Goal: Task Accomplishment & Management: Use online tool/utility

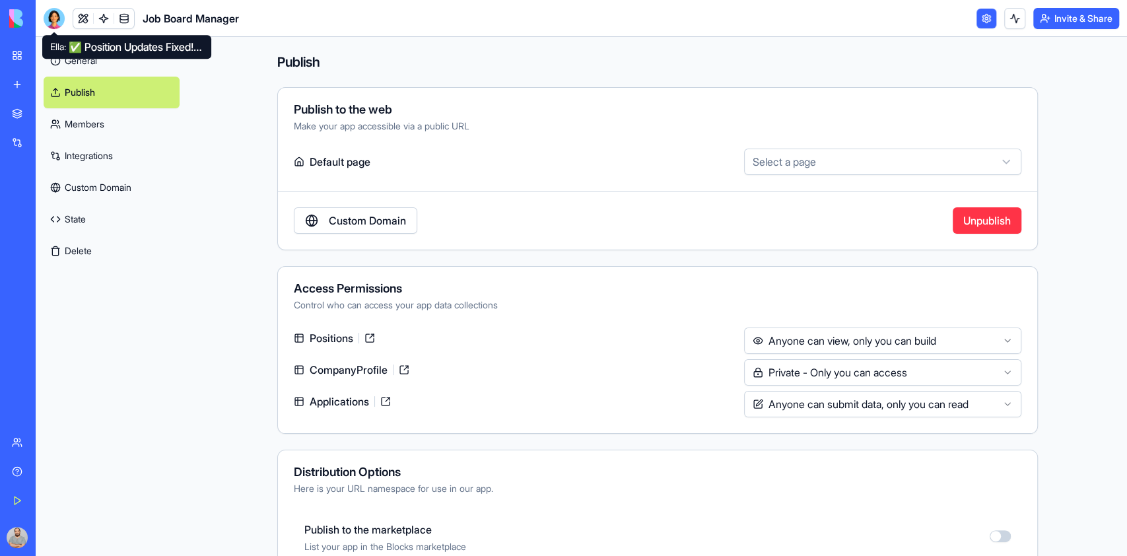
drag, startPoint x: 51, startPoint y: 14, endPoint x: 65, endPoint y: 15, distance: 13.9
click at [51, 14] on div at bounding box center [54, 18] width 21 height 21
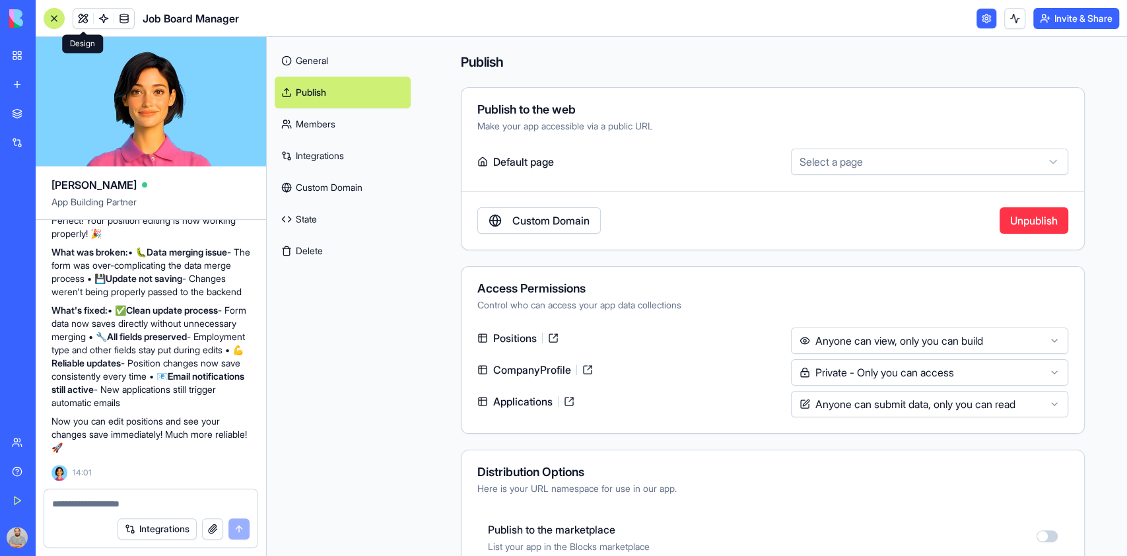
click at [85, 17] on link at bounding box center [83, 19] width 20 height 20
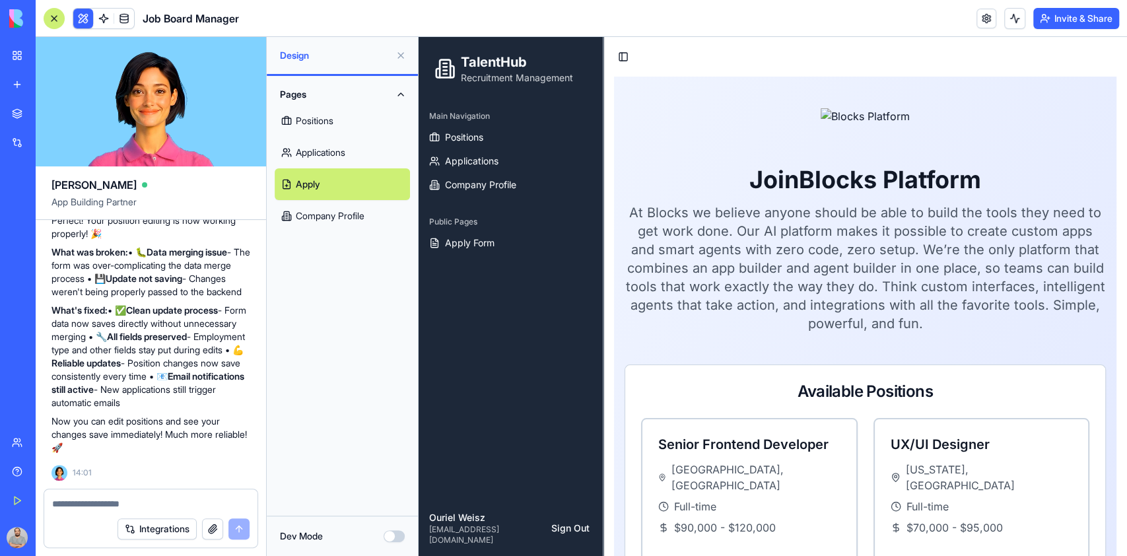
click at [303, 156] on link "Applications" at bounding box center [342, 153] width 135 height 32
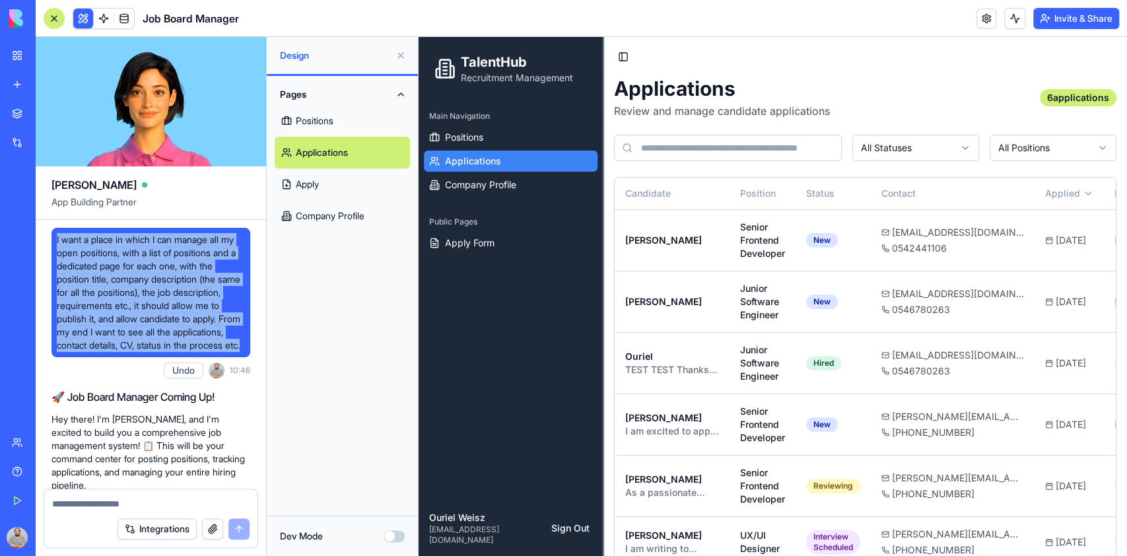
drag, startPoint x: 54, startPoint y: 236, endPoint x: 157, endPoint y: 359, distance: 161.3
click at [157, 357] on div "I want a place in which I can manage all my open positions, with a list of posi…" at bounding box center [151, 292] width 199 height 129
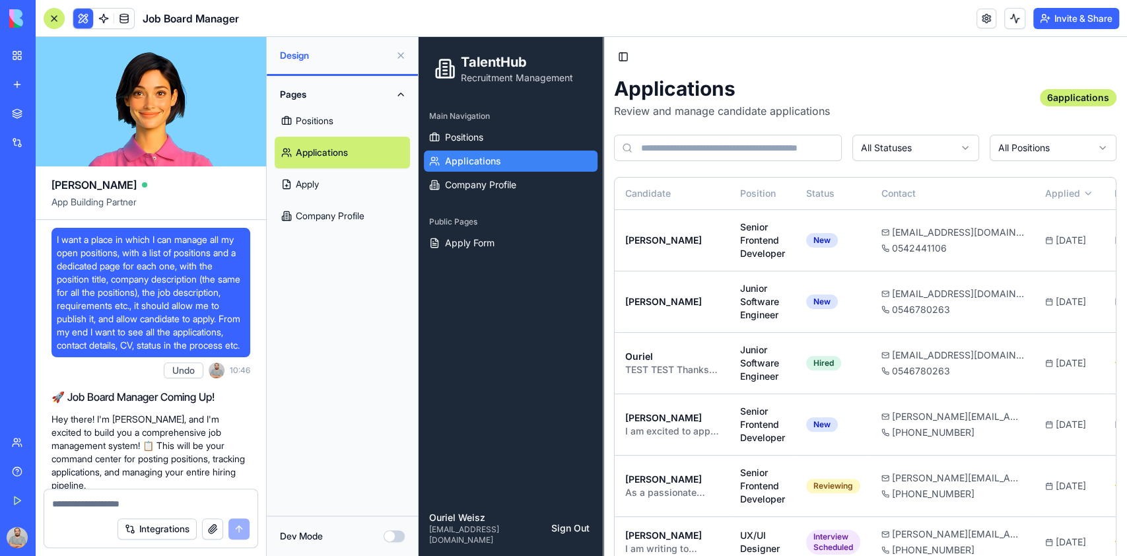
click at [288, 325] on div "Pages Positions Applications Apply Company Profile" at bounding box center [342, 296] width 151 height 440
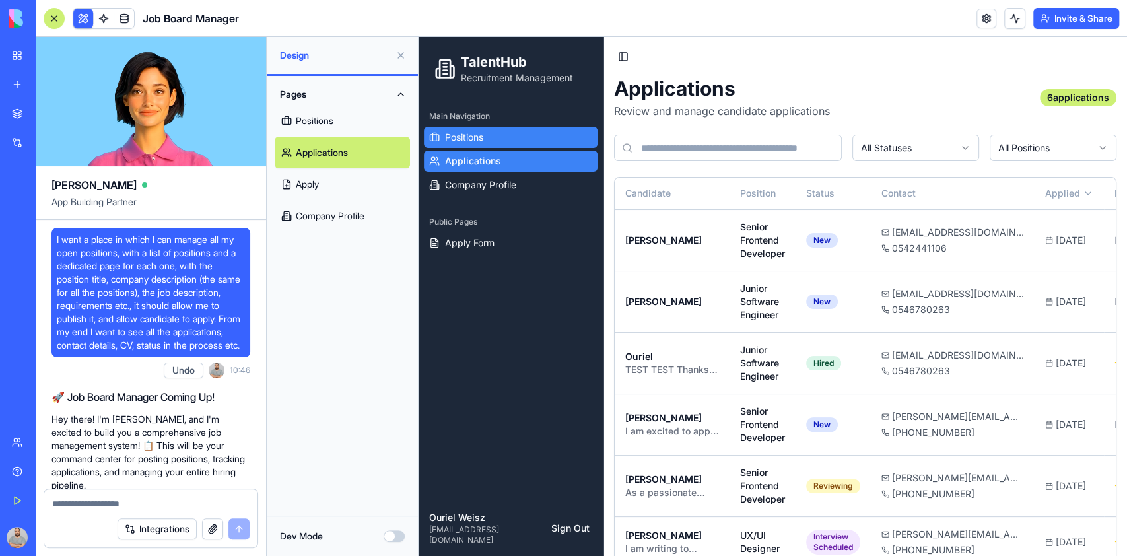
click at [460, 139] on span "Positions" at bounding box center [464, 137] width 38 height 13
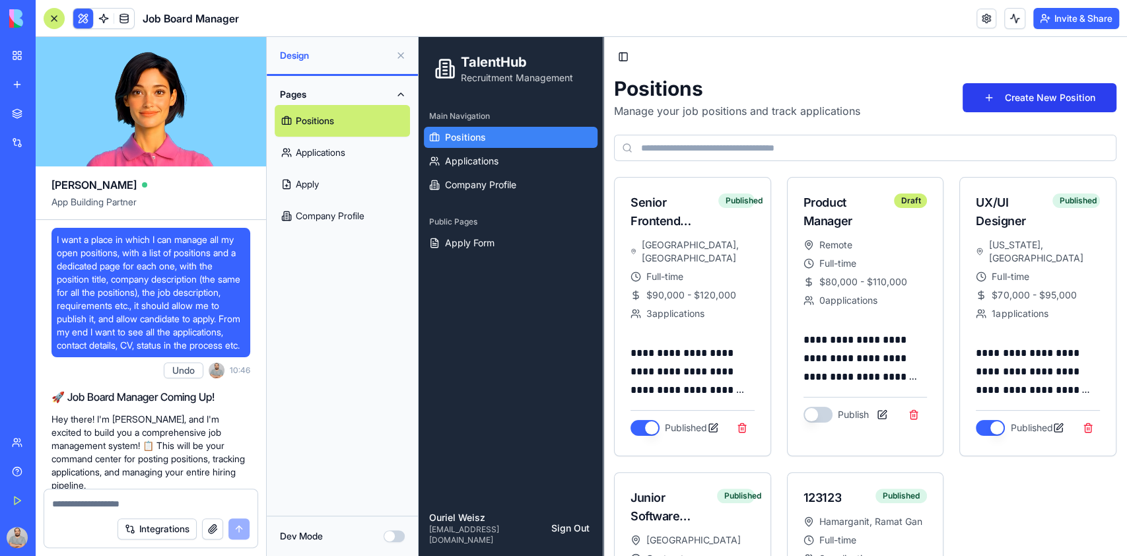
click at [1018, 97] on button "Create New Position" at bounding box center [1040, 97] width 154 height 29
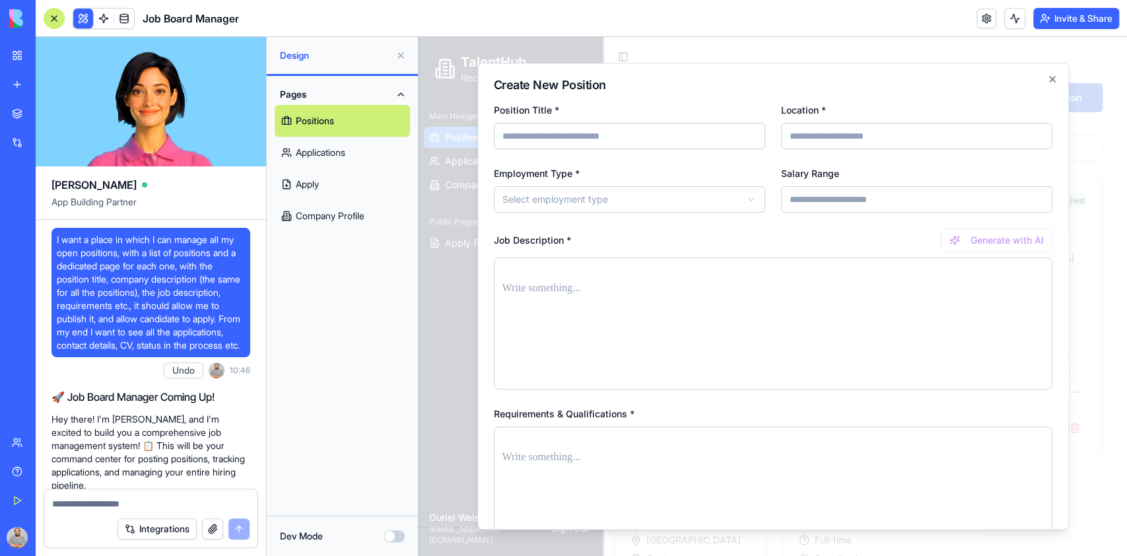
click at [552, 141] on input "Position Title *" at bounding box center [629, 136] width 271 height 26
drag, startPoint x: 798, startPoint y: 139, endPoint x: 718, endPoint y: 161, distance: 83.0
click at [798, 139] on input "Location *" at bounding box center [916, 136] width 271 height 26
click at [588, 196] on body "**********" at bounding box center [766, 384] width 695 height 694
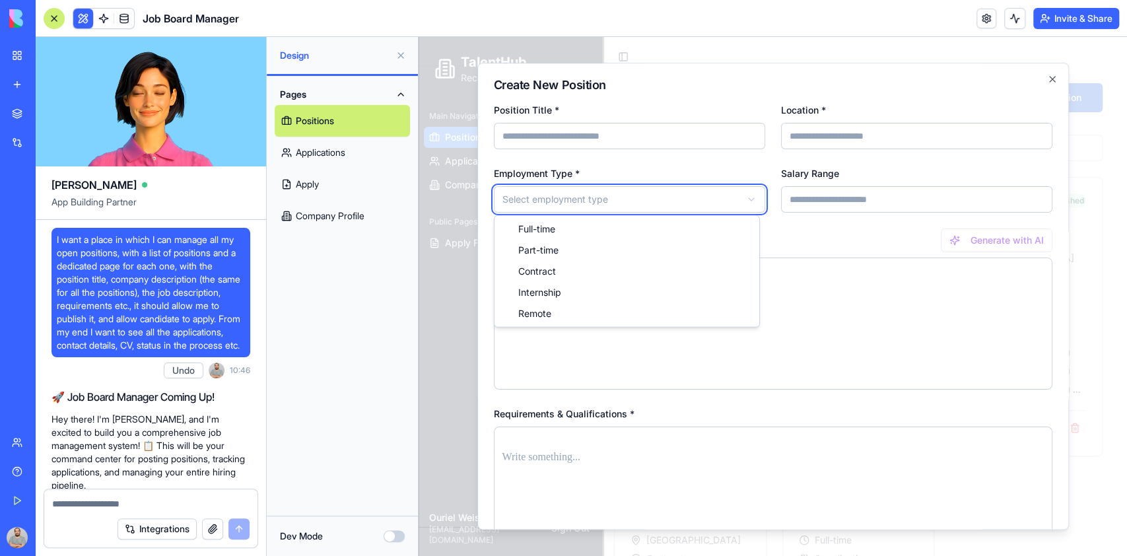
click at [804, 209] on body "**********" at bounding box center [766, 384] width 695 height 694
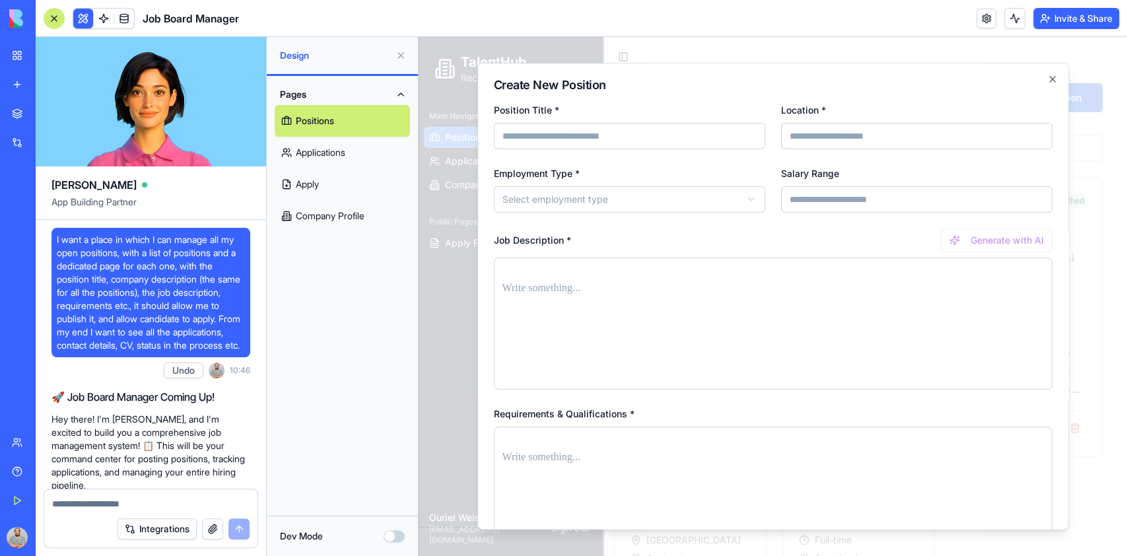
click at [805, 207] on input "Salary Range" at bounding box center [916, 199] width 271 height 26
click at [632, 303] on div at bounding box center [773, 324] width 559 height 132
click at [560, 293] on p at bounding box center [774, 288] width 542 height 18
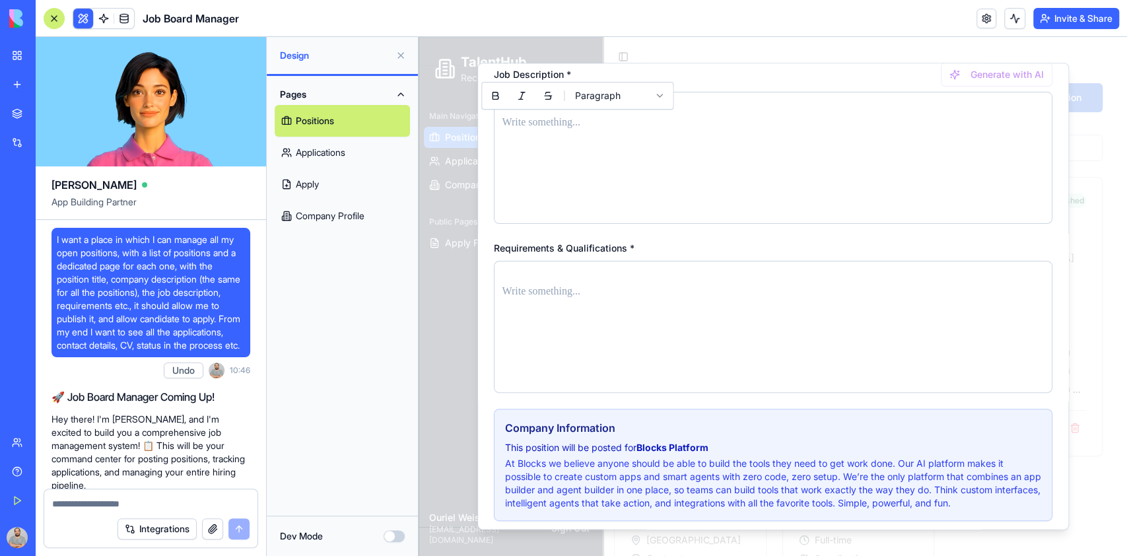
scroll to position [176, 0]
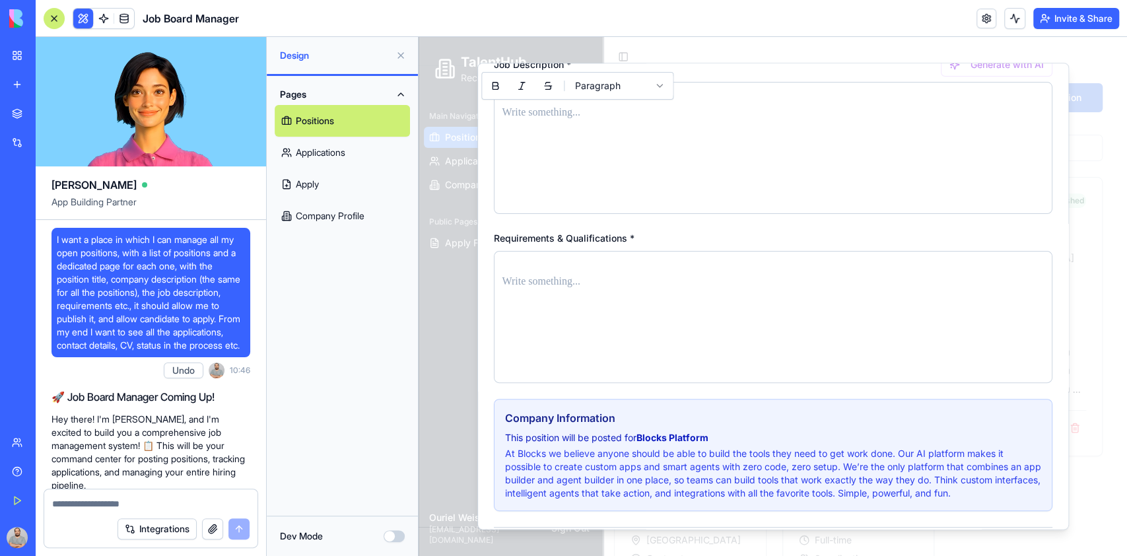
click at [561, 296] on div at bounding box center [773, 317] width 559 height 132
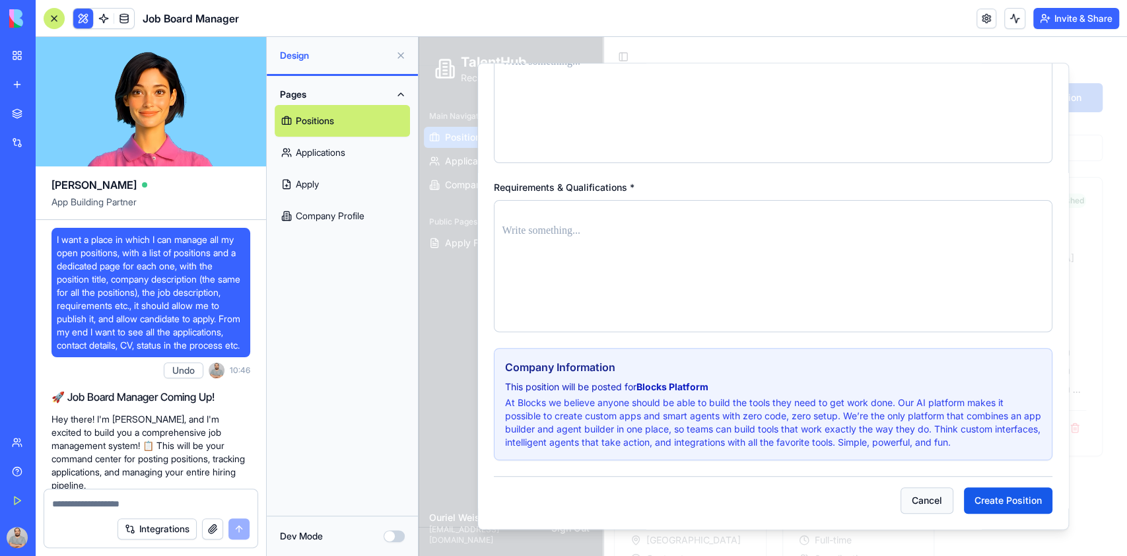
click at [908, 505] on button "Cancel" at bounding box center [927, 500] width 53 height 26
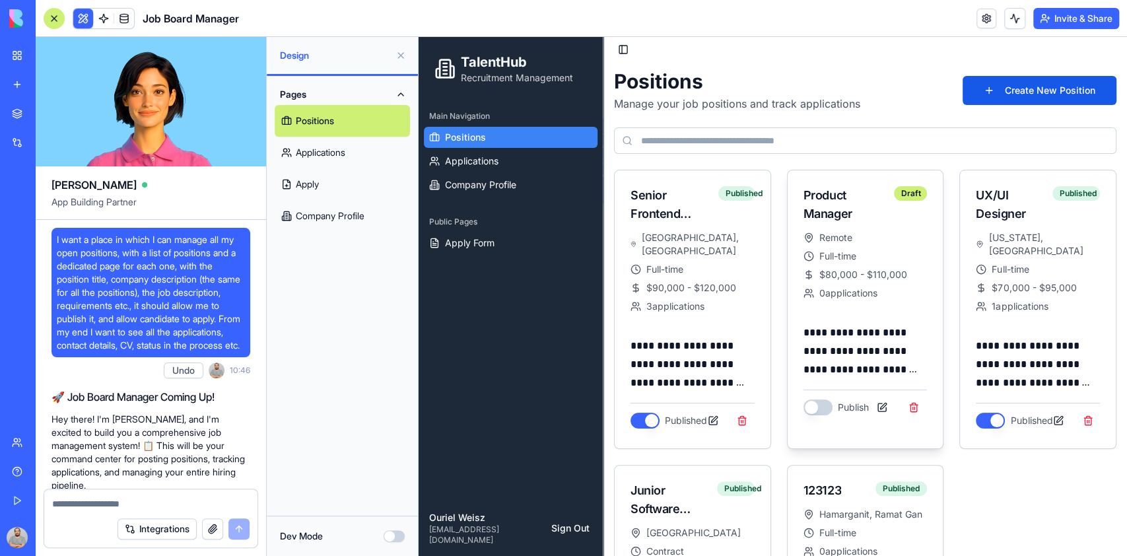
scroll to position [0, 0]
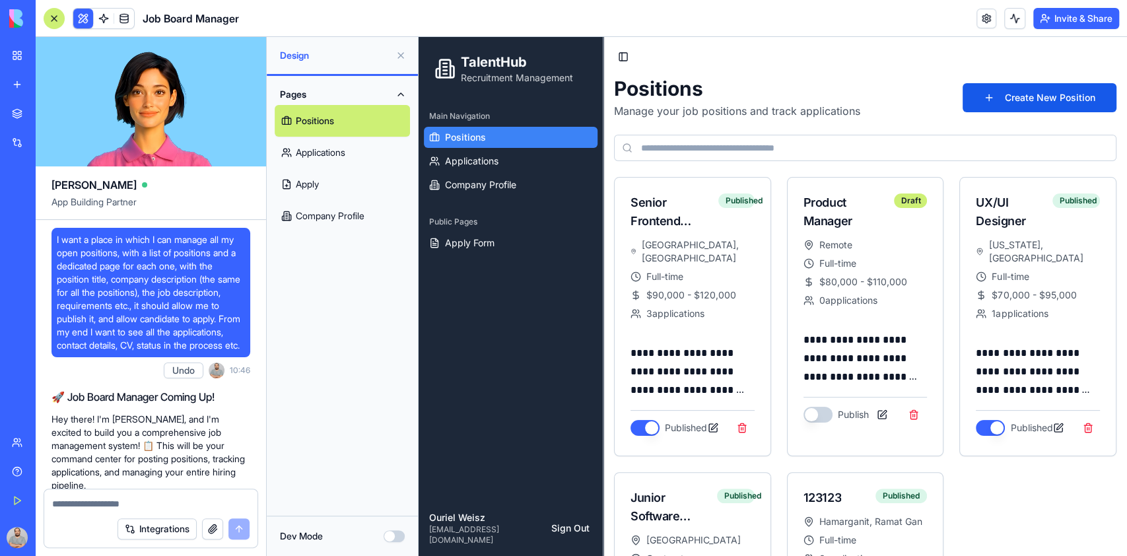
click at [875, 150] on input at bounding box center [865, 148] width 503 height 26
click at [470, 242] on span "Apply Form" at bounding box center [470, 242] width 50 height 13
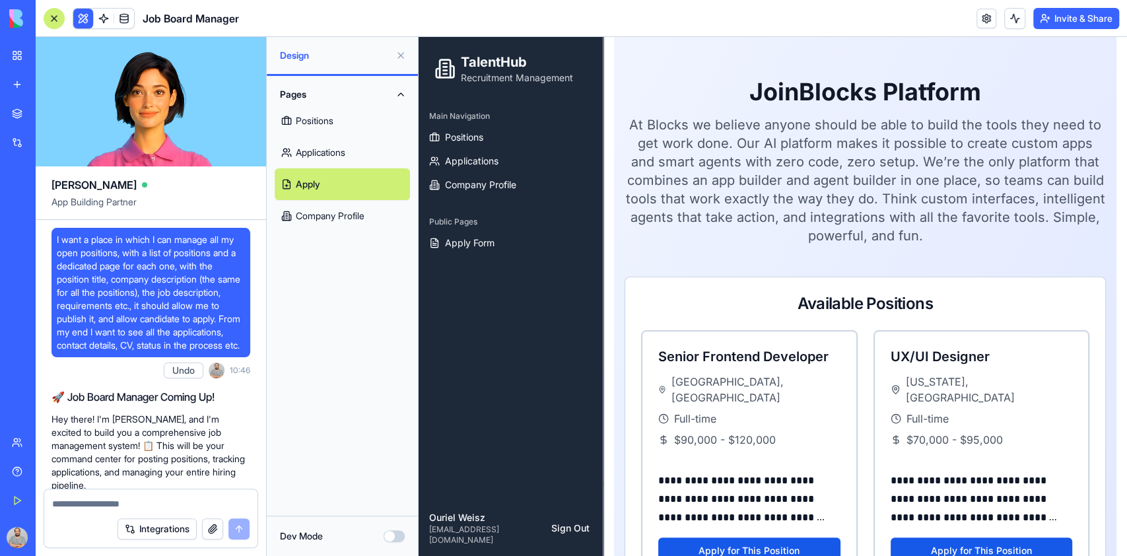
scroll to position [176, 0]
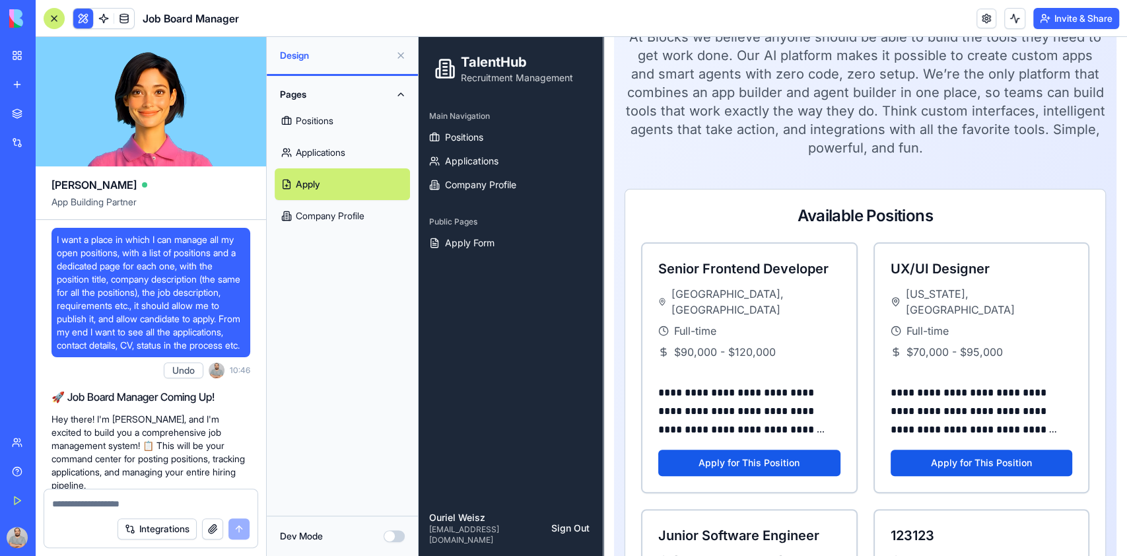
click at [324, 155] on link "Applications" at bounding box center [342, 153] width 135 height 32
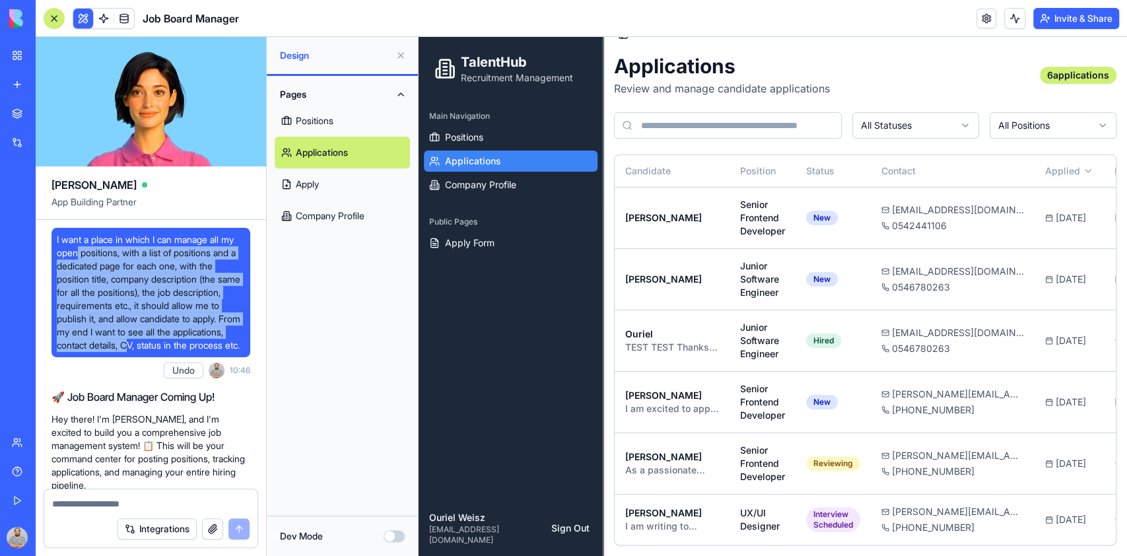
drag, startPoint x: 98, startPoint y: 266, endPoint x: 190, endPoint y: 351, distance: 125.7
click at [190, 351] on span "I want a place in which I can manage all my open positions, with a list of posi…" at bounding box center [151, 292] width 188 height 119
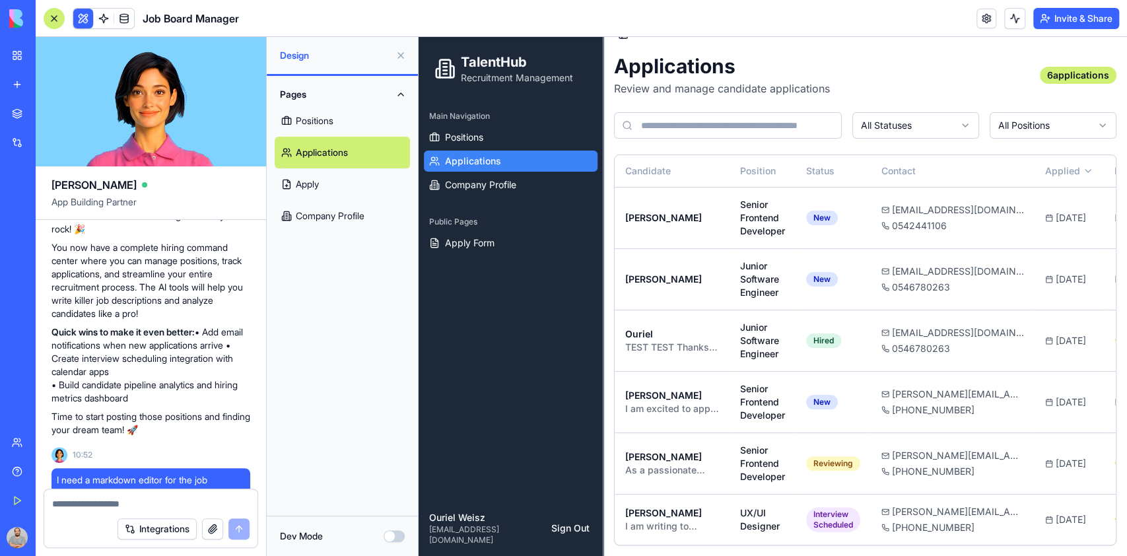
scroll to position [616, 0]
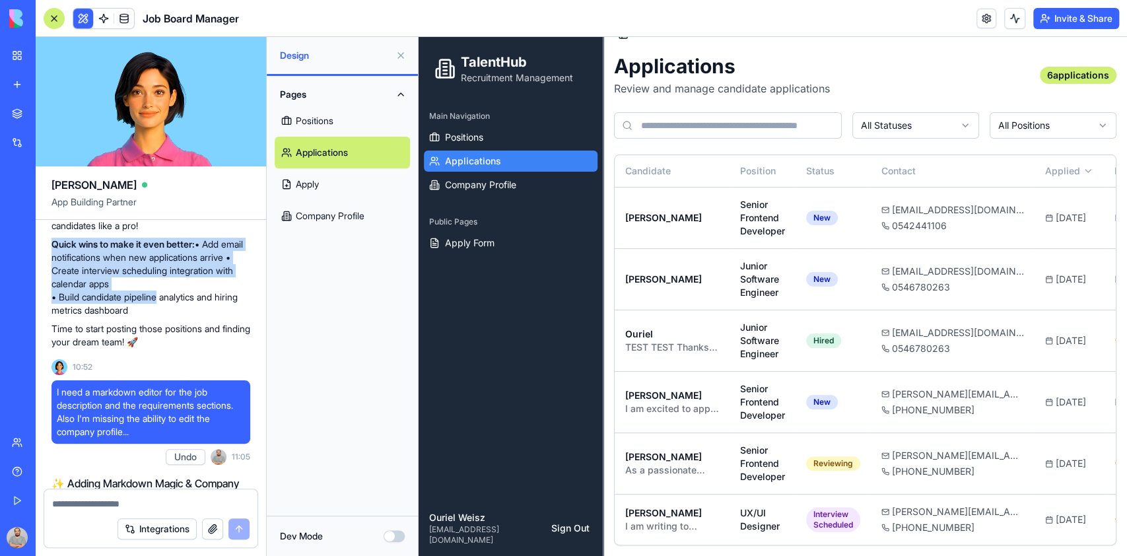
drag, startPoint x: 50, startPoint y: 256, endPoint x: 161, endPoint y: 314, distance: 125.3
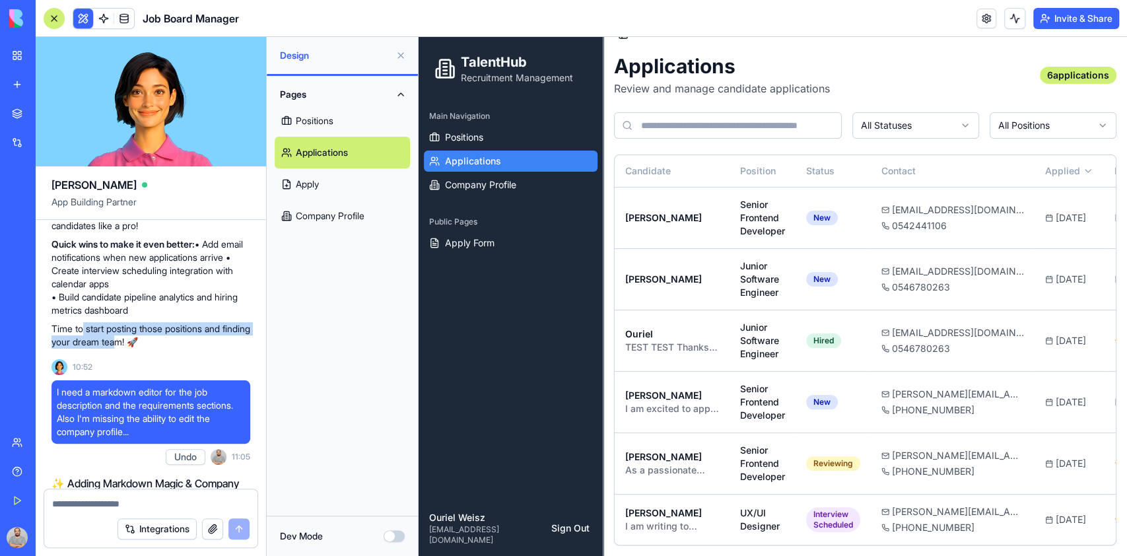
drag, startPoint x: 85, startPoint y: 342, endPoint x: 149, endPoint y: 351, distance: 64.7
click at [149, 349] on p "Time to start posting those positions and finding your dream team! 🚀" at bounding box center [151, 335] width 199 height 26
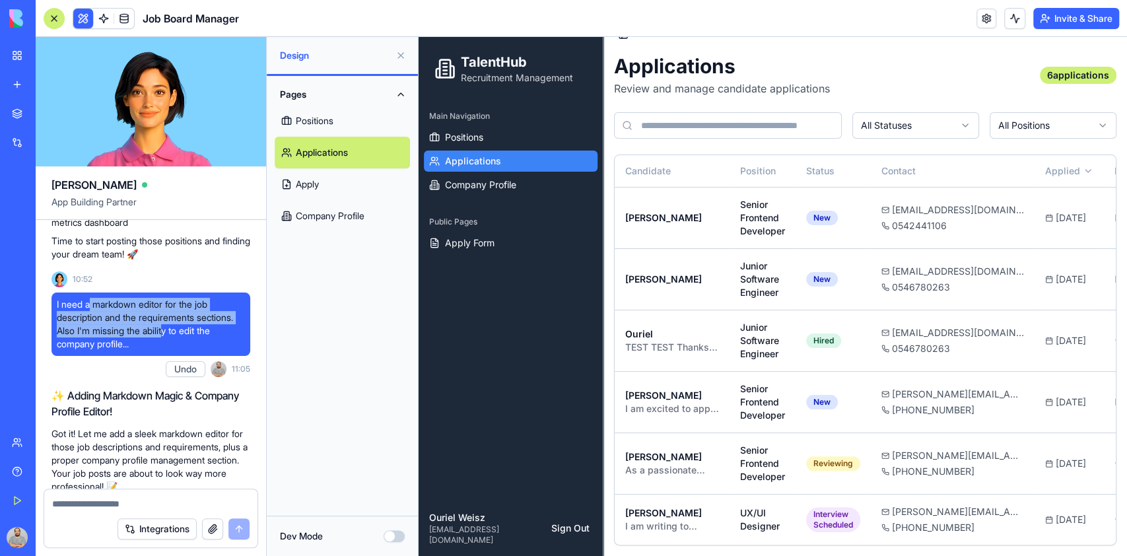
drag, startPoint x: 92, startPoint y: 314, endPoint x: 166, endPoint y: 344, distance: 79.7
click at [166, 344] on span "I need a markdown editor for the job description and the requirements sections.…" at bounding box center [151, 324] width 188 height 53
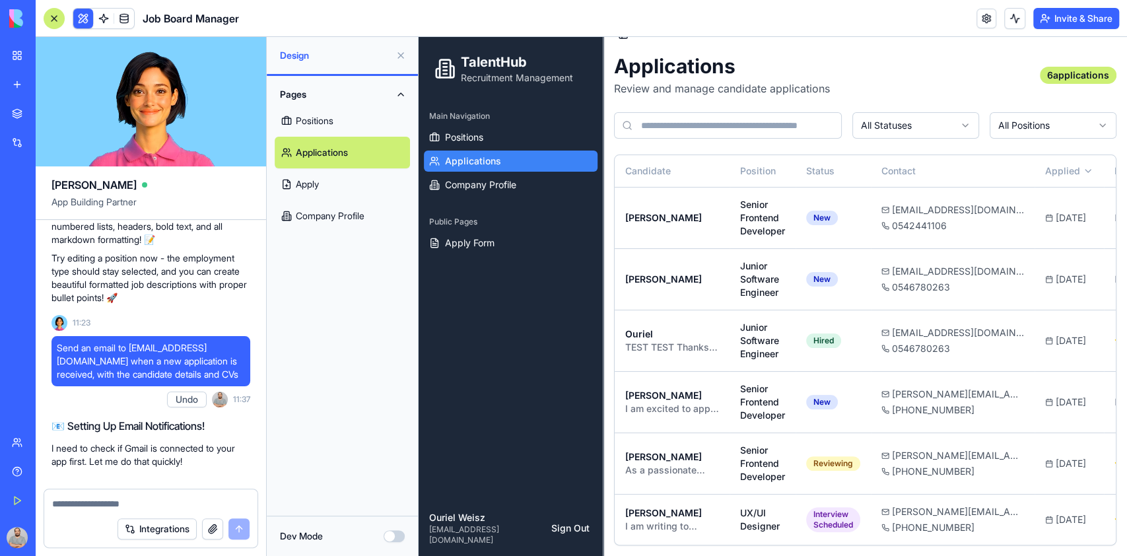
scroll to position [2201, 0]
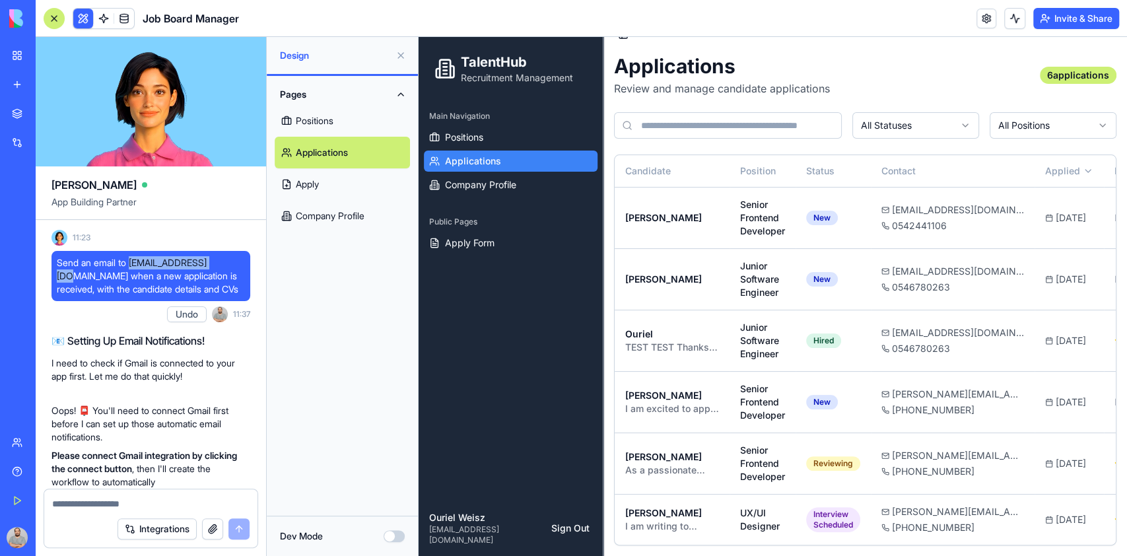
drag, startPoint x: 131, startPoint y: 313, endPoint x: 216, endPoint y: 317, distance: 85.3
click at [216, 296] on span "Send an email to [EMAIL_ADDRESS][DOMAIN_NAME] when a new application is receive…" at bounding box center [151, 276] width 188 height 40
click at [740, 198] on div "Senior Frontend Developer" at bounding box center [762, 218] width 45 height 40
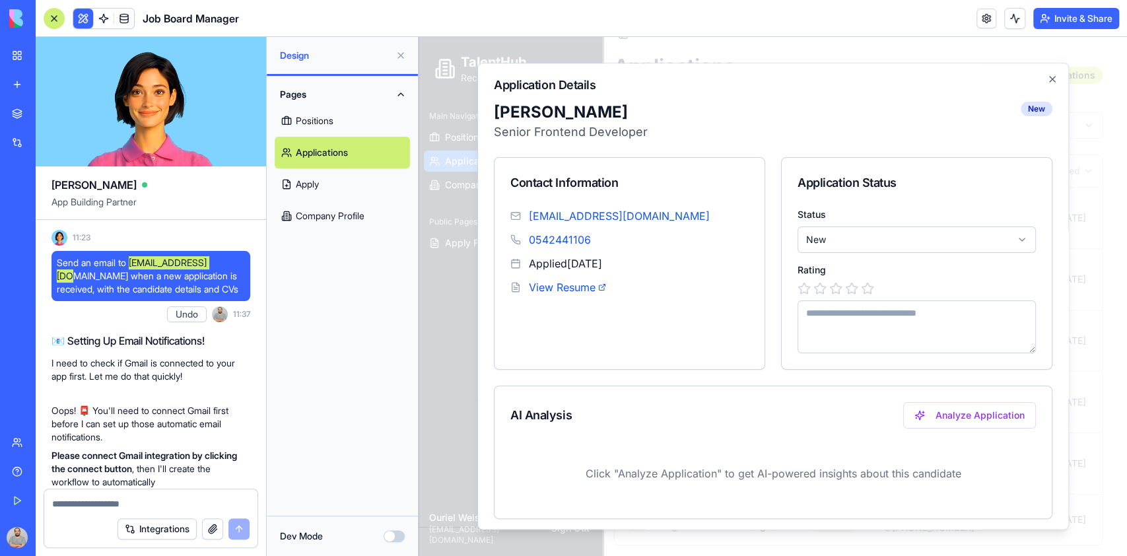
click at [861, 246] on body "TalentHub Recruitment Management Main Navigation Positions Applications Company…" at bounding box center [766, 286] width 695 height 542
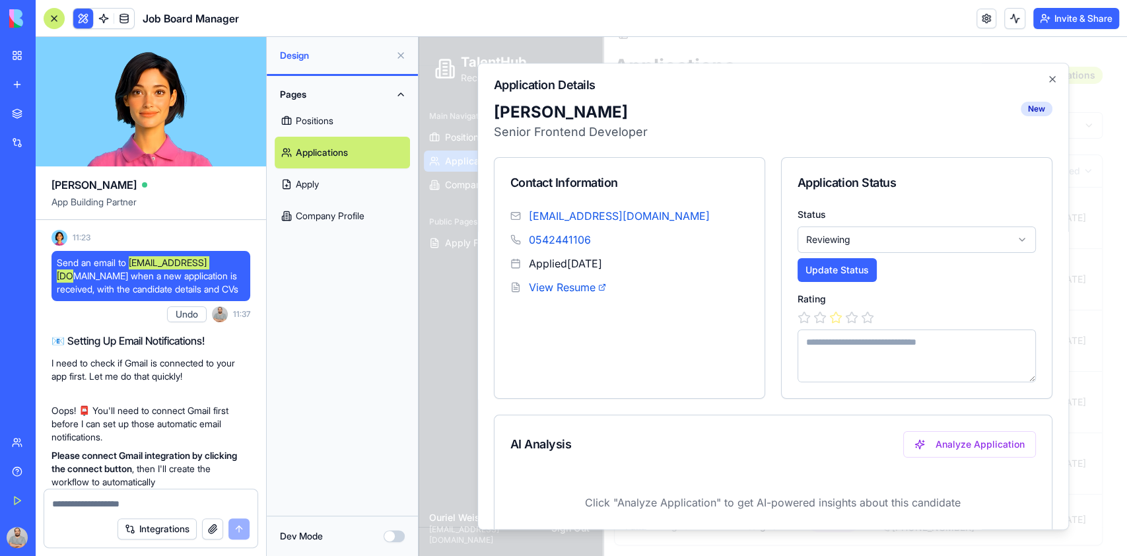
click at [830, 318] on icon at bounding box center [836, 317] width 13 height 13
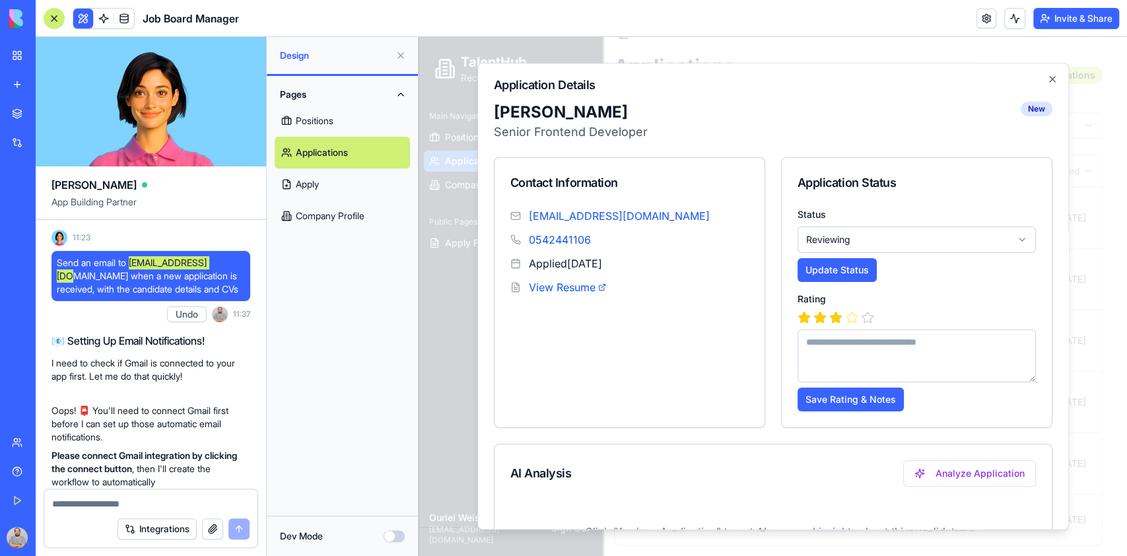
click at [845, 320] on icon at bounding box center [851, 317] width 13 height 13
click at [853, 318] on div at bounding box center [917, 317] width 238 height 13
click at [848, 345] on textarea at bounding box center [917, 356] width 238 height 53
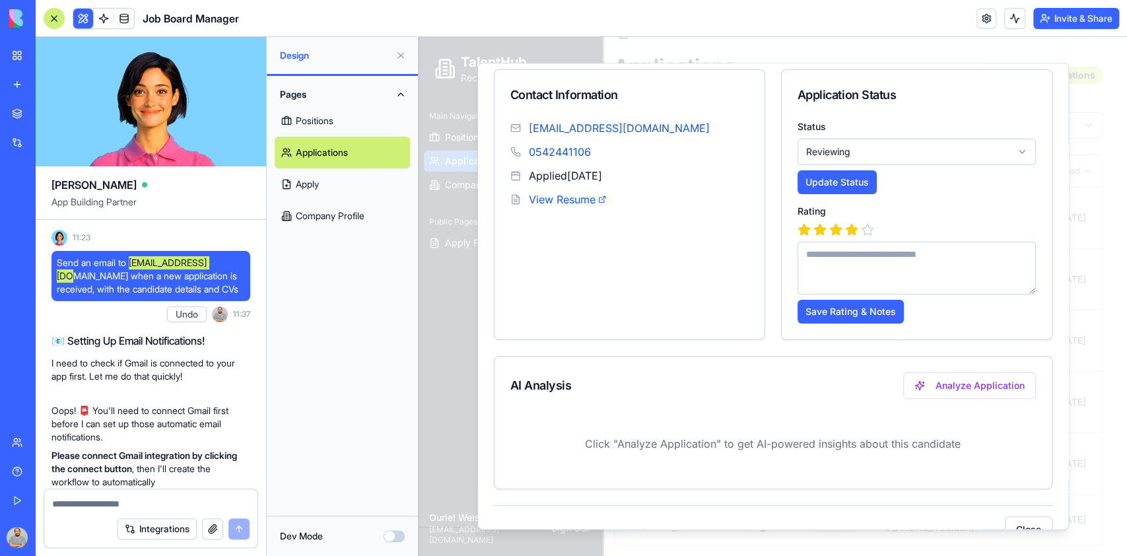
scroll to position [0, 0]
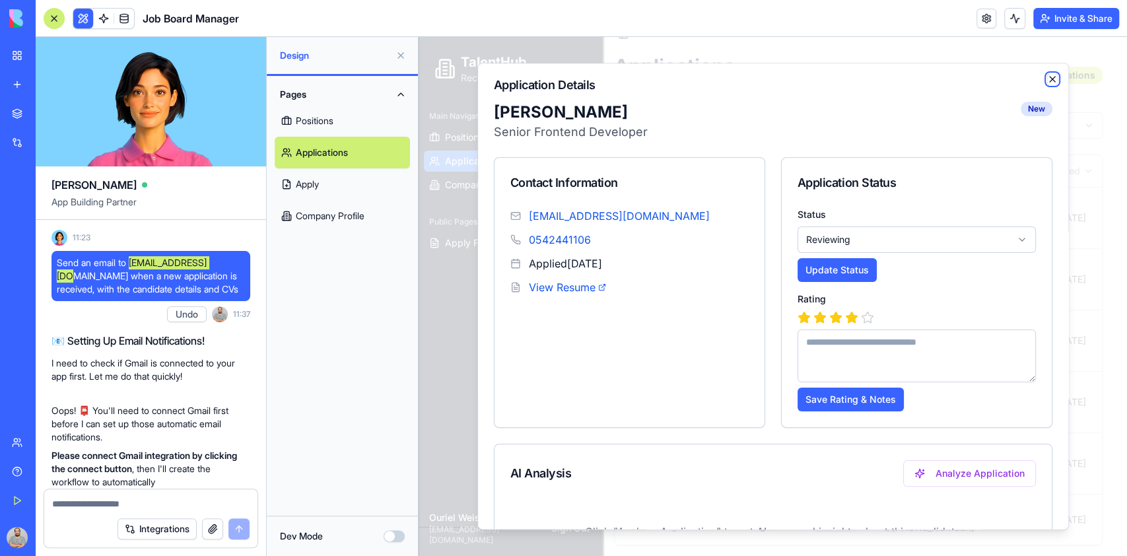
click at [1048, 82] on icon "button" at bounding box center [1053, 79] width 11 height 11
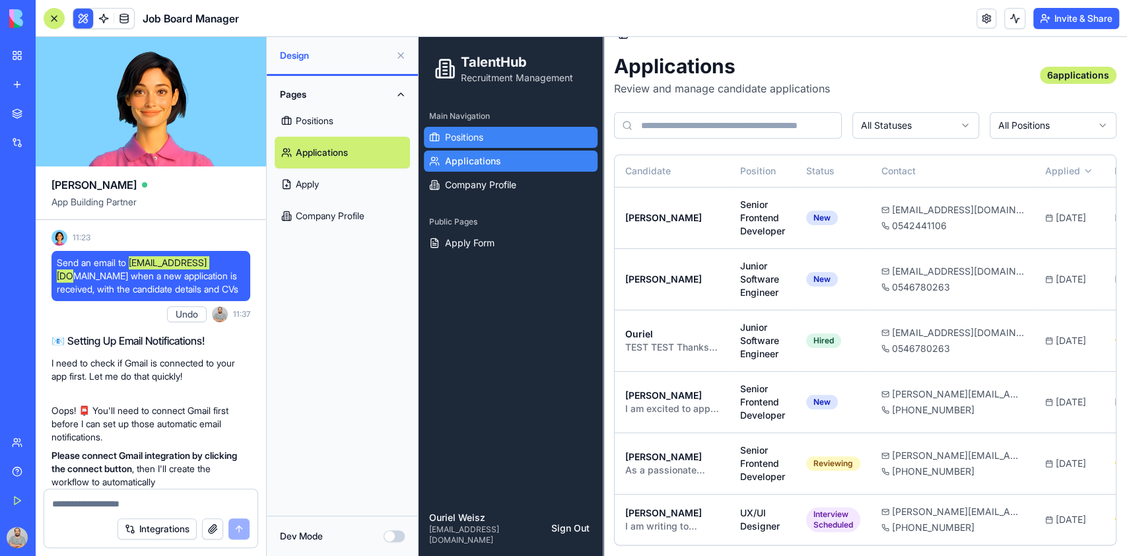
click at [474, 135] on span "Positions" at bounding box center [464, 137] width 38 height 13
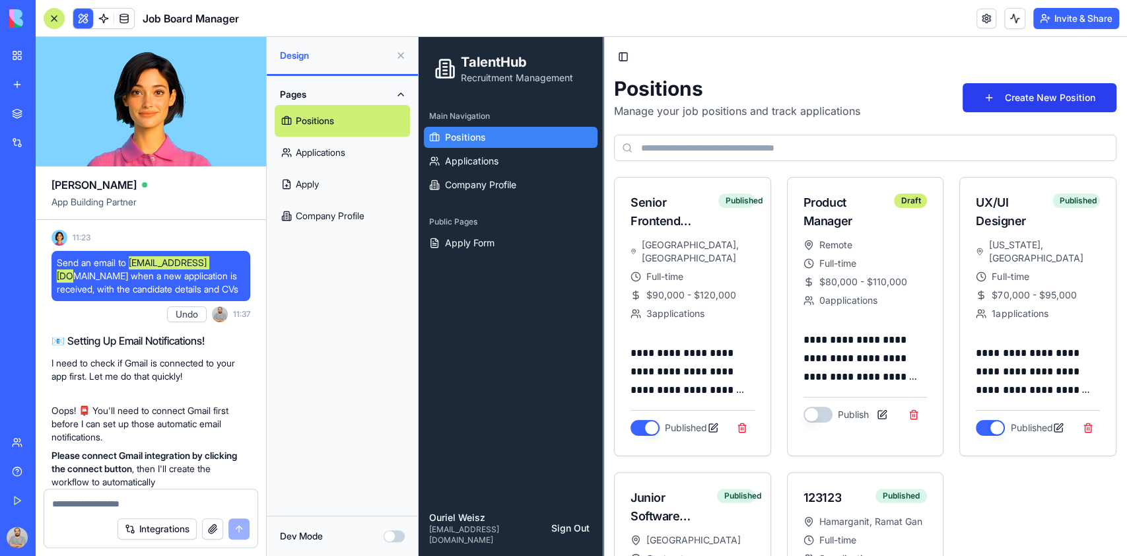
click at [1049, 98] on button "Create New Position" at bounding box center [1040, 97] width 154 height 29
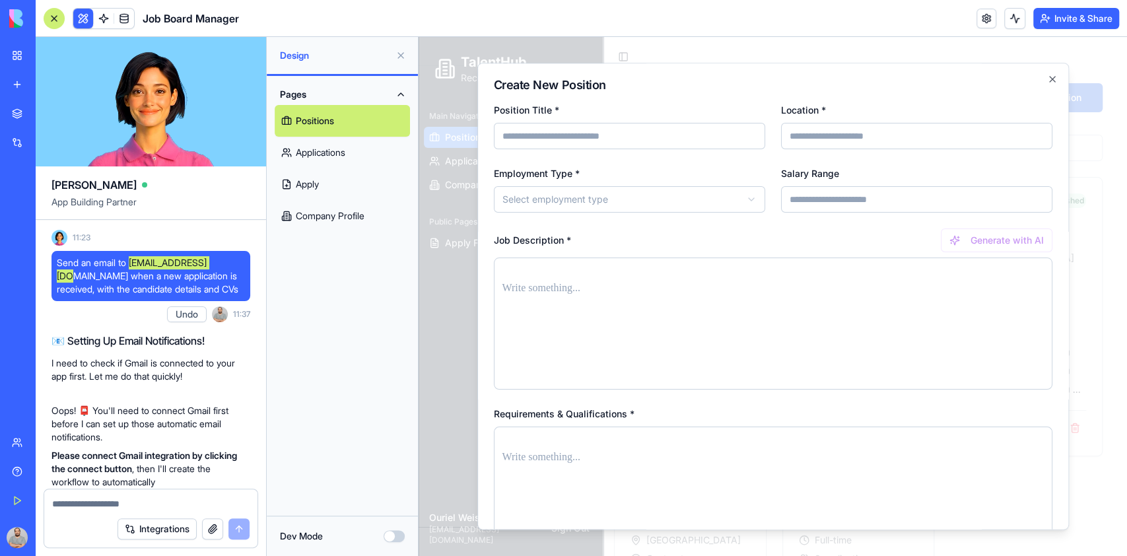
click at [588, 135] on input "Position Title *" at bounding box center [629, 136] width 271 height 26
type input "**********"
click at [1007, 236] on button "Generate with AI" at bounding box center [997, 241] width 112 height 24
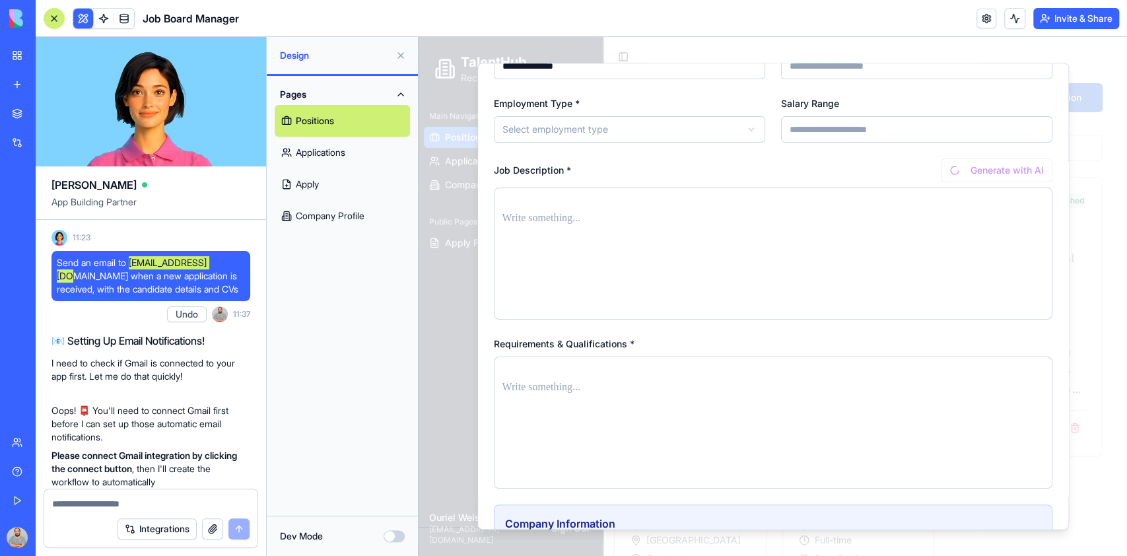
scroll to position [50, 0]
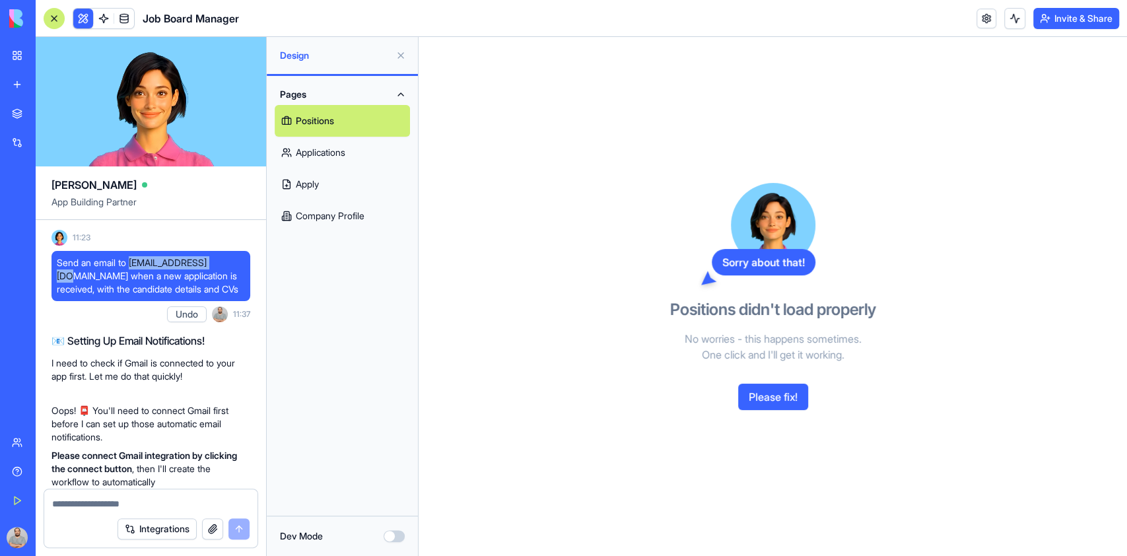
click at [57, 16] on div at bounding box center [54, 18] width 21 height 21
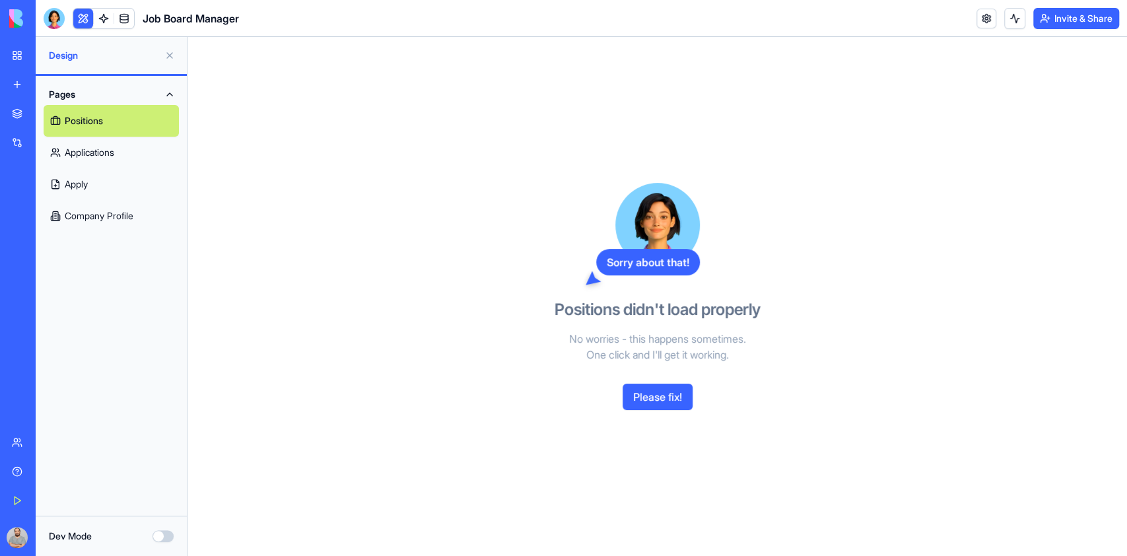
click at [32, 79] on div "New app" at bounding box center [40, 84] width 17 height 13
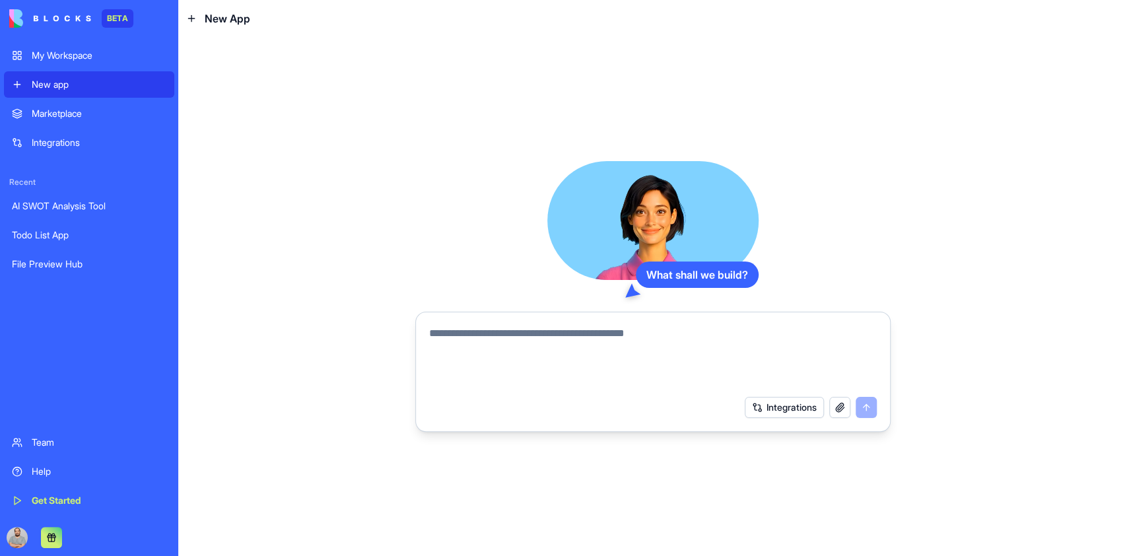
click at [493, 340] on textarea at bounding box center [653, 357] width 448 height 63
type textarea "*"
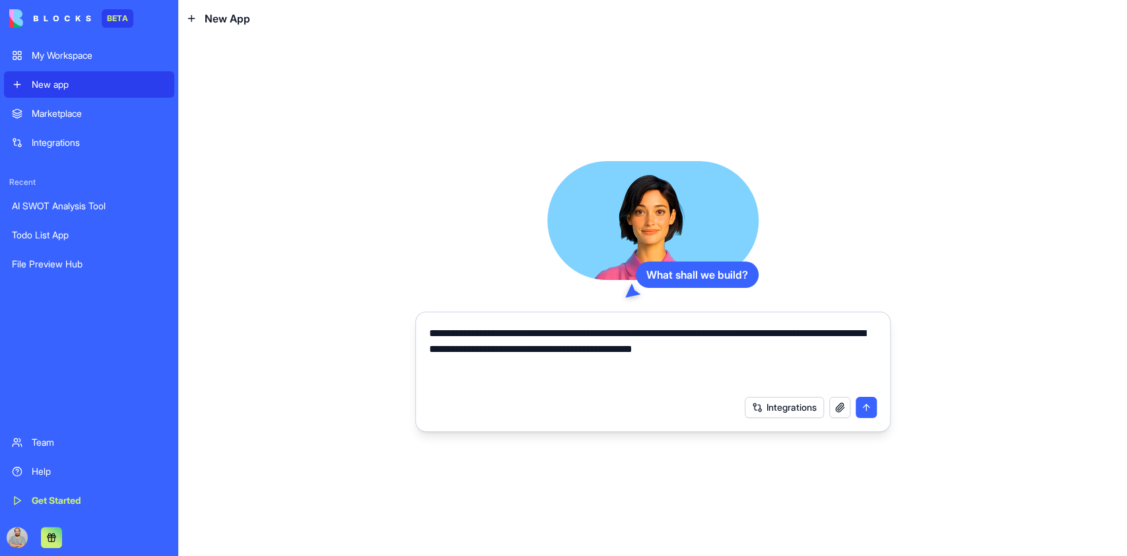
click at [837, 345] on textarea "**********" at bounding box center [653, 357] width 448 height 63
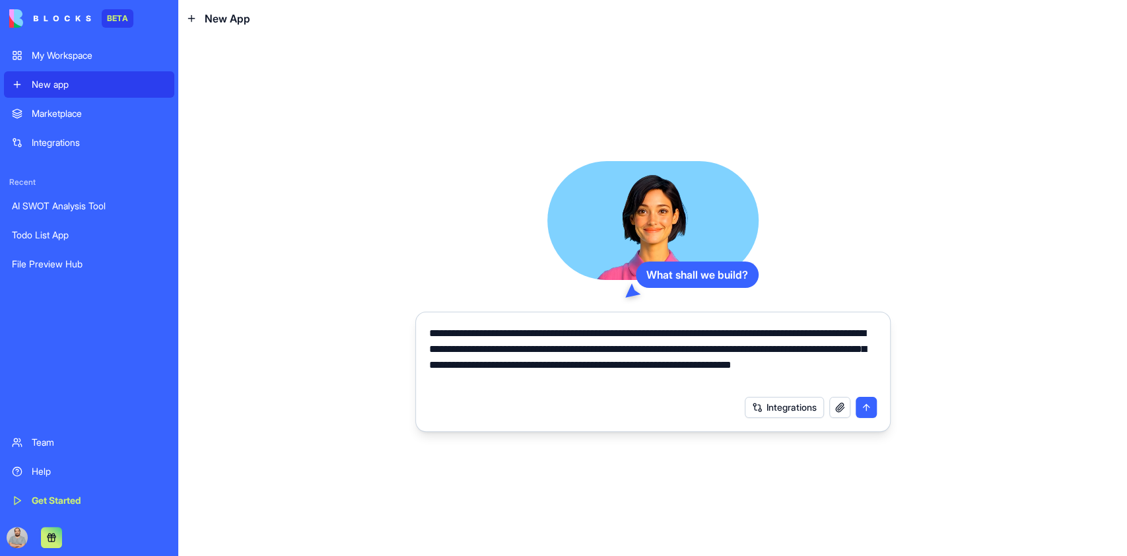
drag, startPoint x: 524, startPoint y: 383, endPoint x: 496, endPoint y: 382, distance: 27.8
click at [496, 382] on textarea "**********" at bounding box center [653, 357] width 448 height 63
type textarea "**********"
click at [868, 409] on button "submit" at bounding box center [866, 407] width 21 height 21
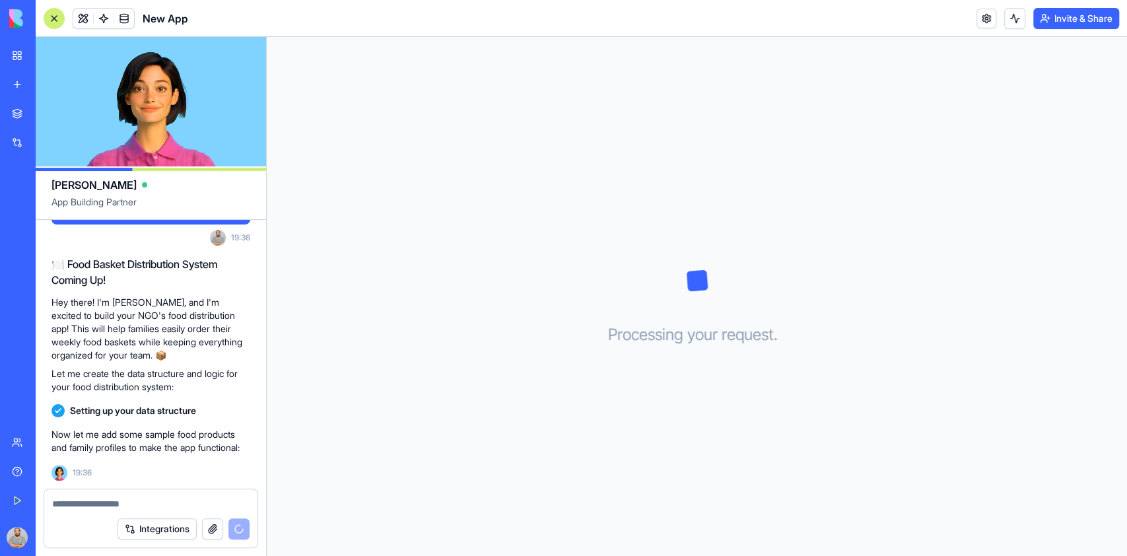
scroll to position [157, 0]
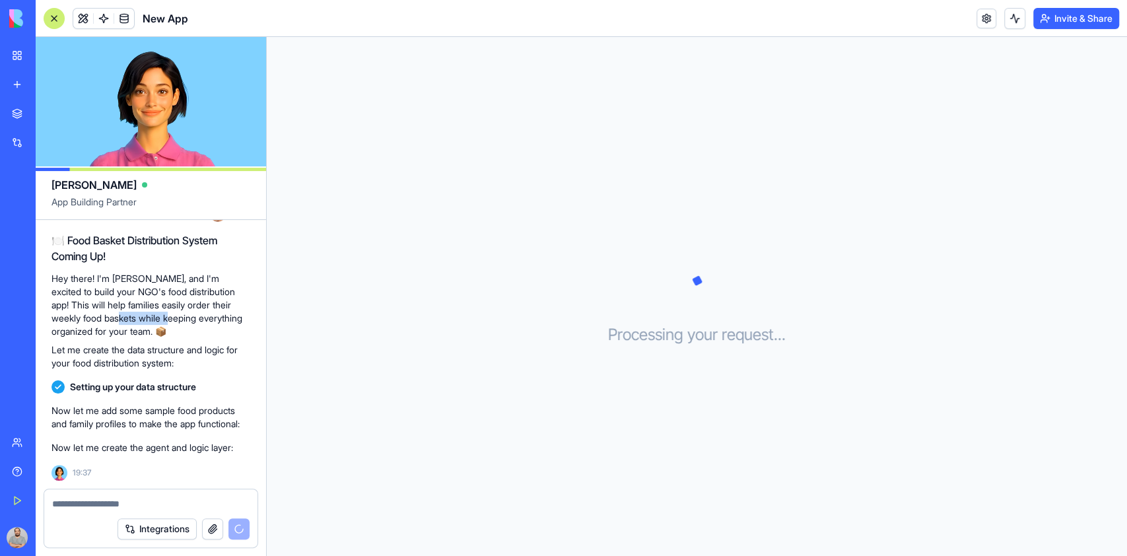
drag, startPoint x: 108, startPoint y: 306, endPoint x: 159, endPoint y: 310, distance: 51.0
click at [159, 310] on p "Hey there! I'm [PERSON_NAME], and I'm excited to build your NGO's food distribu…" at bounding box center [151, 305] width 199 height 66
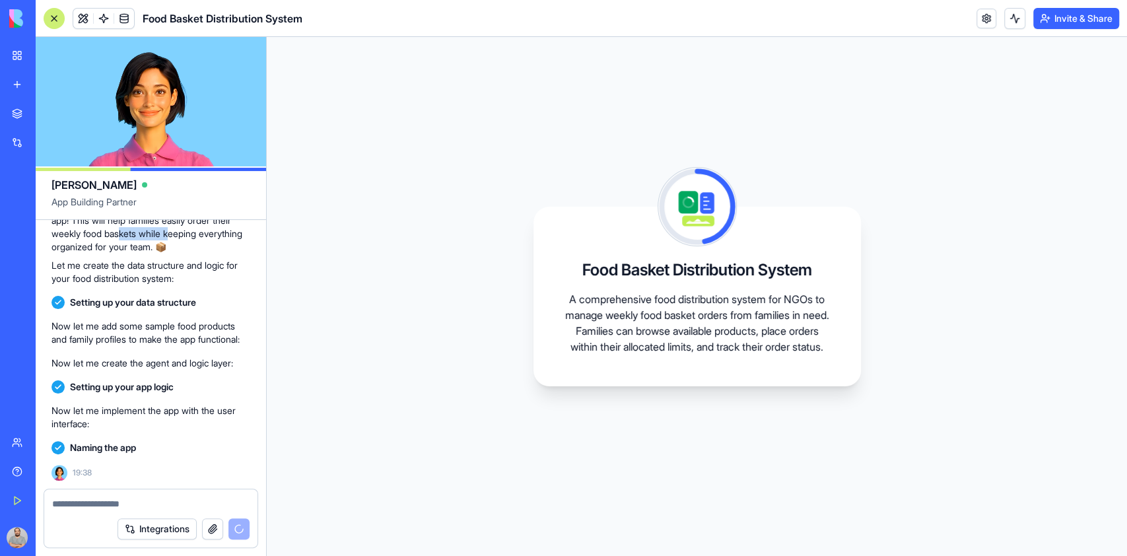
scroll to position [349, 0]
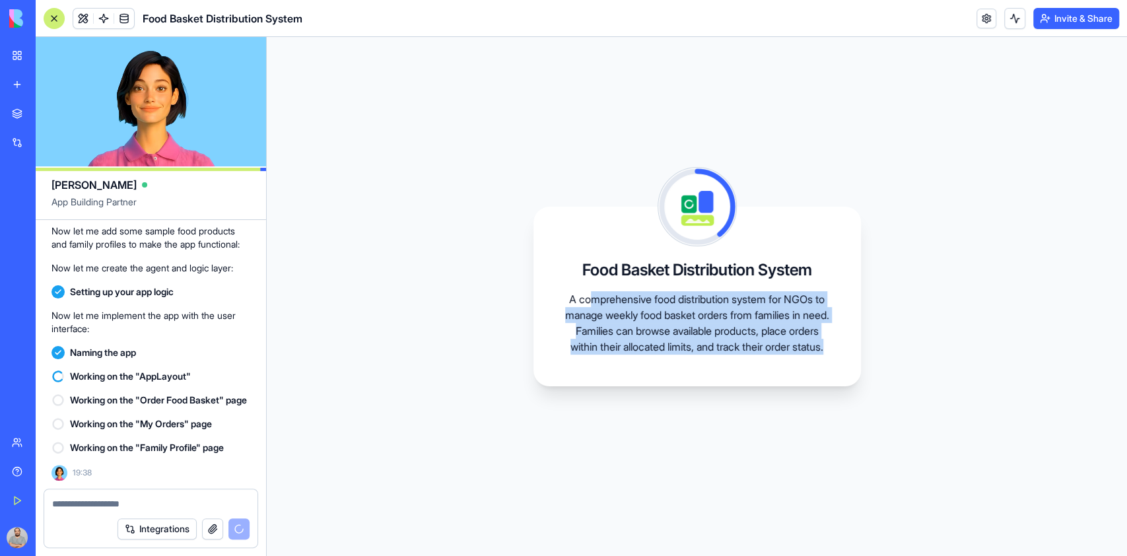
drag, startPoint x: 589, startPoint y: 289, endPoint x: 744, endPoint y: 353, distance: 167.9
click at [744, 353] on p "A comprehensive food distribution system for NGOs to manage weekly food basket …" at bounding box center [697, 322] width 264 height 63
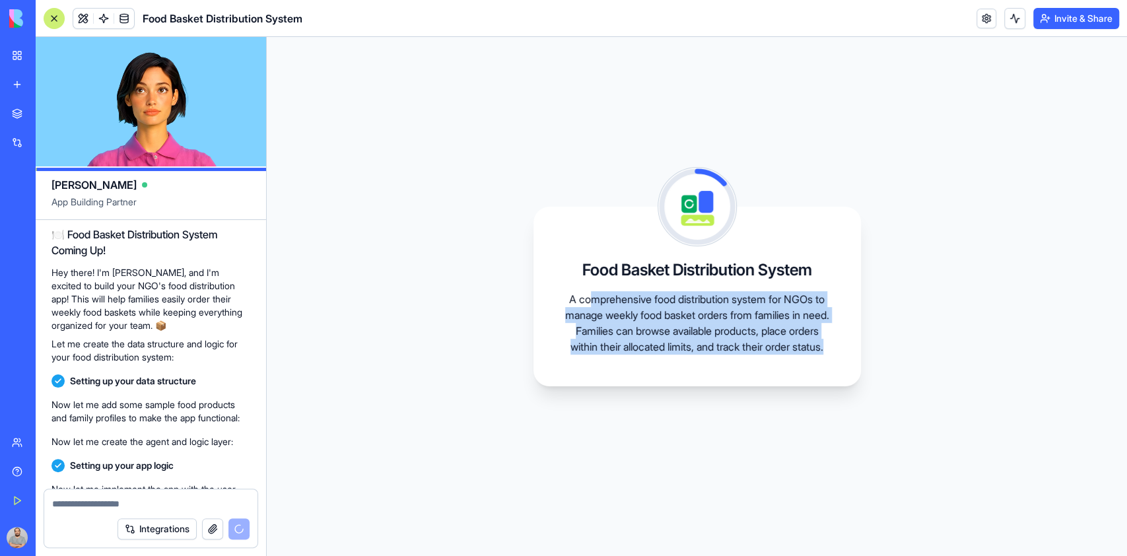
scroll to position [0, 0]
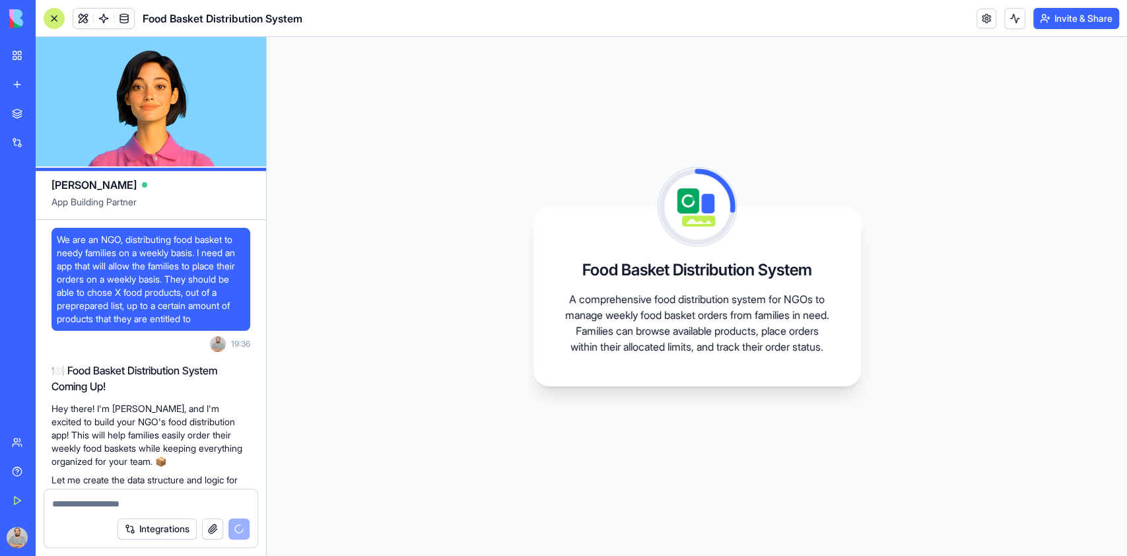
click at [234, 349] on span "19:36" at bounding box center [240, 344] width 19 height 11
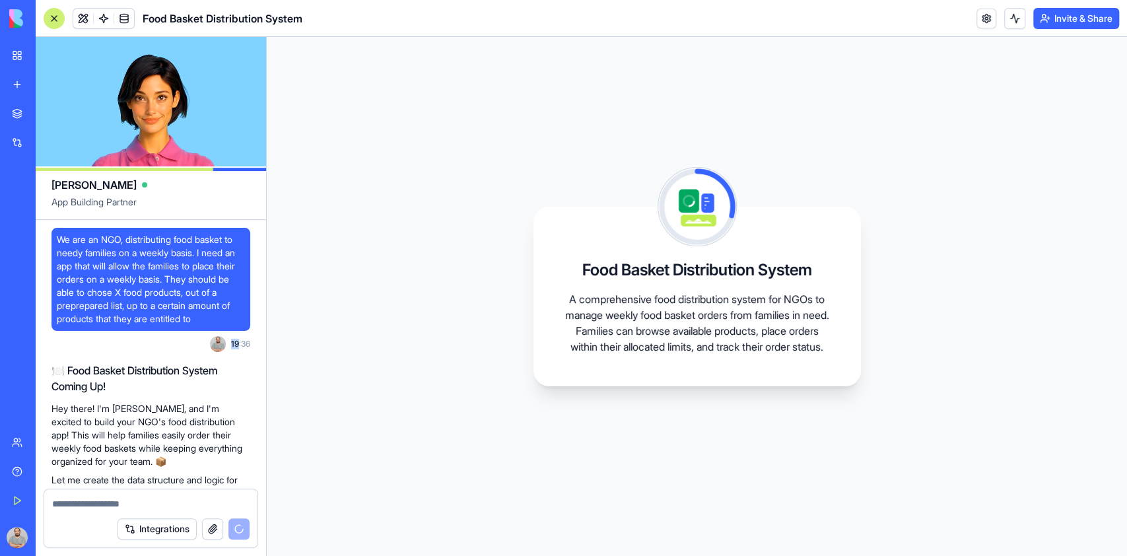
click at [234, 349] on span "19:36" at bounding box center [240, 344] width 19 height 11
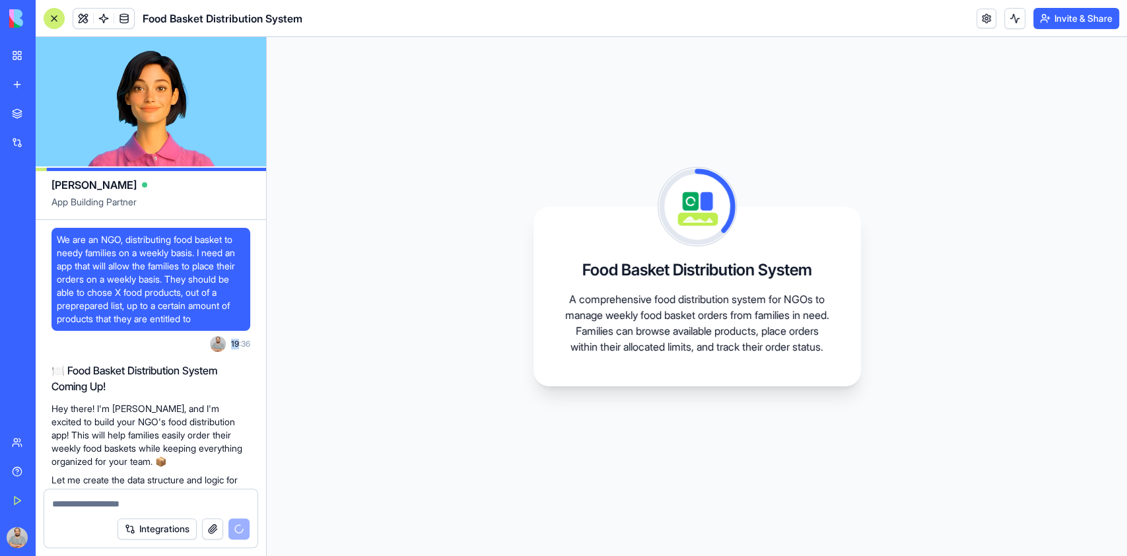
click at [238, 349] on span "19:36" at bounding box center [240, 344] width 19 height 11
drag, startPoint x: 231, startPoint y: 361, endPoint x: 252, endPoint y: 357, distance: 20.9
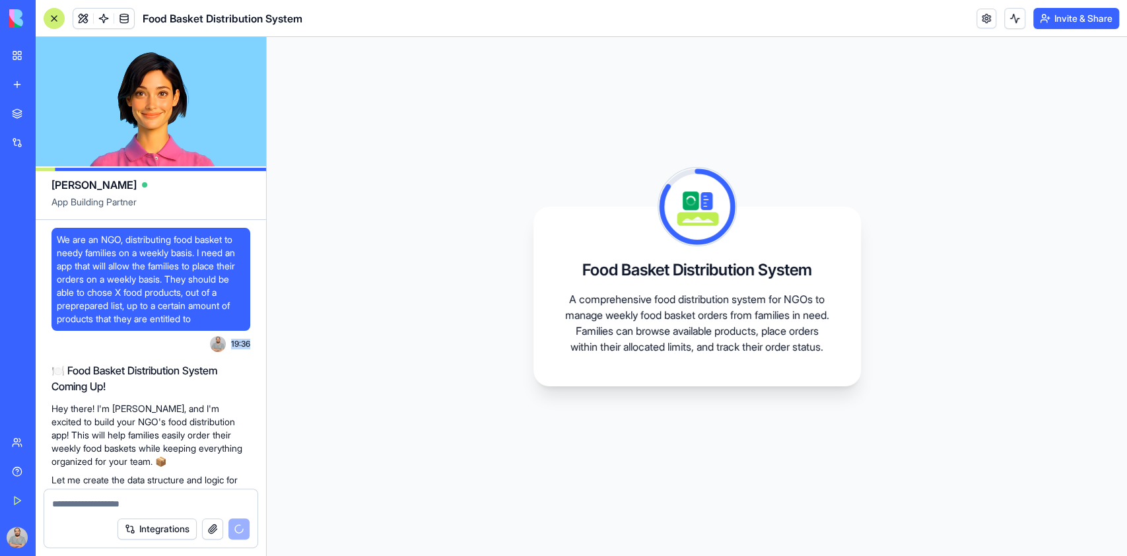
click at [252, 357] on div "We are an NGO, distributing food basket to needy families on a weekly basis. I …" at bounding box center [151, 509] width 231 height 579
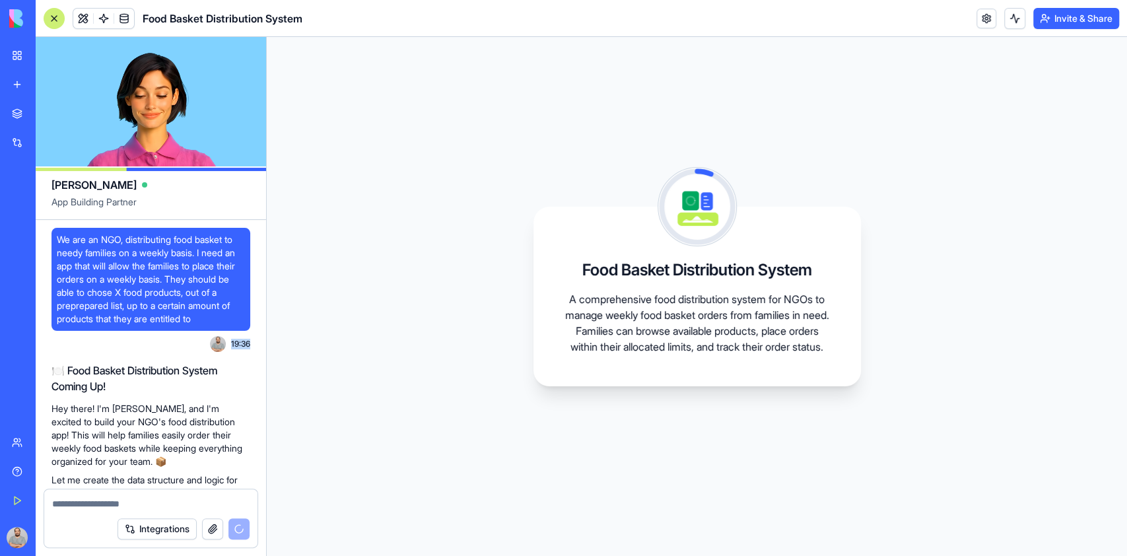
scroll to position [349, 0]
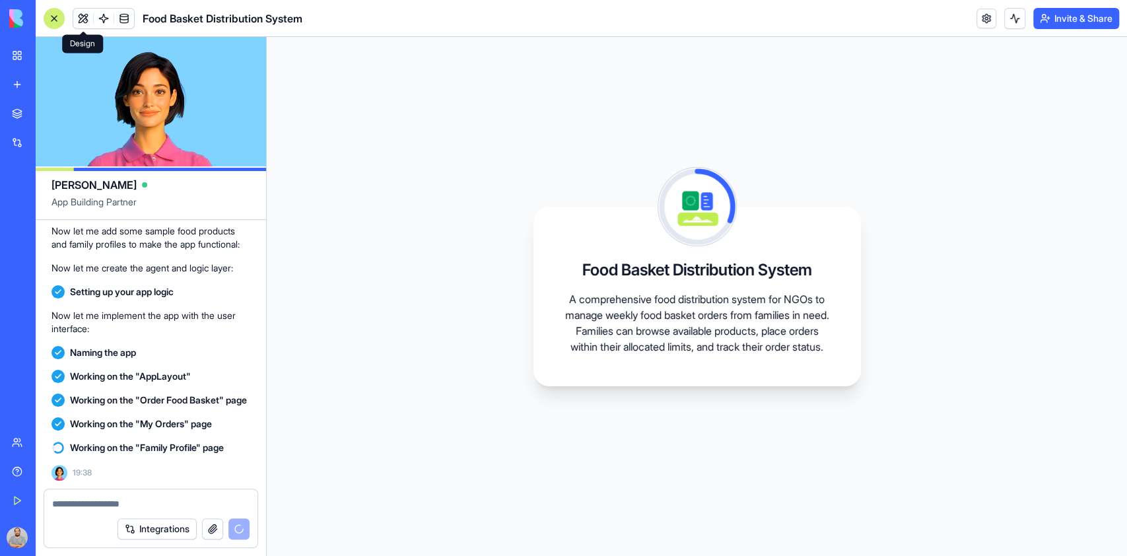
click at [79, 21] on span at bounding box center [83, 18] width 37 height 37
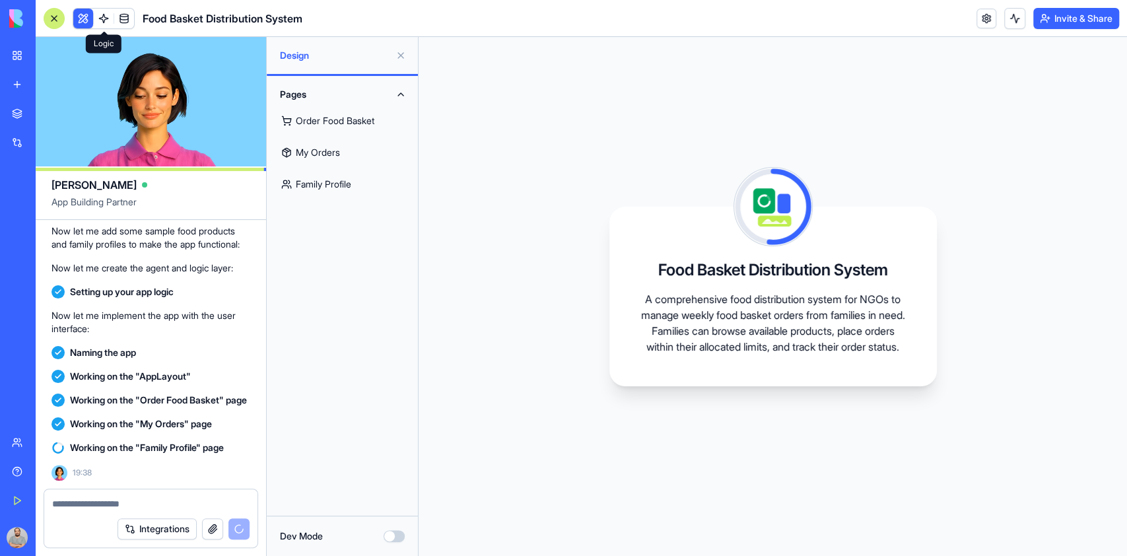
click at [101, 18] on span at bounding box center [103, 18] width 37 height 37
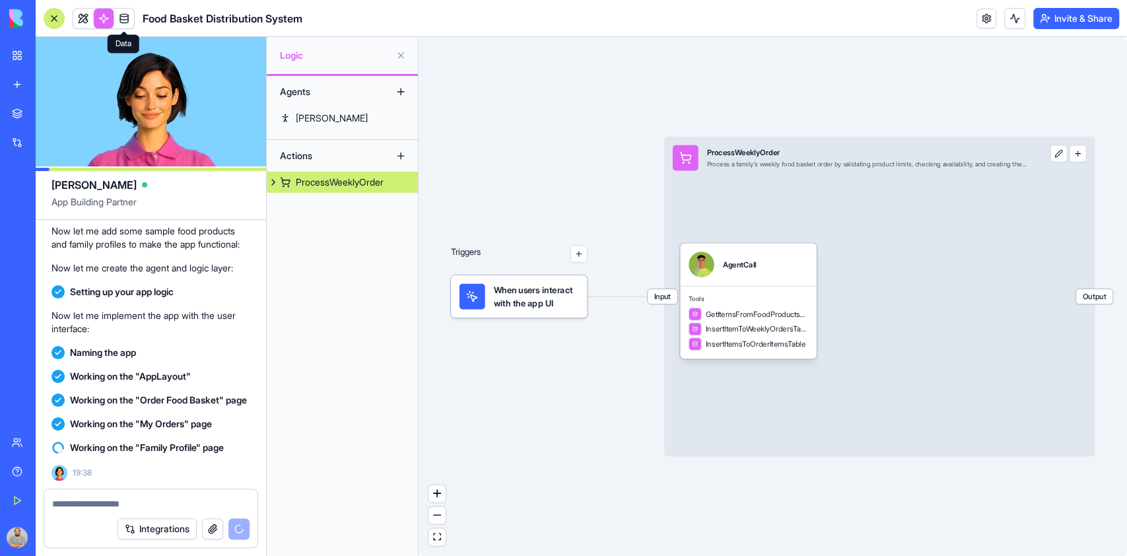
click at [122, 17] on span at bounding box center [124, 18] width 37 height 37
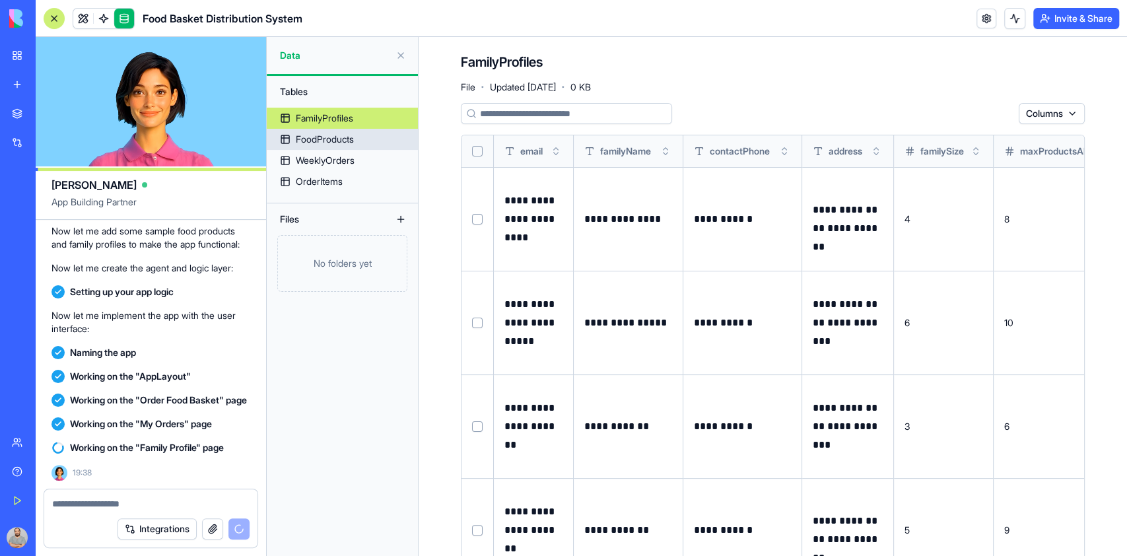
click at [363, 135] on link "FoodProducts" at bounding box center [342, 139] width 151 height 21
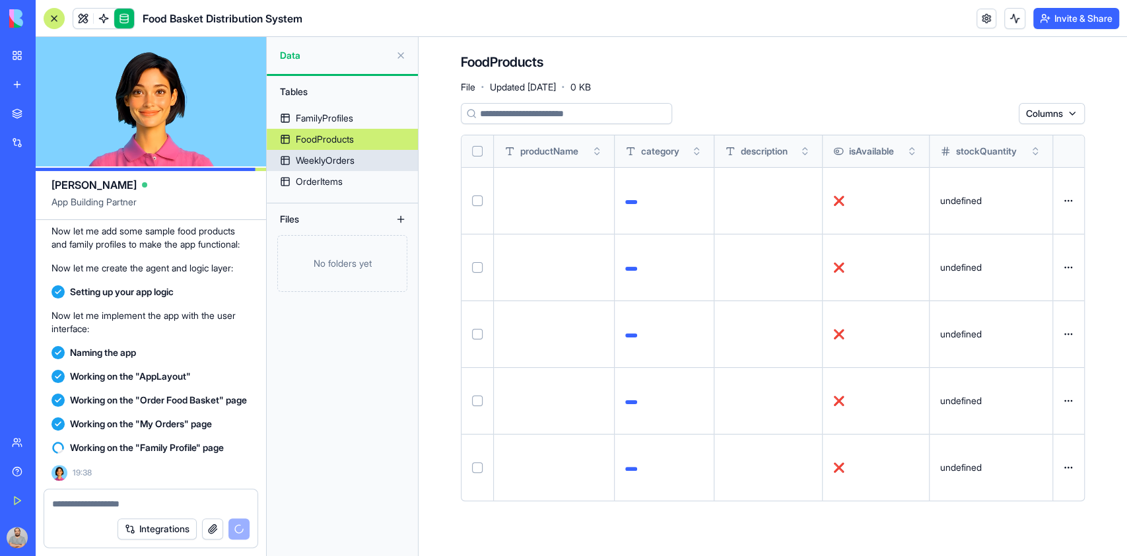
click at [342, 163] on div "WeeklyOrders" at bounding box center [325, 160] width 59 height 13
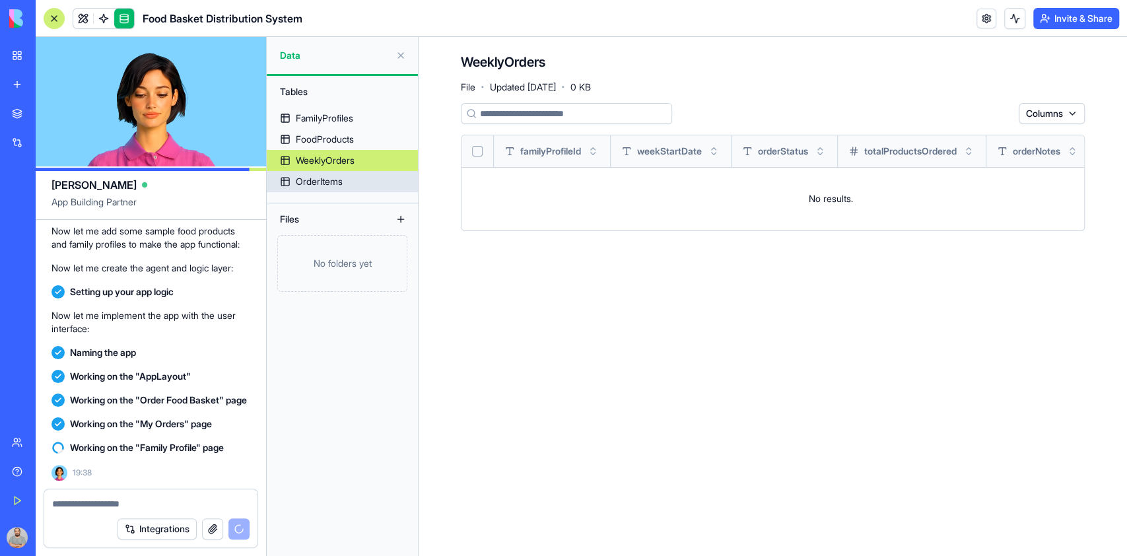
click at [322, 182] on div "OrderItems" at bounding box center [319, 181] width 47 height 13
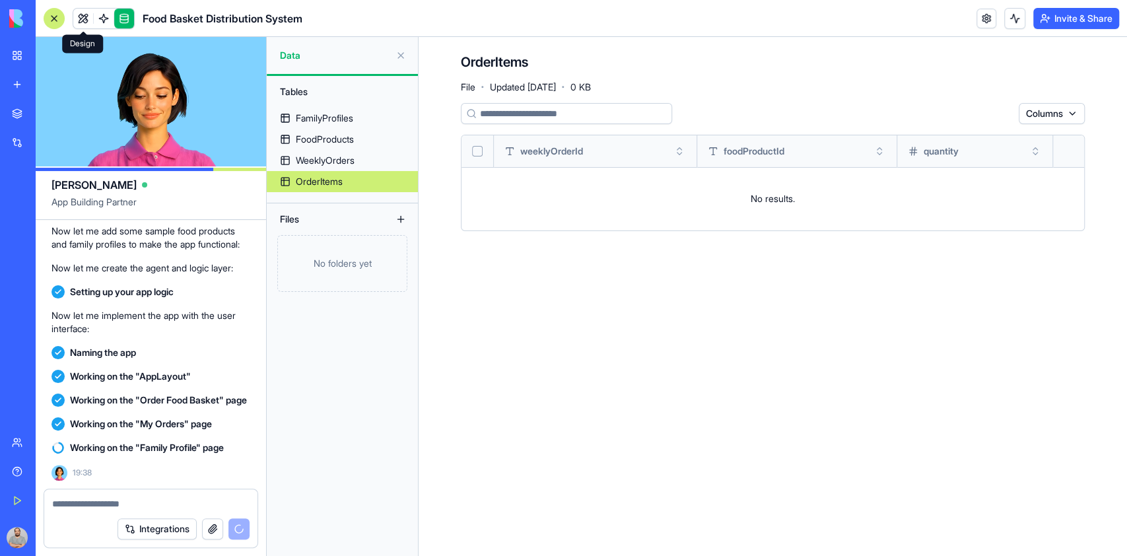
click at [80, 24] on link at bounding box center [83, 19] width 20 height 20
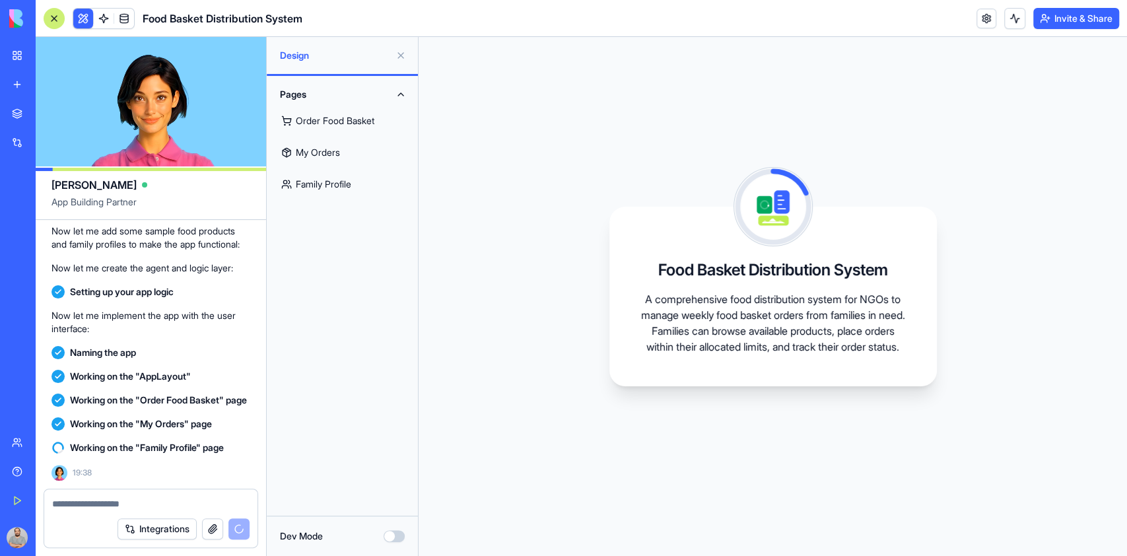
click at [331, 123] on link "Order Food Basket" at bounding box center [342, 121] width 135 height 32
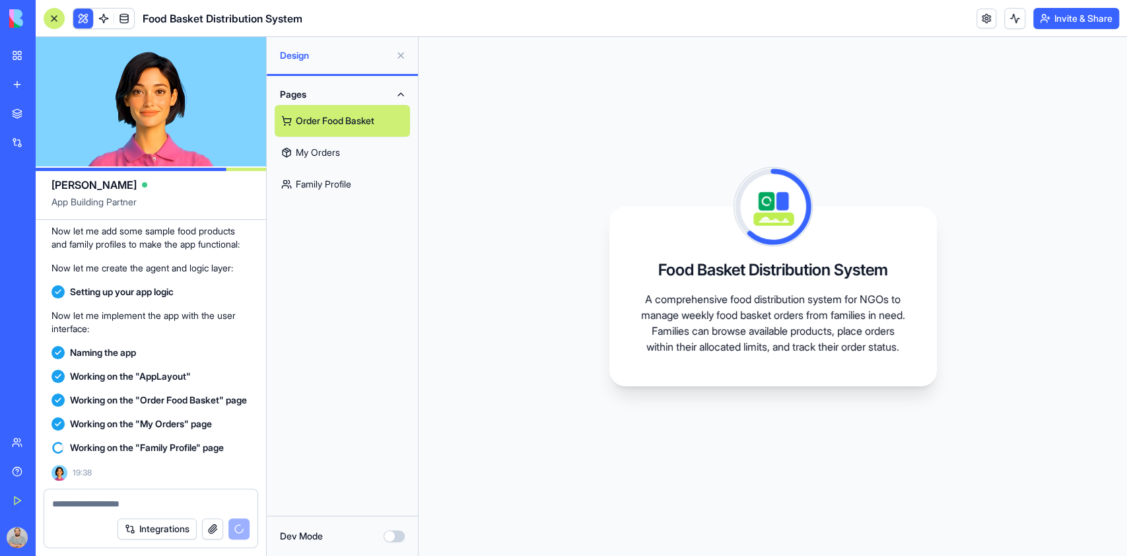
click at [325, 155] on link "My Orders" at bounding box center [342, 153] width 135 height 32
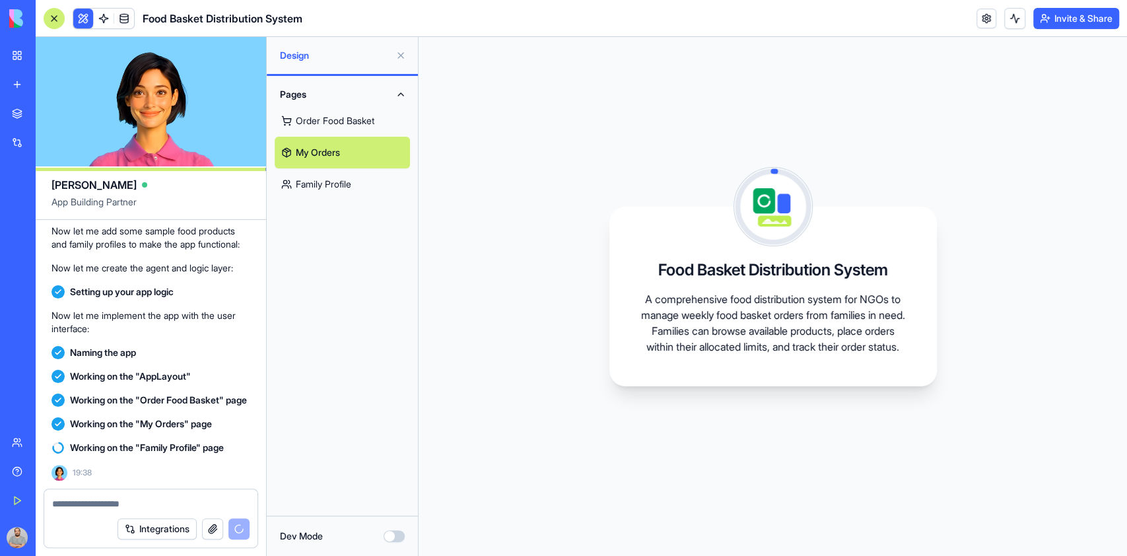
click at [317, 182] on link "Family Profile" at bounding box center [342, 184] width 135 height 32
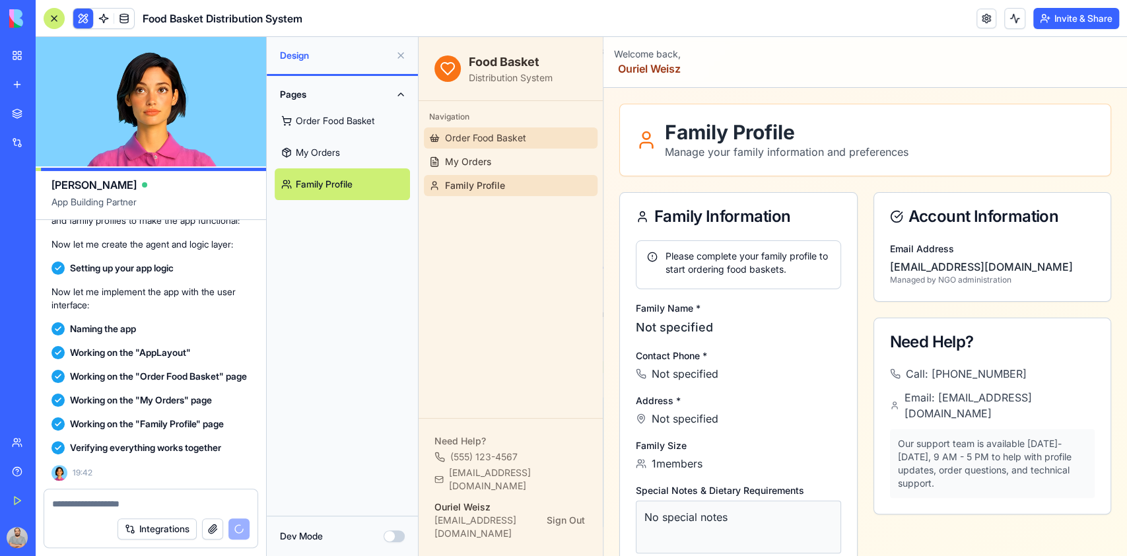
click at [461, 136] on span "Order Food Basket" at bounding box center [485, 137] width 81 height 13
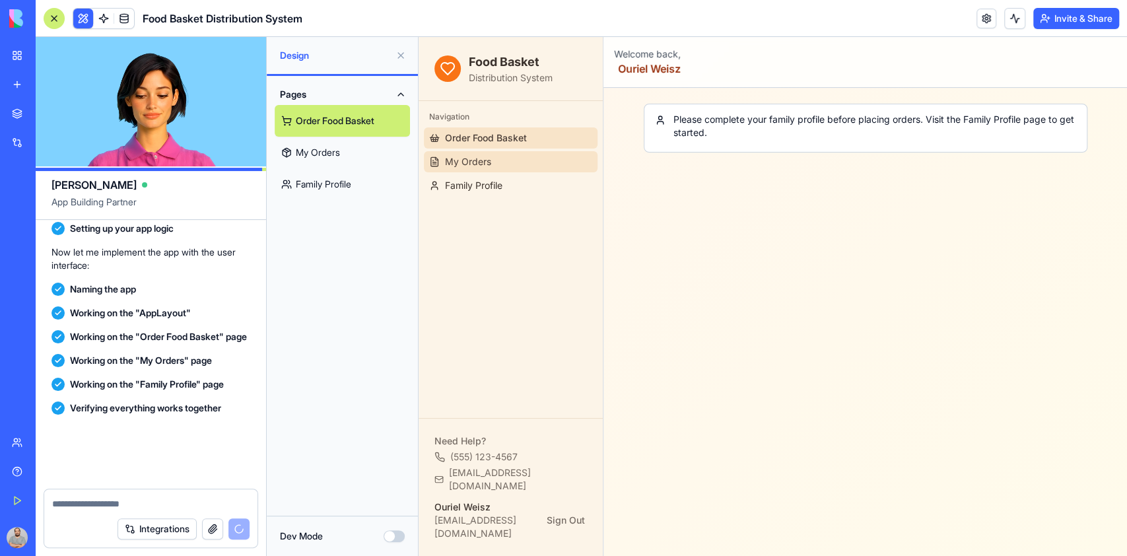
scroll to position [682, 0]
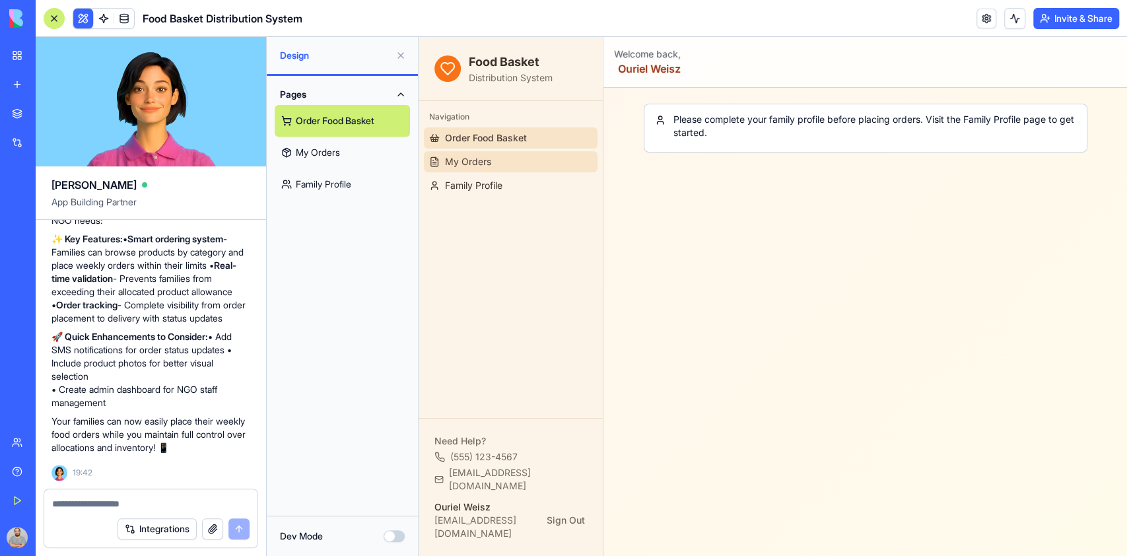
click at [478, 165] on span "My Orders" at bounding box center [468, 161] width 46 height 13
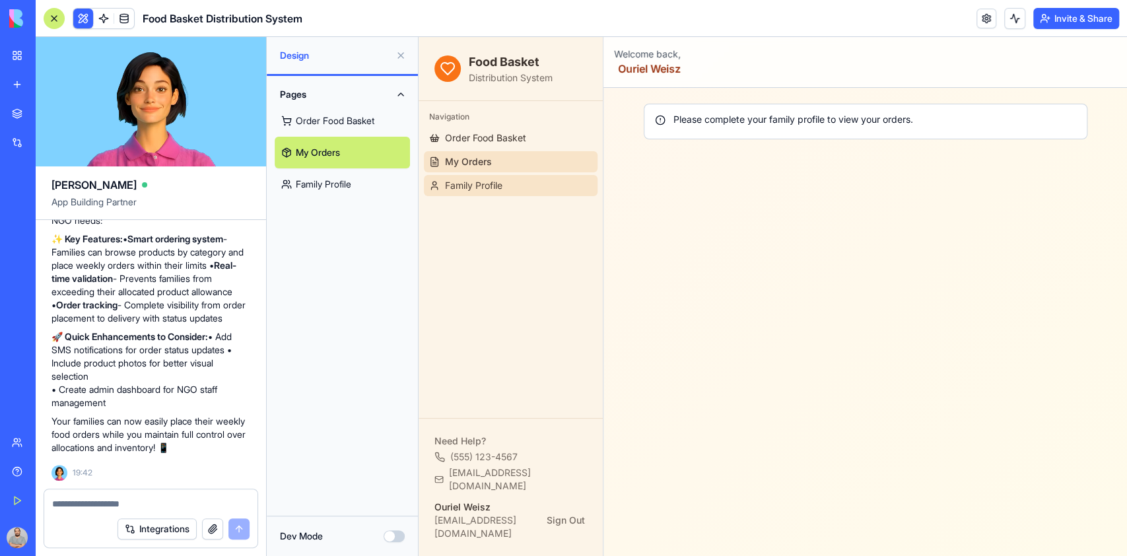
click at [483, 182] on span "Family Profile" at bounding box center [473, 185] width 57 height 13
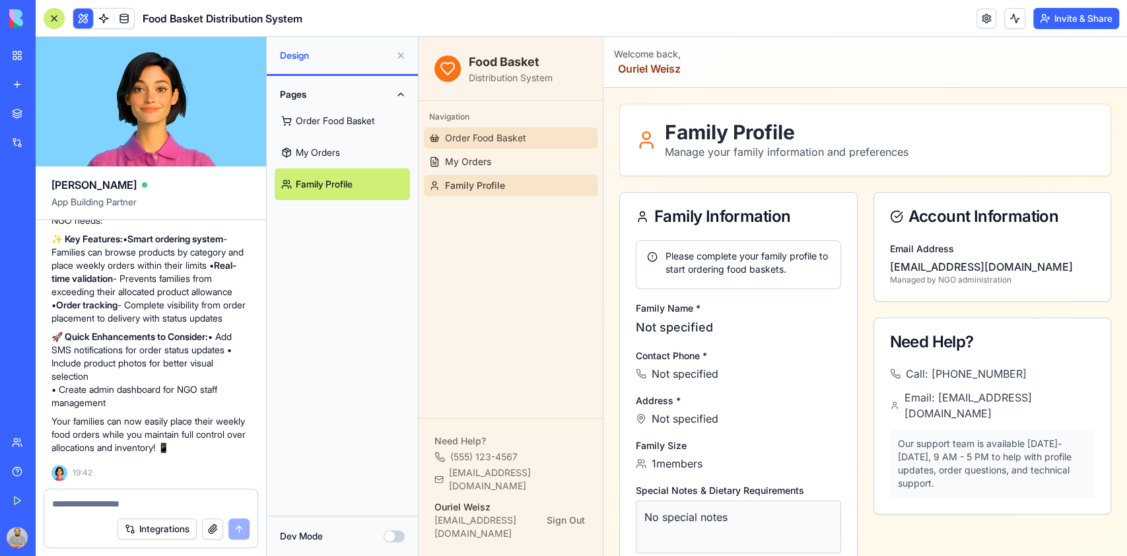
click at [497, 128] on link "Order Food Basket" at bounding box center [511, 137] width 174 height 21
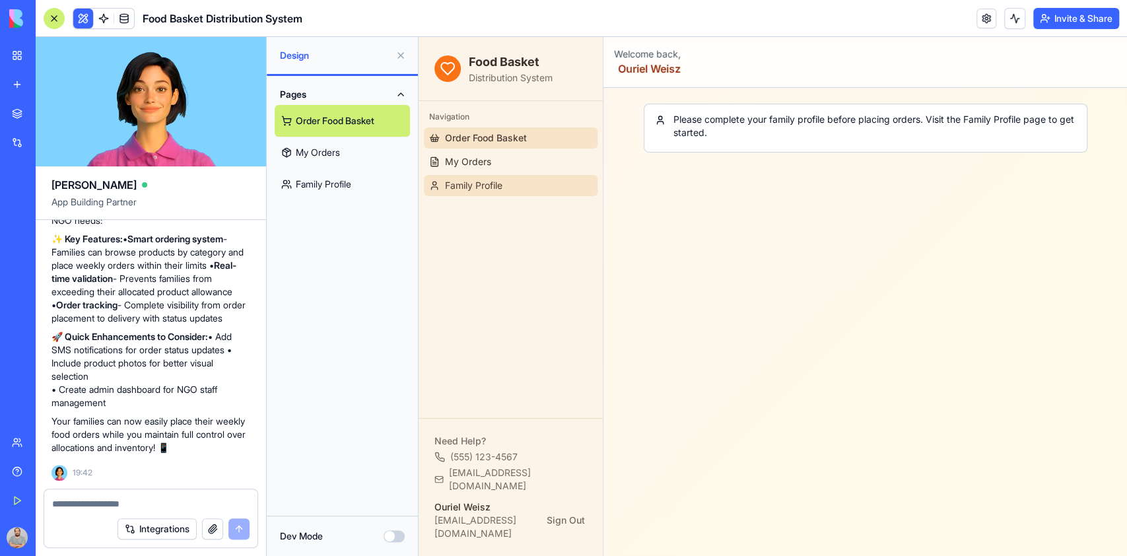
click at [490, 182] on span "Family Profile" at bounding box center [473, 185] width 57 height 13
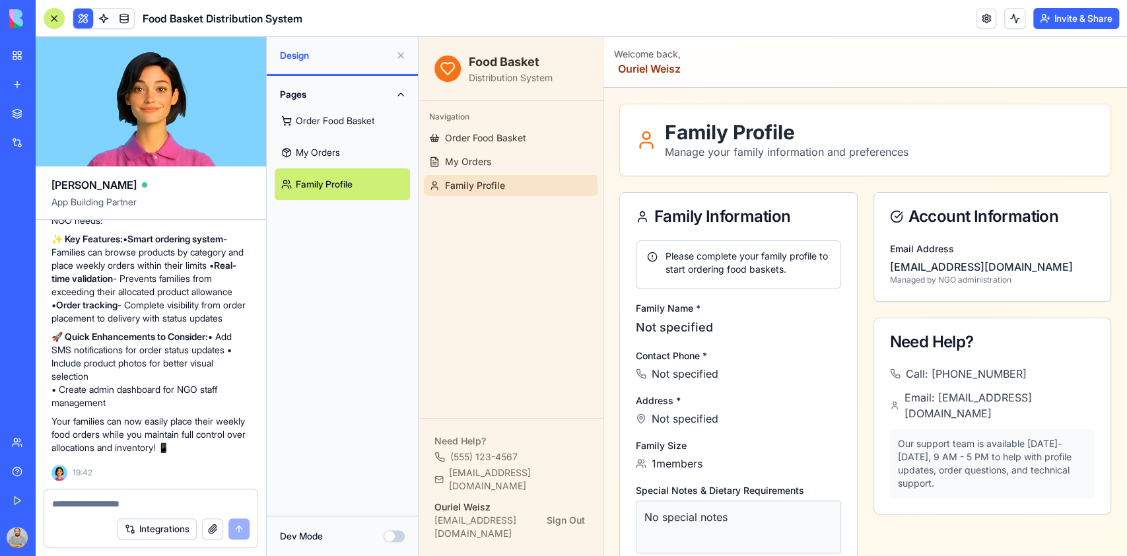
click at [707, 261] on div "Please complete your family profile to start ordering food baskets." at bounding box center [738, 263] width 183 height 26
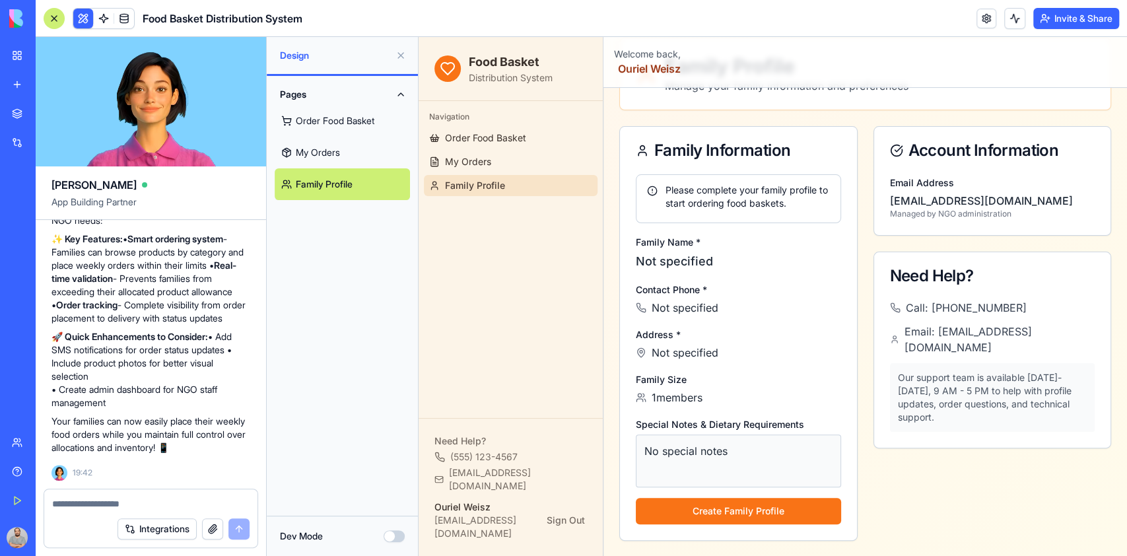
click at [682, 259] on p "Not specified" at bounding box center [738, 261] width 205 height 18
click at [721, 510] on button "Create Family Profile" at bounding box center [738, 511] width 205 height 26
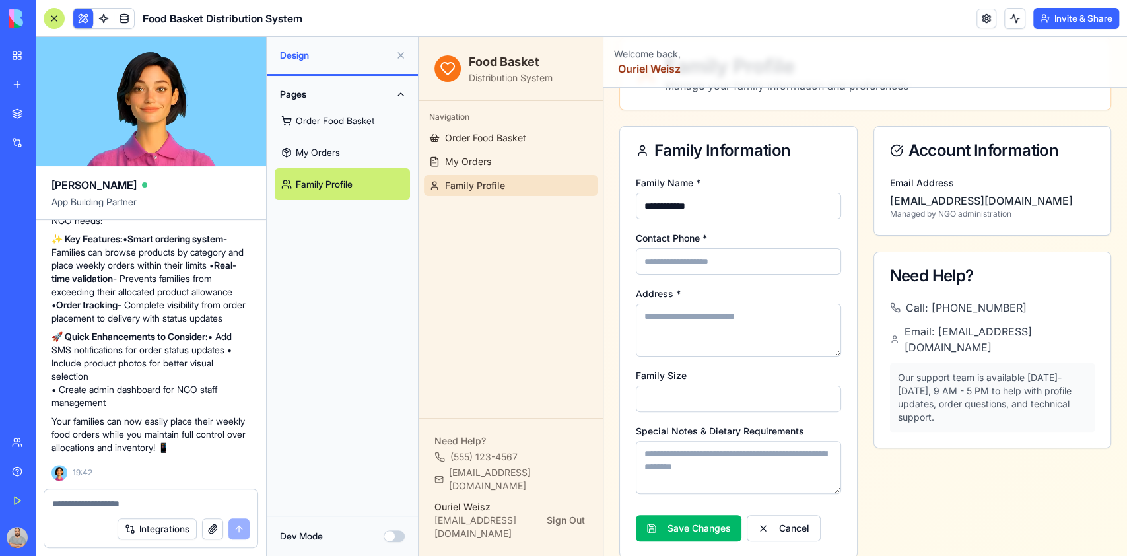
click at [683, 262] on input "Contact Phone *" at bounding box center [738, 261] width 205 height 26
type input "**********"
click at [682, 322] on textarea "Address *" at bounding box center [738, 330] width 205 height 53
type textarea "******"
click at [667, 392] on input "*" at bounding box center [738, 399] width 205 height 26
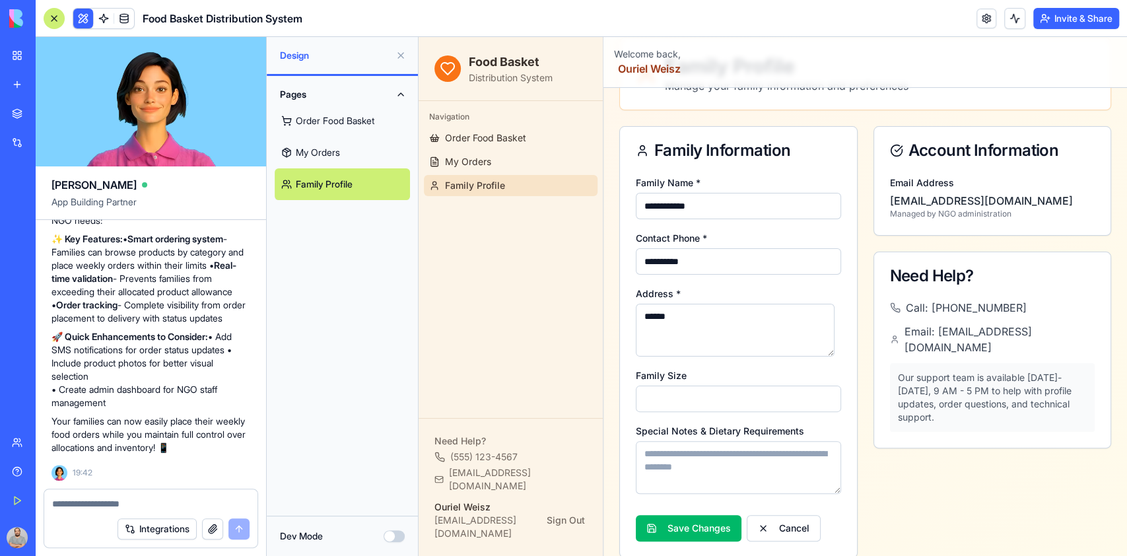
click at [818, 396] on input "*" at bounding box center [738, 399] width 205 height 26
click at [818, 392] on input "*" at bounding box center [738, 399] width 205 height 26
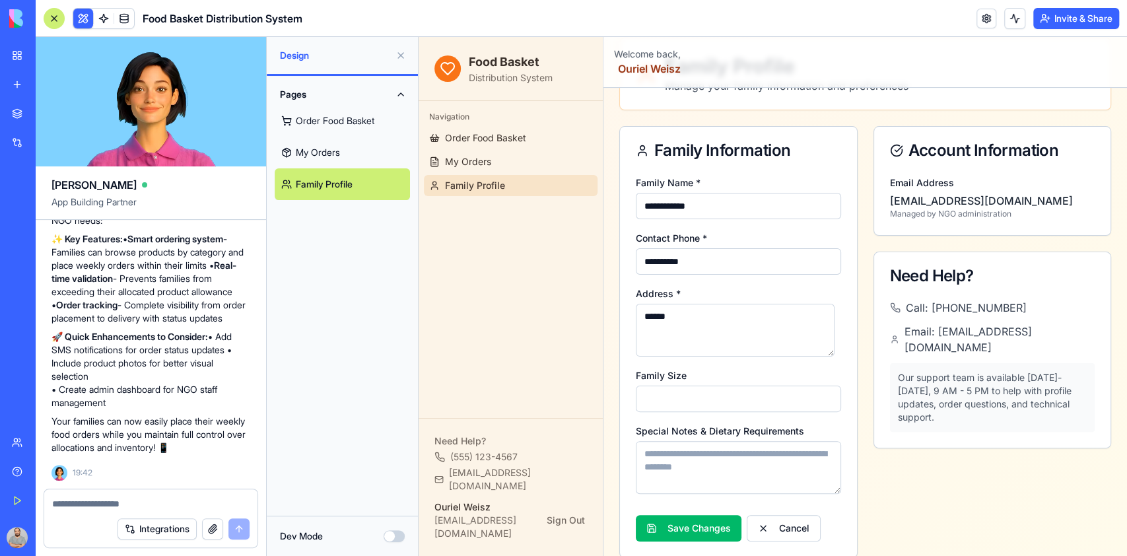
click at [818, 392] on input "*" at bounding box center [738, 399] width 205 height 26
click at [820, 393] on input "*" at bounding box center [738, 399] width 205 height 26
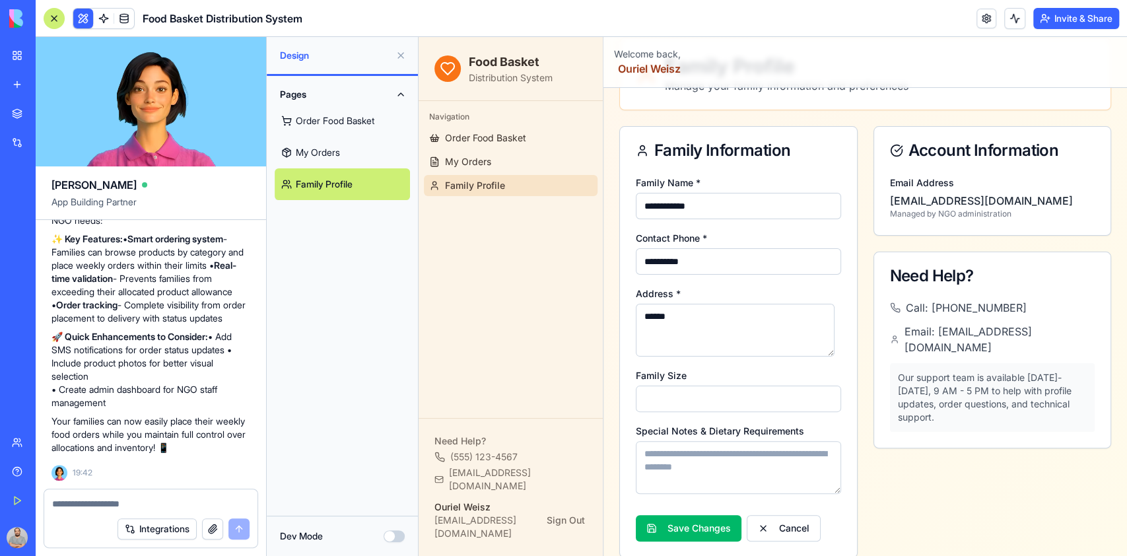
click at [820, 404] on input "*" at bounding box center [738, 399] width 205 height 26
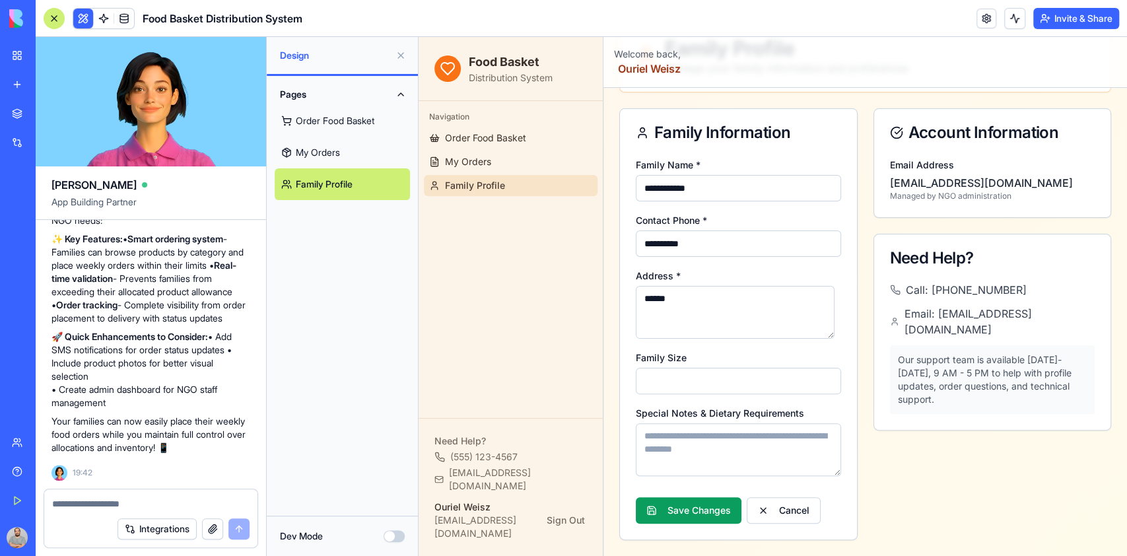
type input "*"
click at [702, 506] on button "Save Changes" at bounding box center [689, 510] width 106 height 26
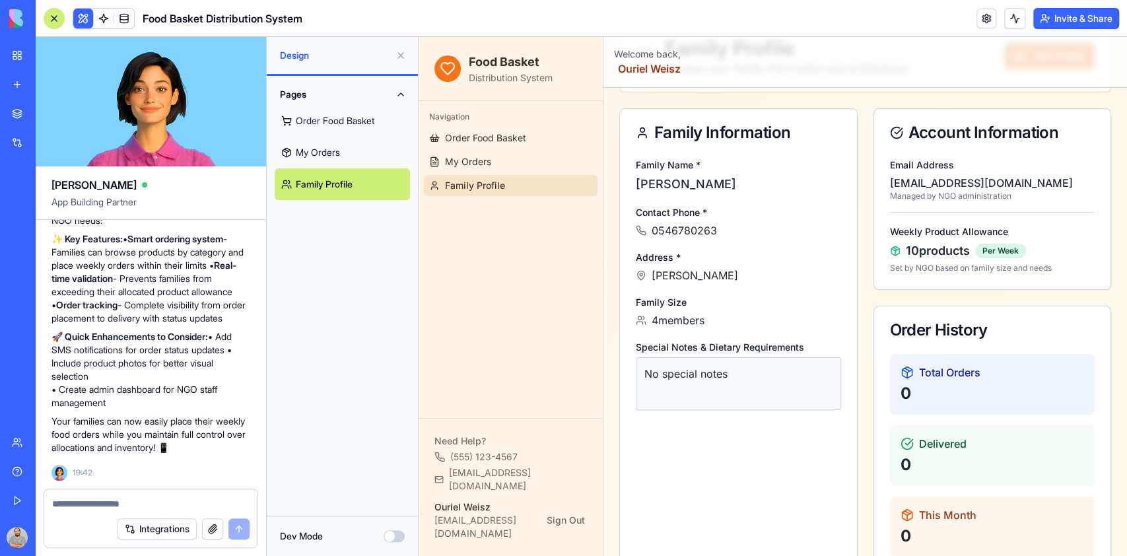
scroll to position [0, 0]
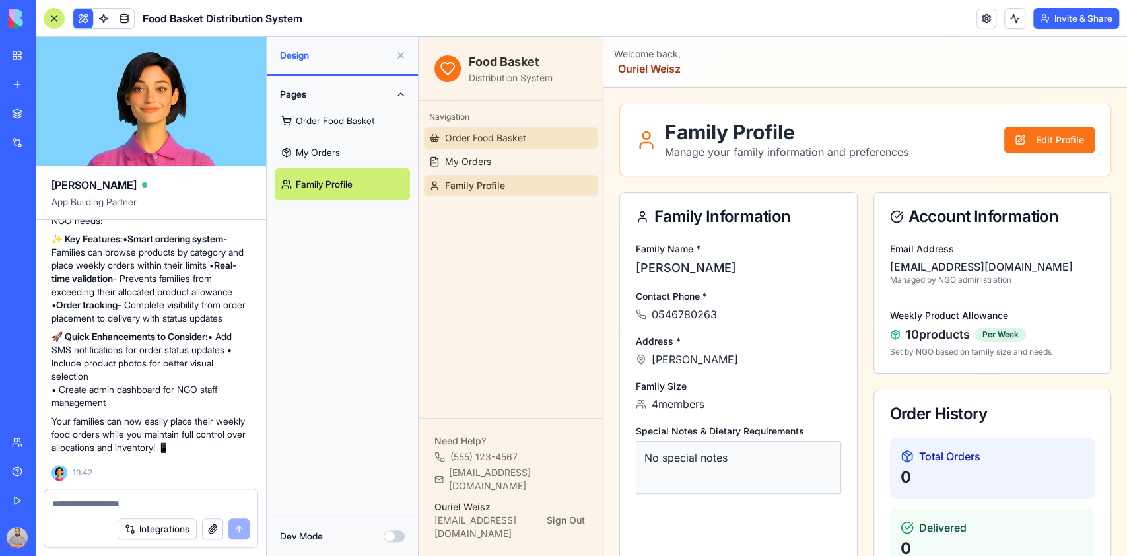
click at [475, 131] on span "Order Food Basket" at bounding box center [485, 137] width 81 height 13
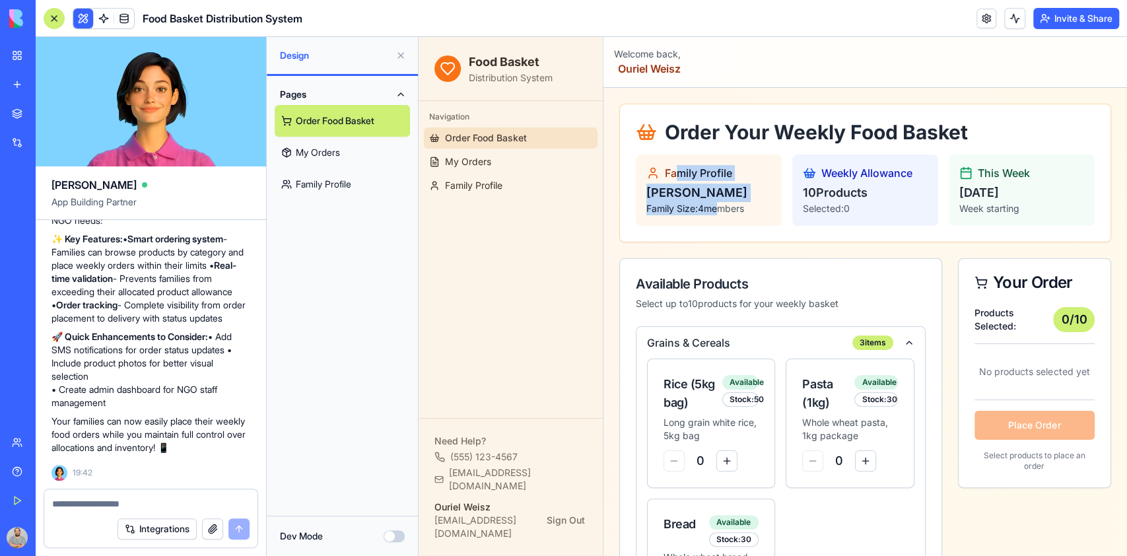
drag, startPoint x: 674, startPoint y: 179, endPoint x: 715, endPoint y: 207, distance: 49.8
click at [715, 207] on div "Family Profile [PERSON_NAME] Family Size: 4 members" at bounding box center [709, 190] width 146 height 71
click at [697, 194] on p "[PERSON_NAME]" at bounding box center [709, 193] width 125 height 18
click at [708, 208] on p "Family Size: 4 members" at bounding box center [709, 208] width 125 height 13
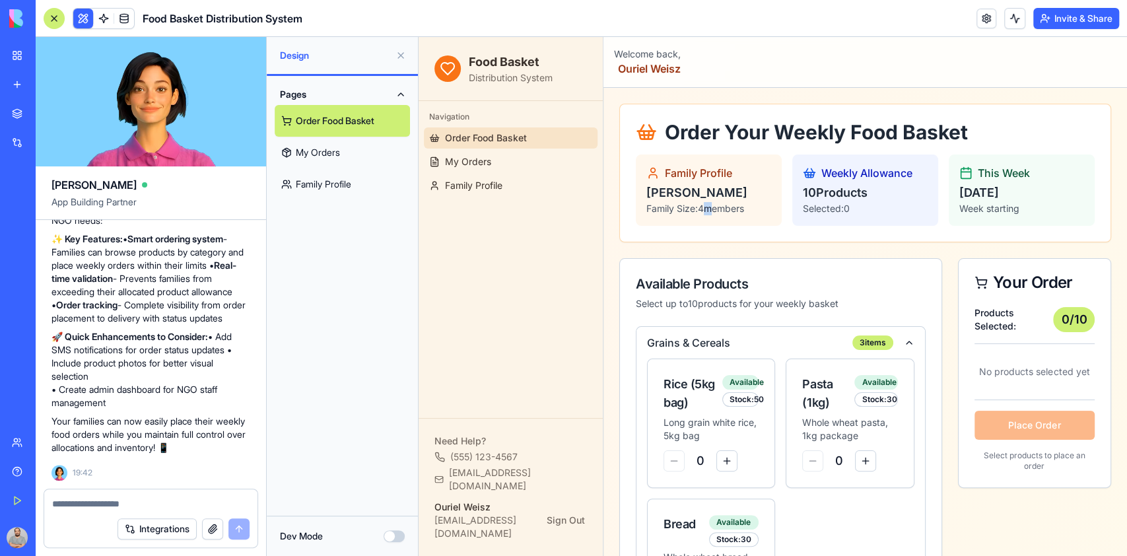
click at [708, 208] on p "Family Size: 4 members" at bounding box center [709, 208] width 125 height 13
click at [828, 193] on p "10 Products" at bounding box center [865, 193] width 125 height 18
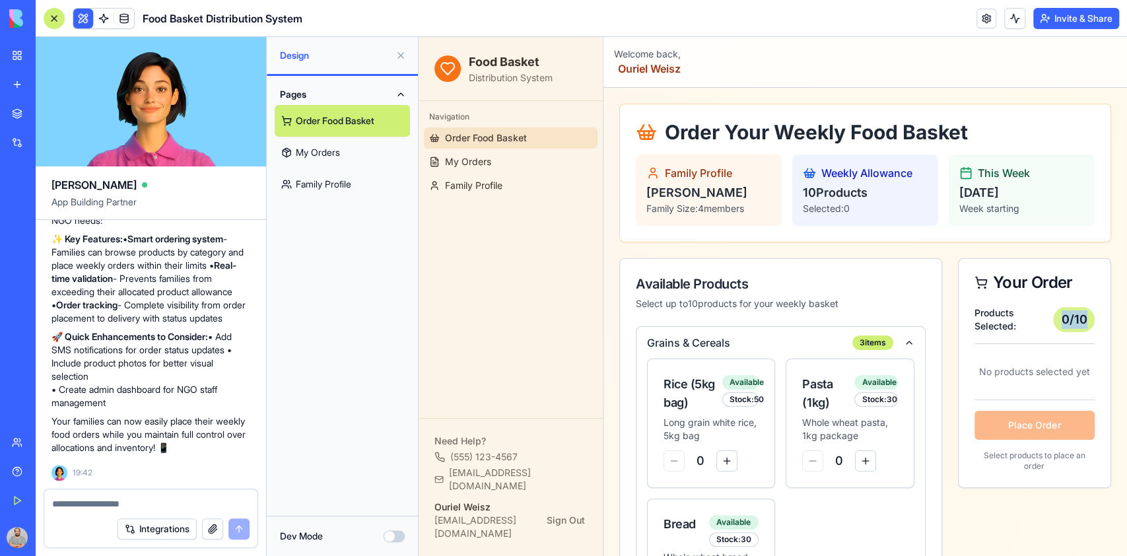
drag, startPoint x: 1048, startPoint y: 312, endPoint x: 1067, endPoint y: 333, distance: 28.5
click at [1067, 332] on div "0 / 10" at bounding box center [1075, 319] width 42 height 25
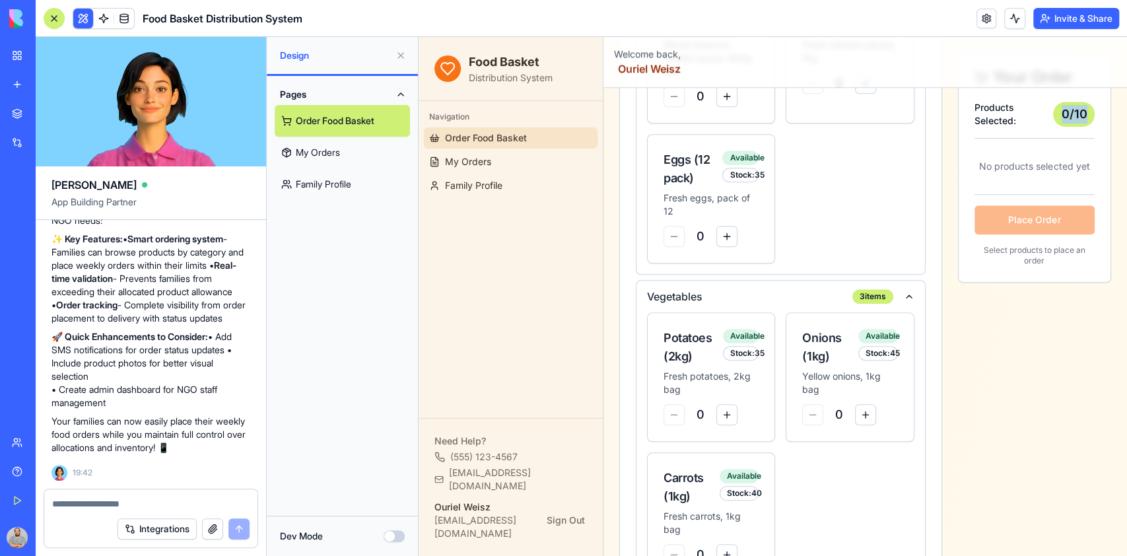
scroll to position [485, 0]
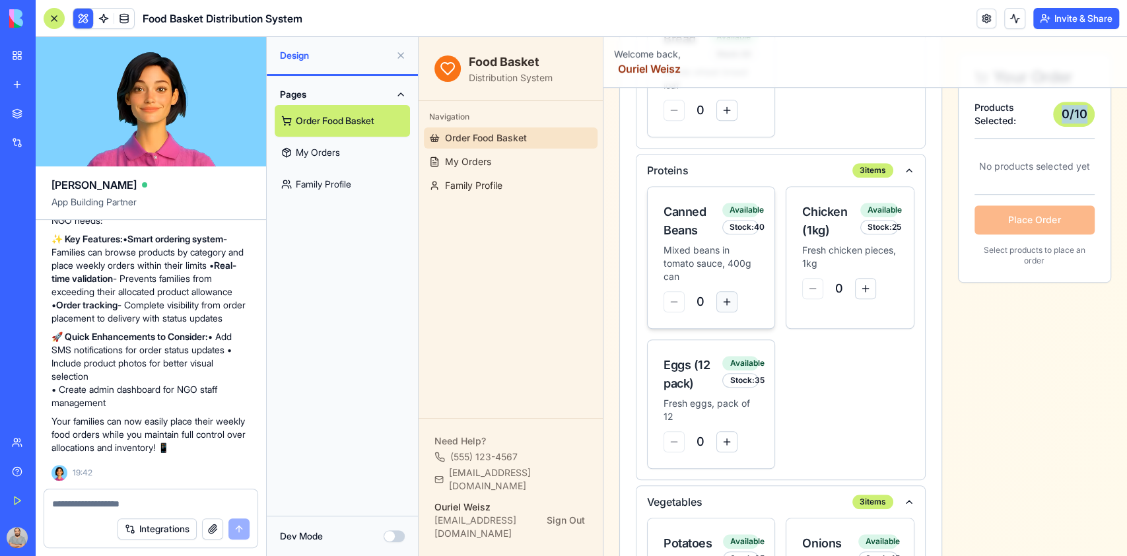
click at [725, 305] on button at bounding box center [727, 301] width 21 height 21
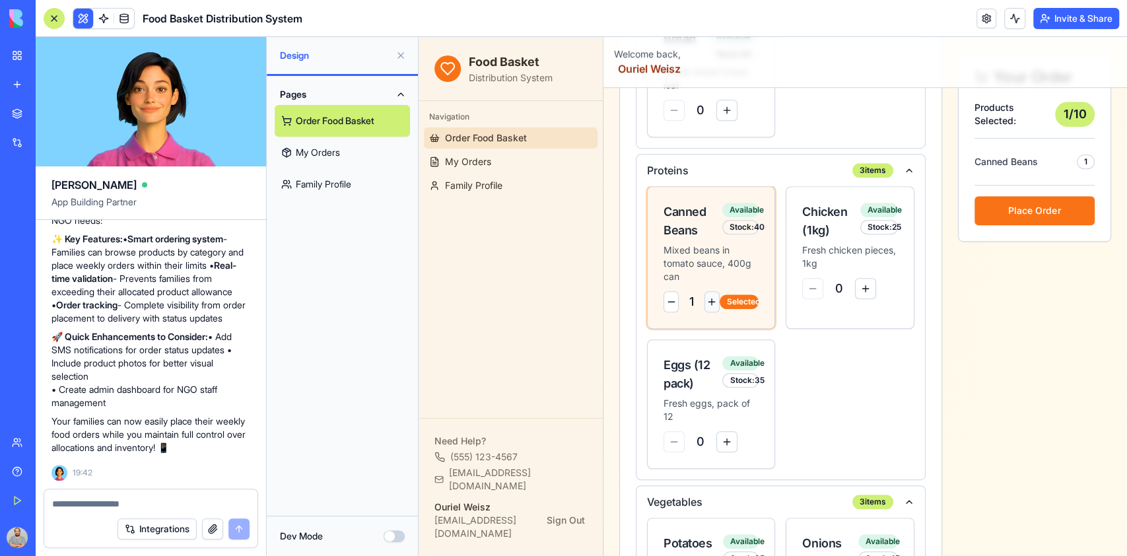
click at [725, 305] on div "Selected" at bounding box center [740, 302] width 40 height 15
click at [707, 311] on button at bounding box center [712, 301] width 15 height 21
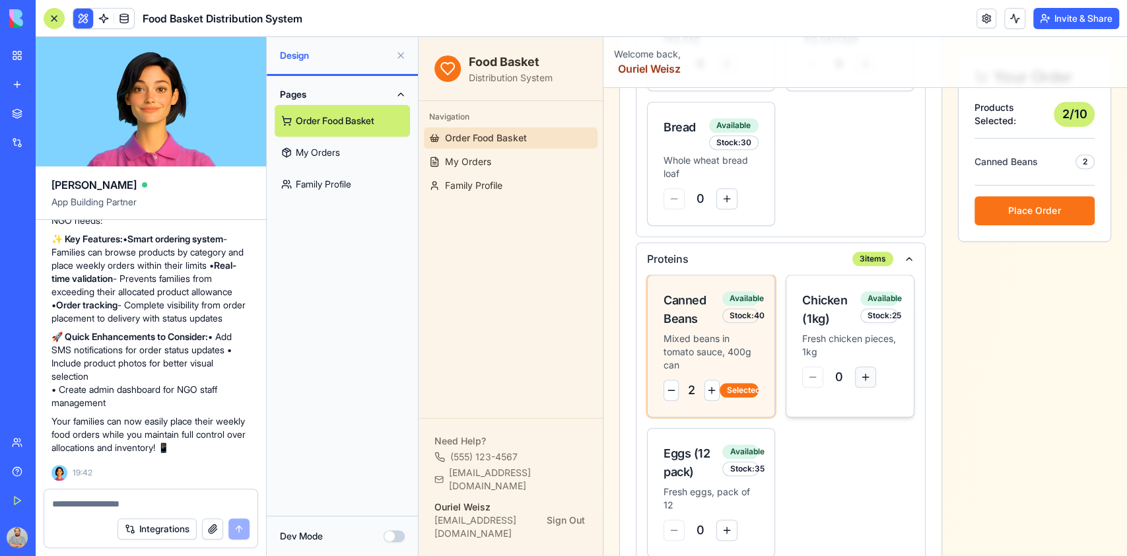
click at [862, 384] on button at bounding box center [865, 377] width 21 height 21
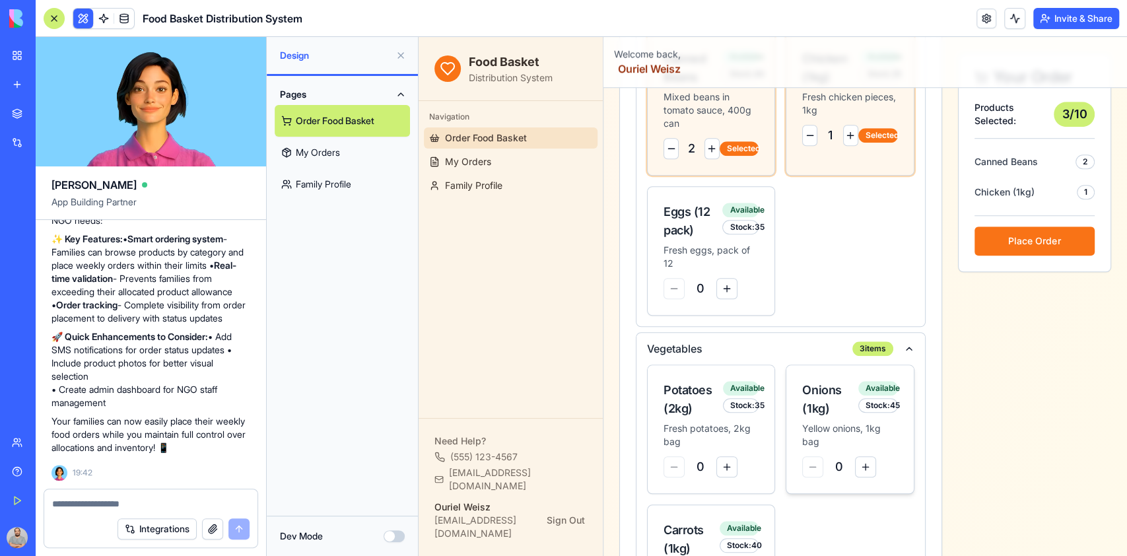
scroll to position [661, 0]
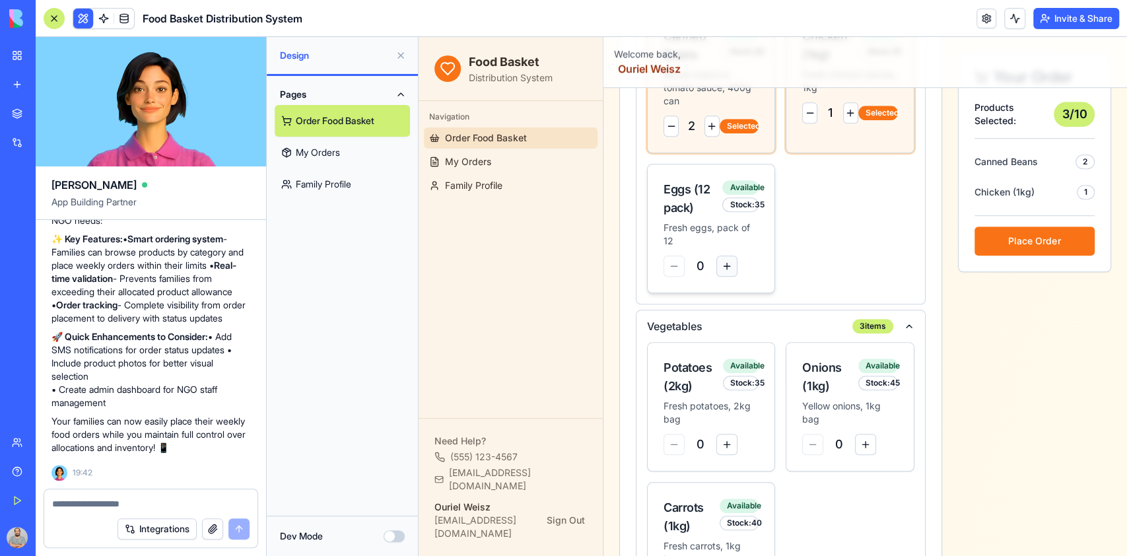
click at [730, 277] on button at bounding box center [727, 266] width 21 height 21
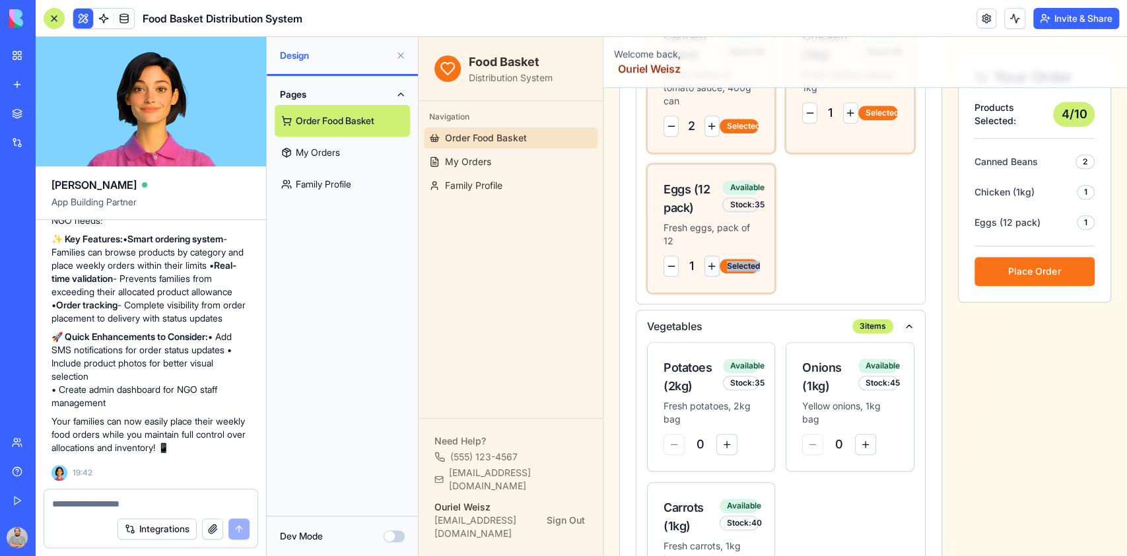
click at [730, 277] on div "1 Selected" at bounding box center [711, 266] width 95 height 21
click at [707, 277] on button at bounding box center [712, 266] width 15 height 21
click at [729, 455] on button at bounding box center [727, 444] width 21 height 21
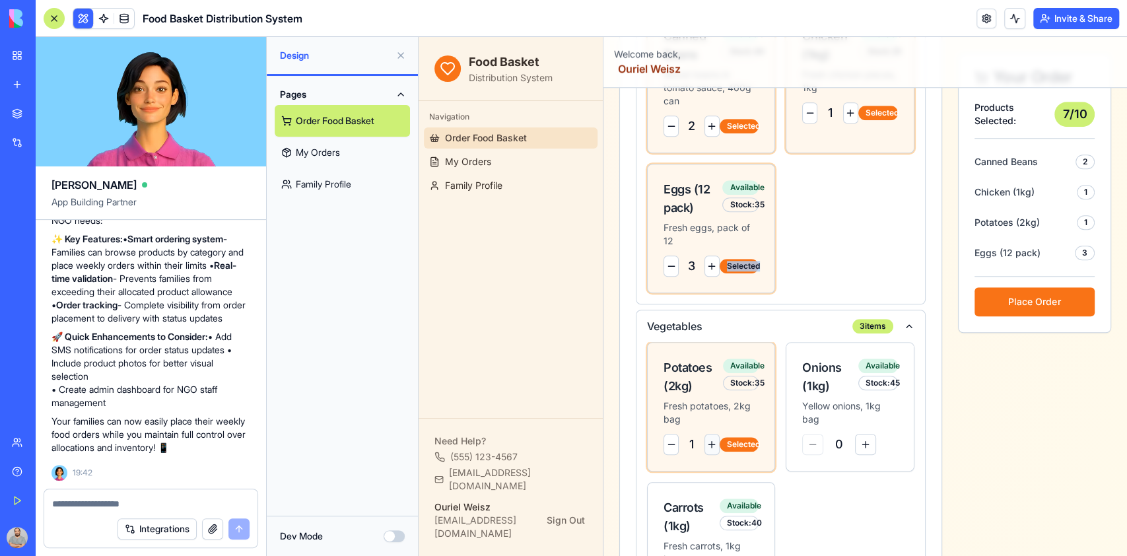
click at [705, 455] on button at bounding box center [712, 444] width 15 height 21
click at [674, 455] on button at bounding box center [671, 444] width 15 height 21
click at [706, 455] on button at bounding box center [712, 444] width 15 height 21
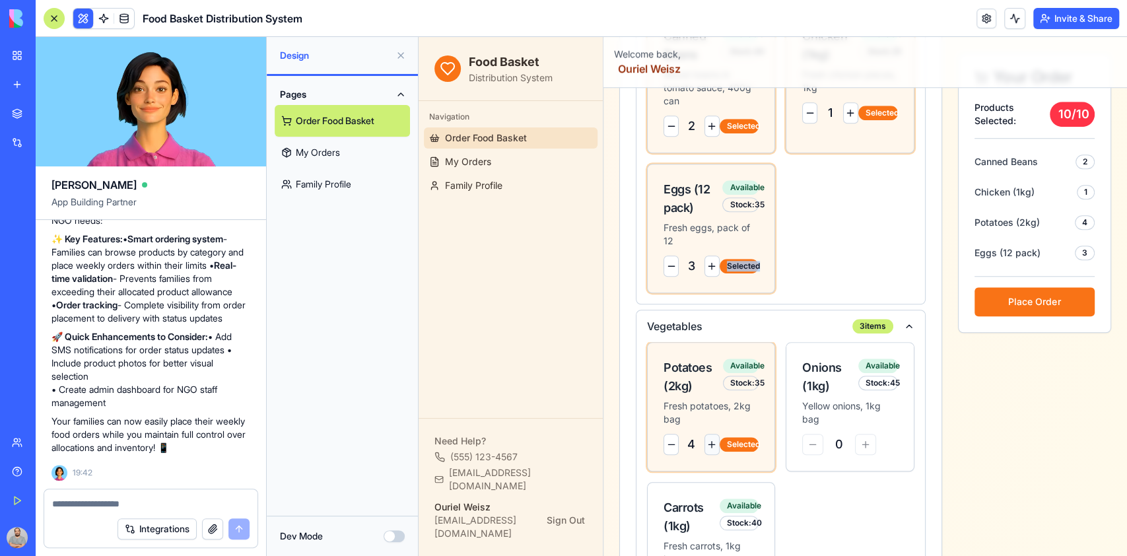
click at [706, 455] on button at bounding box center [712, 444] width 15 height 21
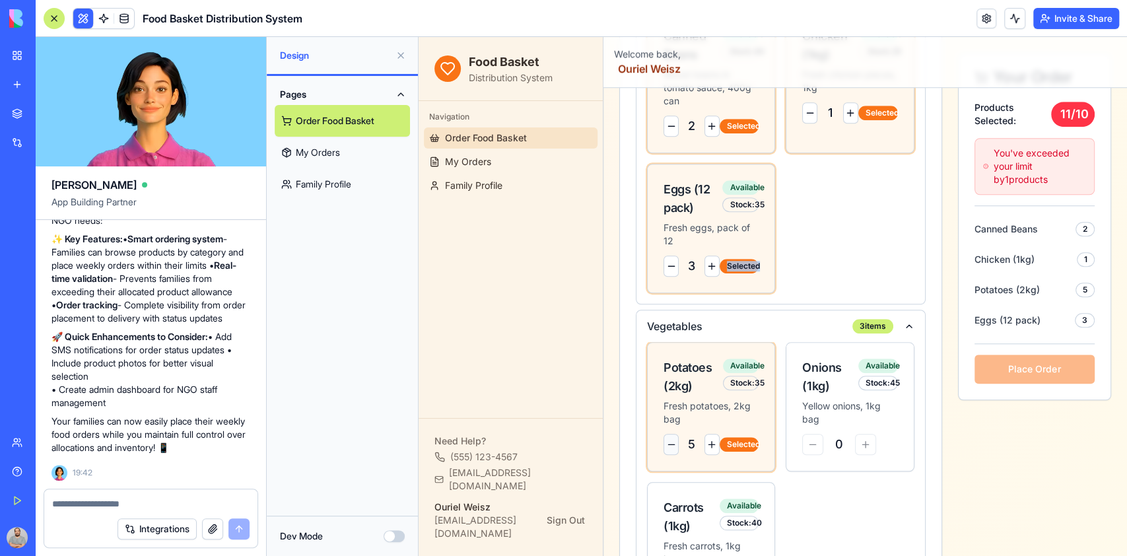
click at [670, 455] on button at bounding box center [671, 444] width 15 height 21
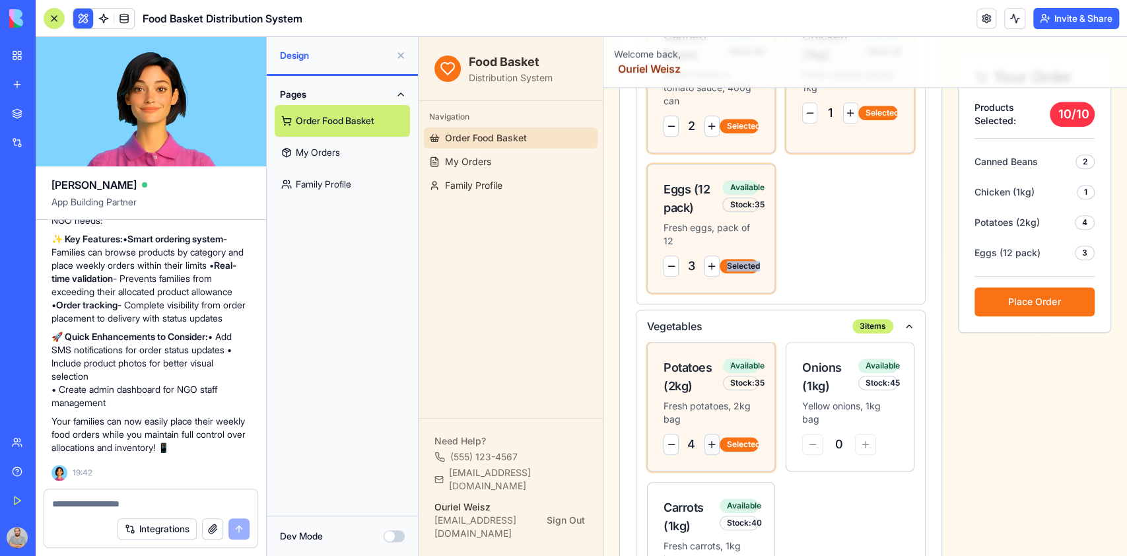
click at [711, 455] on button at bounding box center [712, 444] width 15 height 21
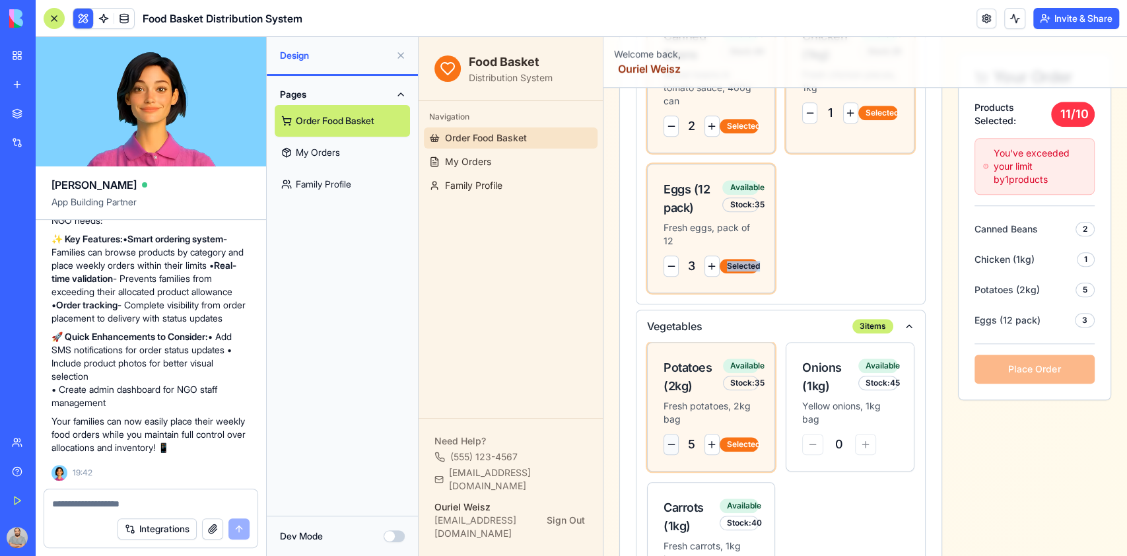
click at [668, 455] on button at bounding box center [671, 444] width 15 height 21
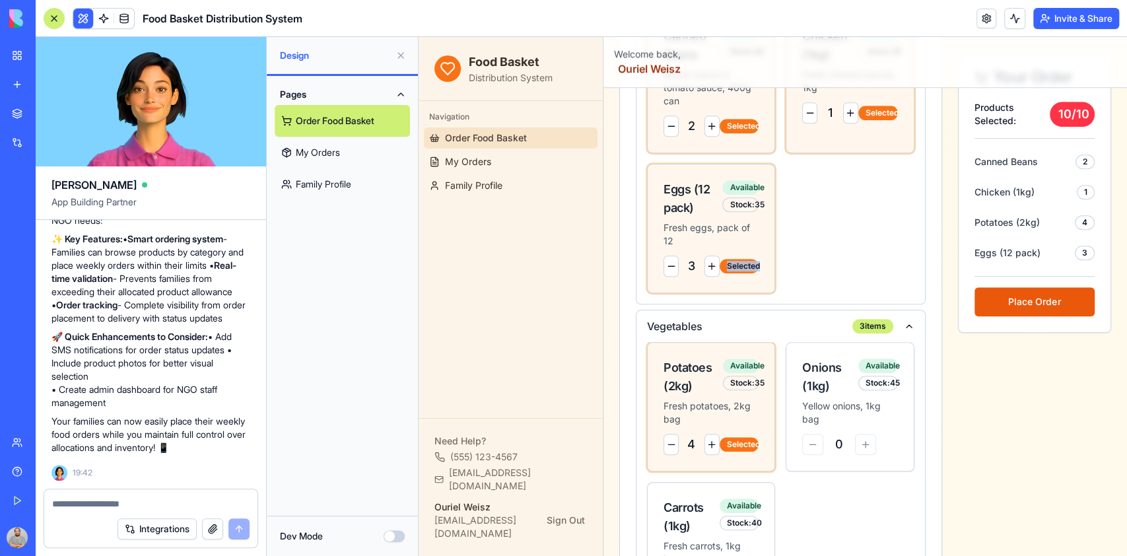
click at [1011, 316] on button "Place Order" at bounding box center [1035, 301] width 120 height 29
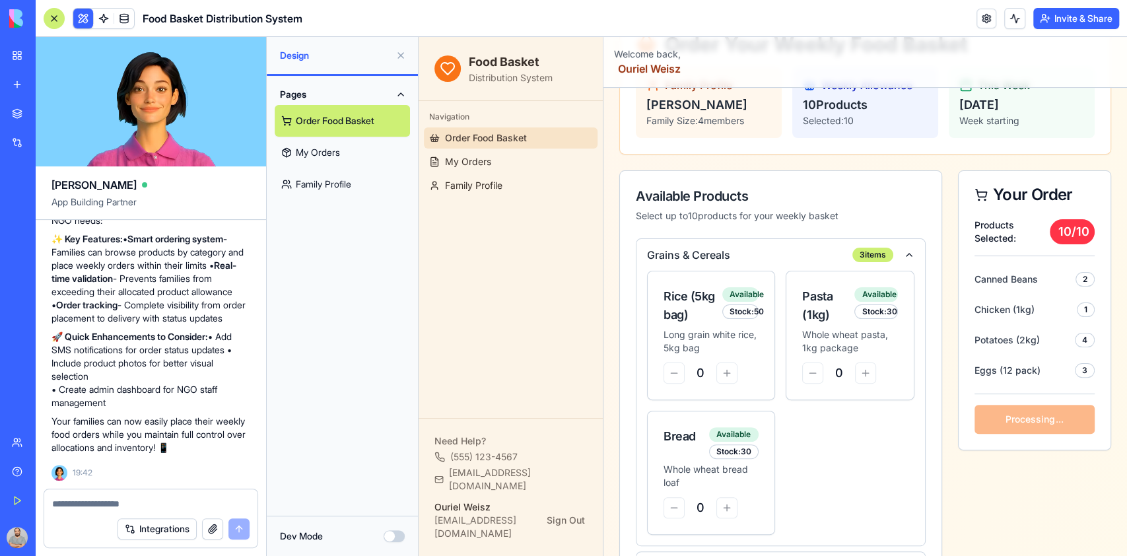
scroll to position [176, 0]
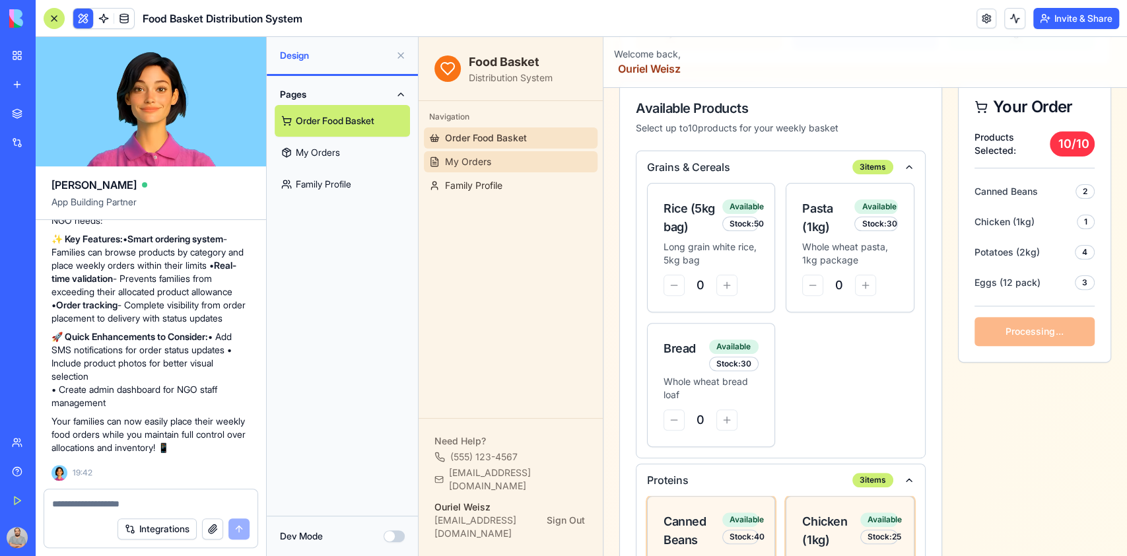
click at [450, 160] on span "My Orders" at bounding box center [468, 161] width 46 height 13
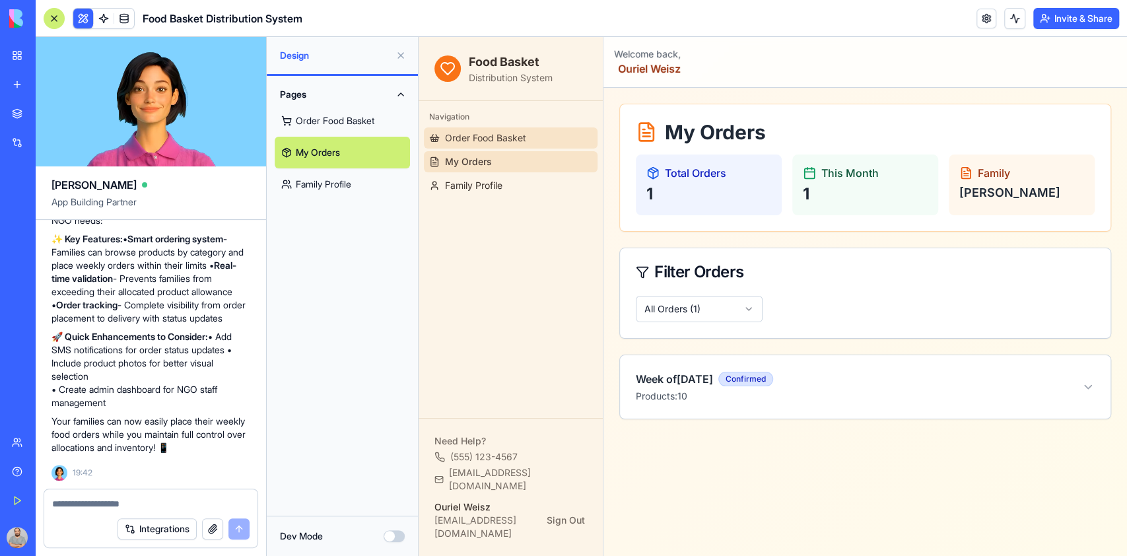
click at [464, 141] on span "Order Food Basket" at bounding box center [485, 137] width 81 height 13
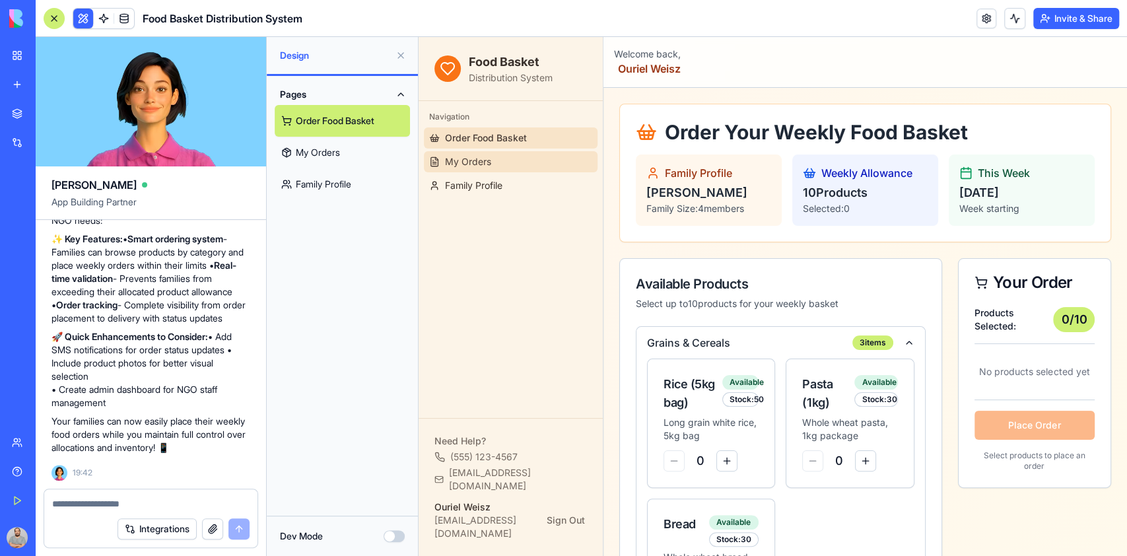
click at [473, 158] on span "My Orders" at bounding box center [468, 161] width 46 height 13
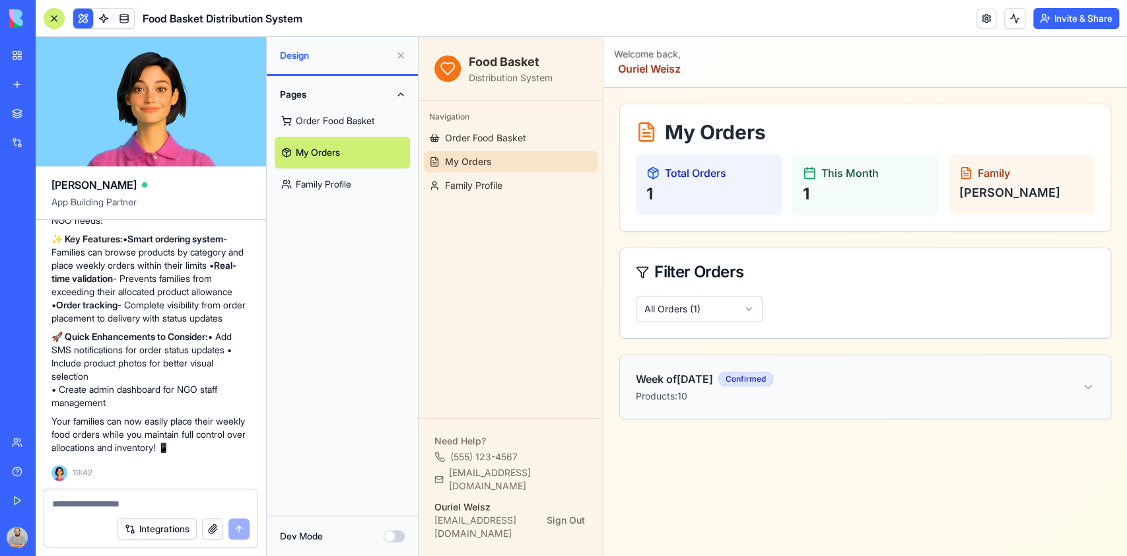
click at [1091, 386] on icon at bounding box center [1088, 387] width 7 height 3
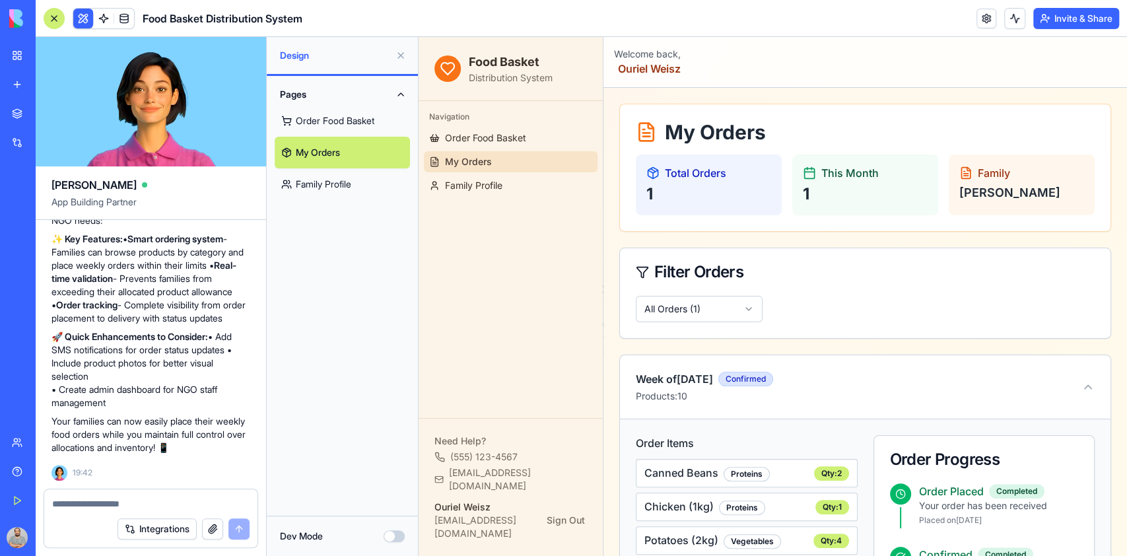
click at [313, 127] on link "Order Food Basket" at bounding box center [342, 121] width 135 height 32
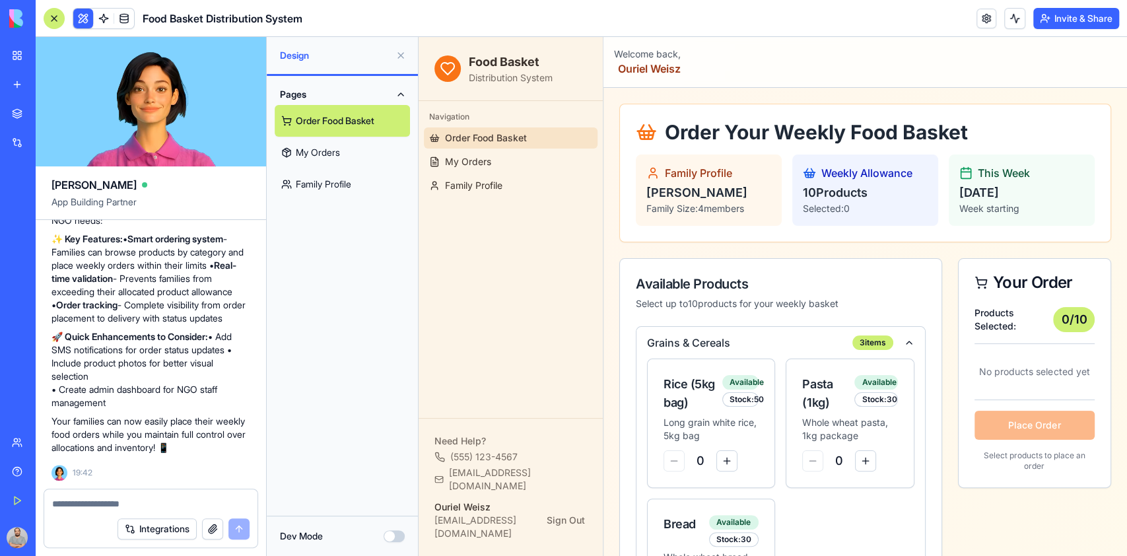
click at [314, 151] on link "My Orders" at bounding box center [342, 153] width 135 height 32
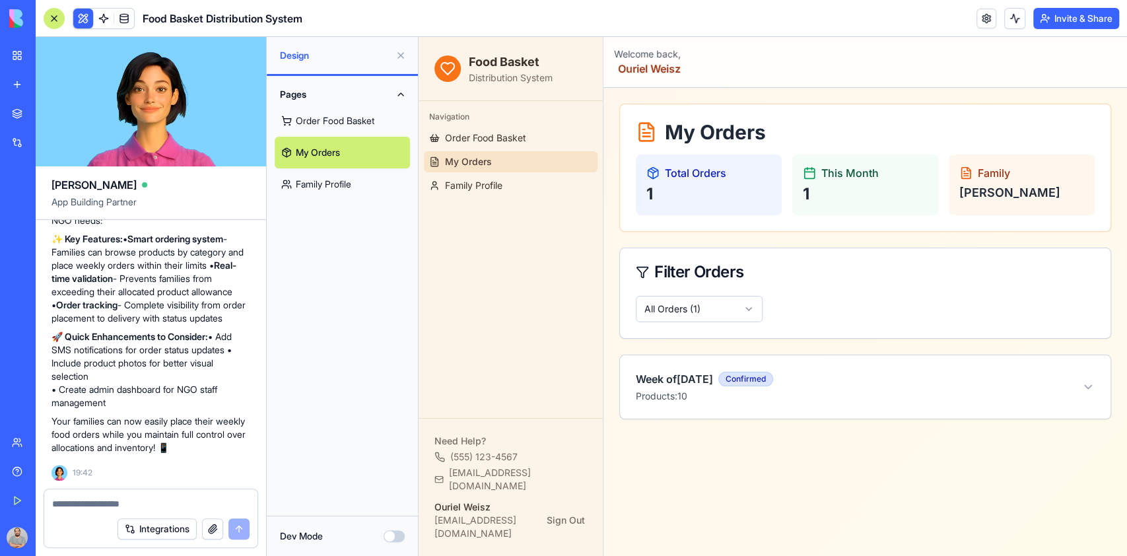
click at [320, 120] on link "Order Food Basket" at bounding box center [342, 121] width 135 height 32
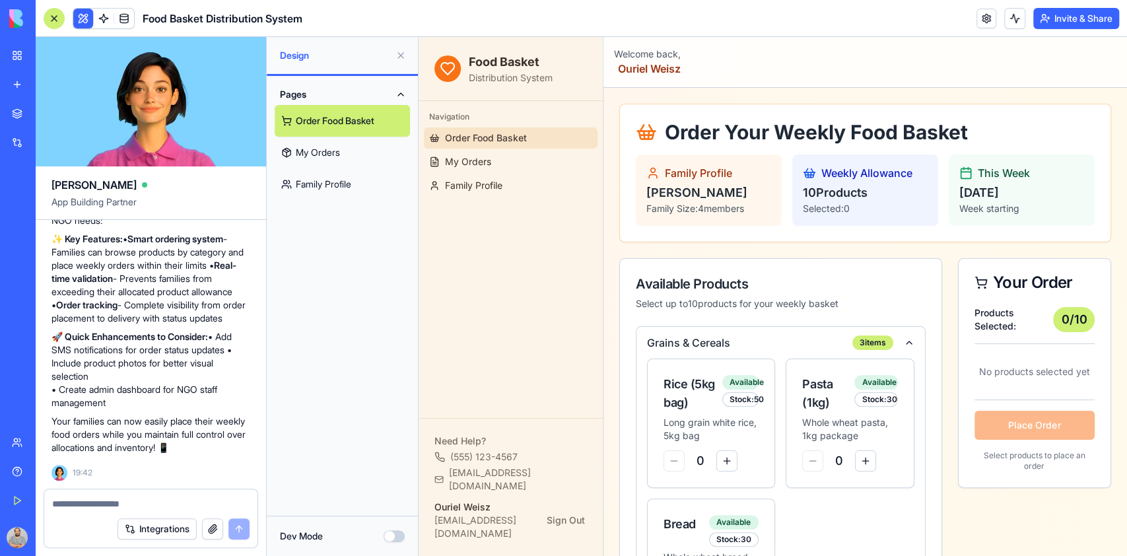
click at [1073, 21] on button "Invite & Share" at bounding box center [1077, 18] width 86 height 21
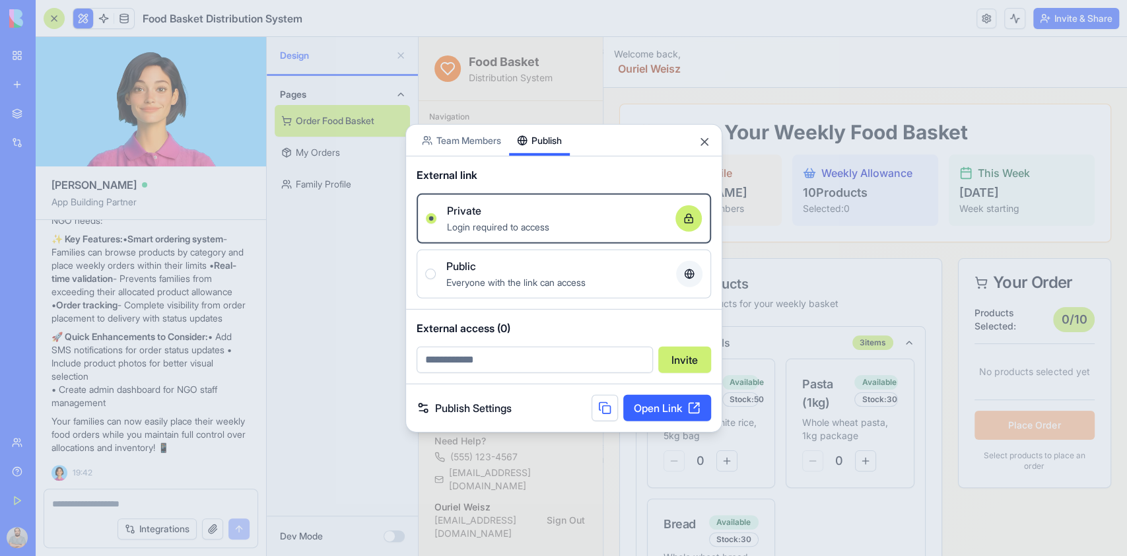
click at [550, 157] on div "Share App Team Members Publish External link Private Login required to access O…" at bounding box center [564, 278] width 317 height 308
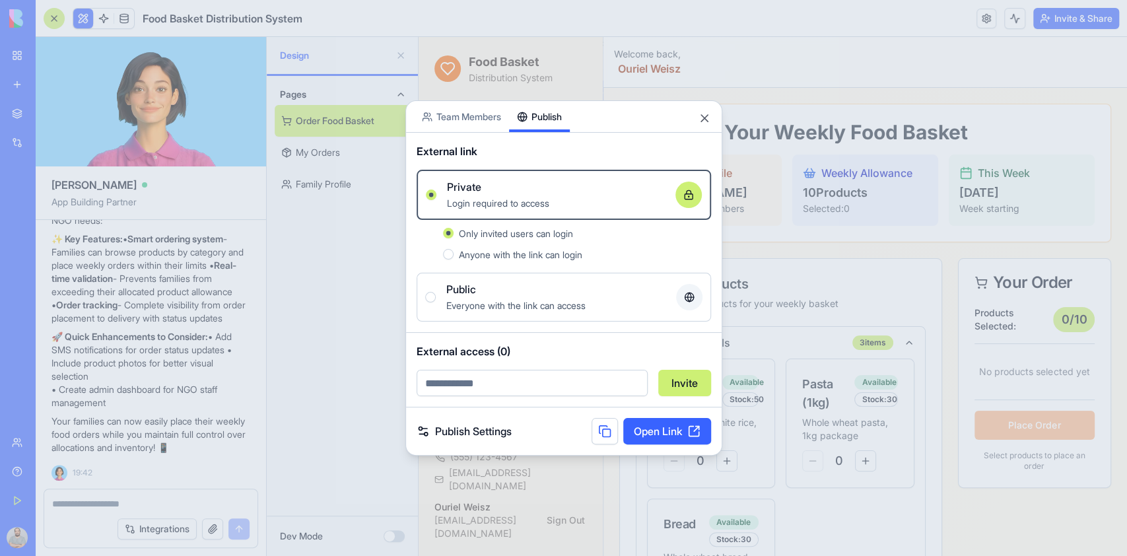
click at [430, 298] on button "Public Everyone with the link can access" at bounding box center [430, 297] width 11 height 11
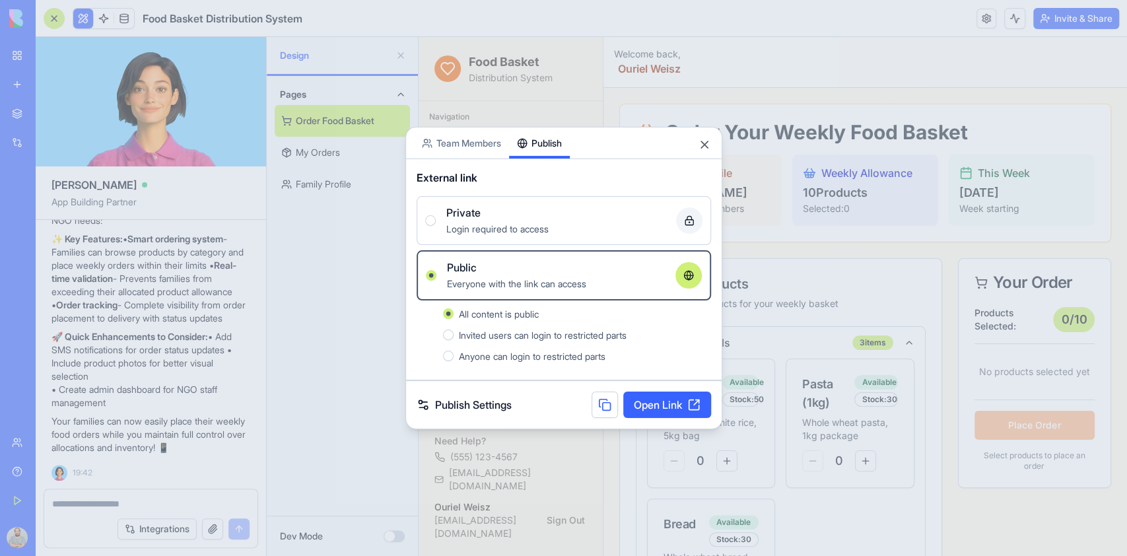
click at [447, 333] on button "Invited users can login to restricted parts" at bounding box center [448, 335] width 11 height 11
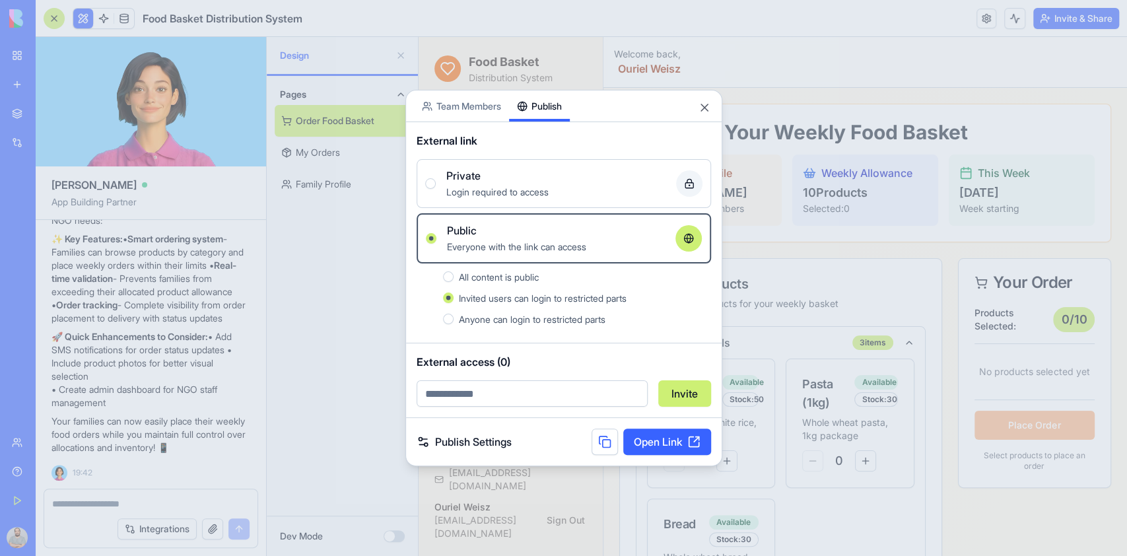
click at [462, 435] on link "Publish Settings" at bounding box center [464, 442] width 95 height 16
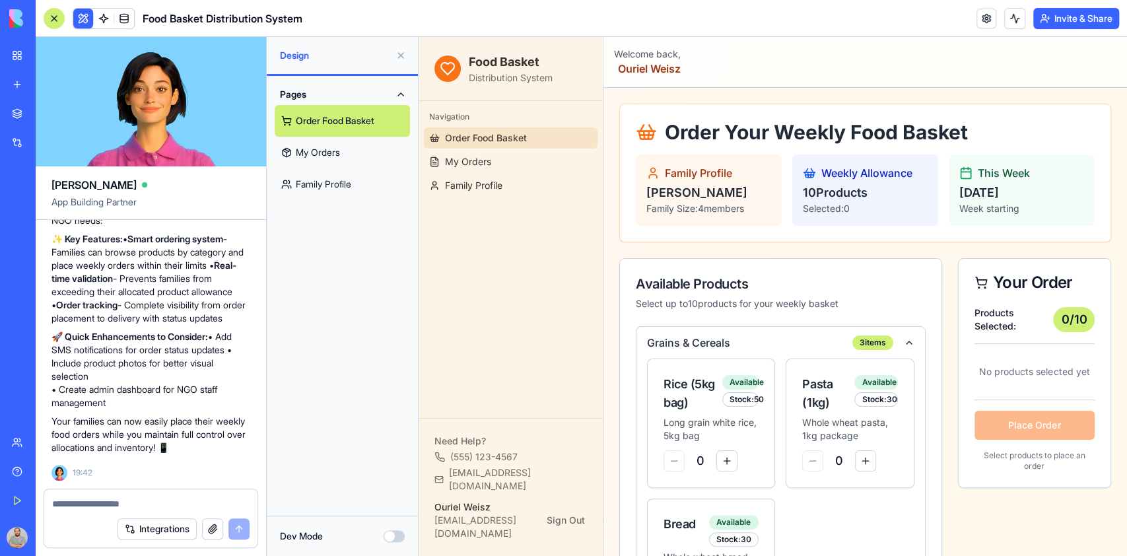
click at [341, 149] on link "My Orders" at bounding box center [342, 153] width 135 height 32
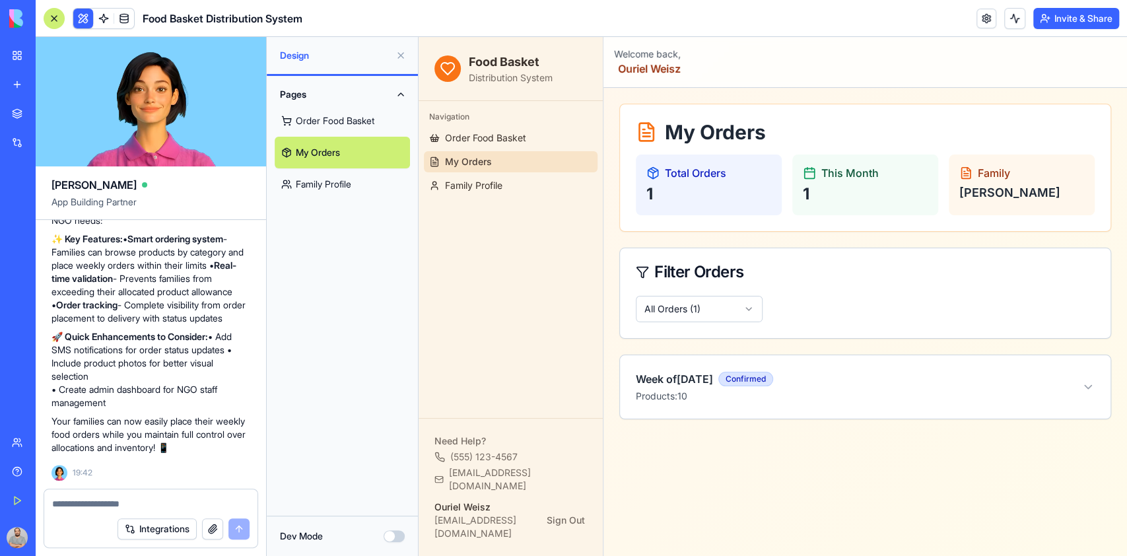
click at [342, 182] on link "Family Profile" at bounding box center [342, 184] width 135 height 32
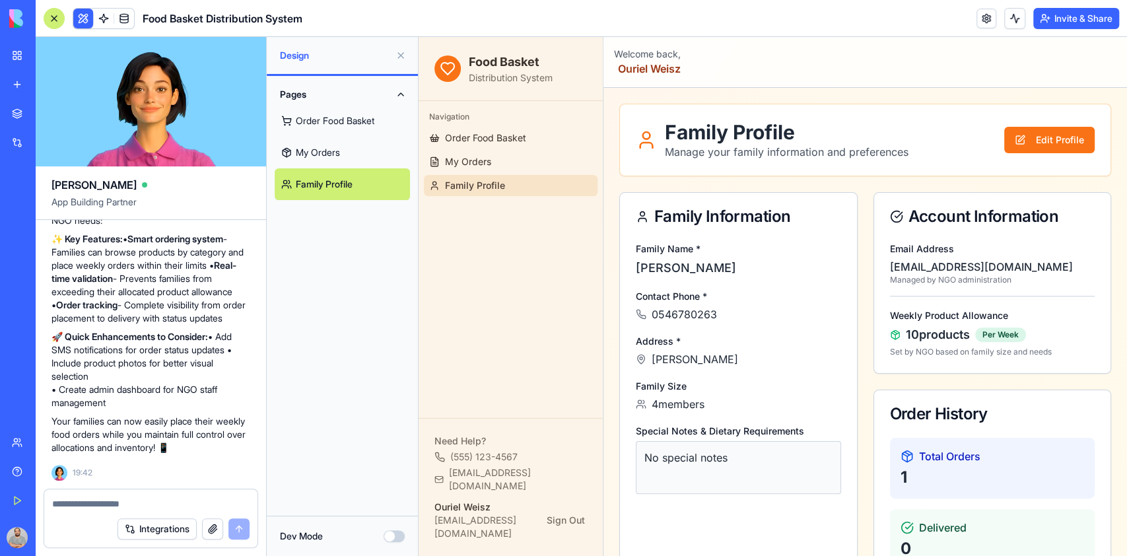
click at [1069, 18] on button "Invite & Share" at bounding box center [1077, 18] width 86 height 21
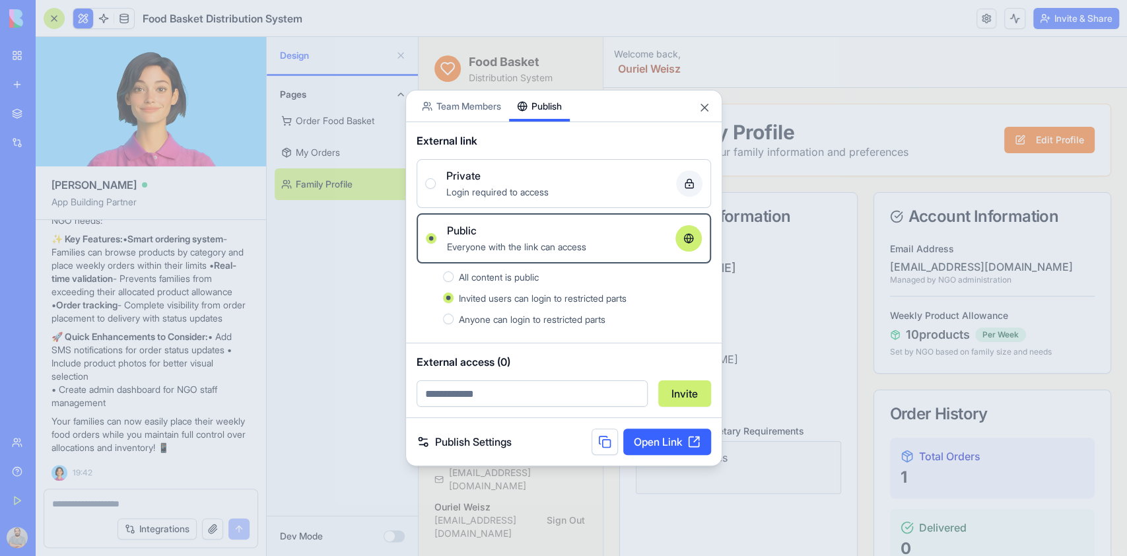
click at [475, 443] on link "Publish Settings" at bounding box center [464, 442] width 95 height 16
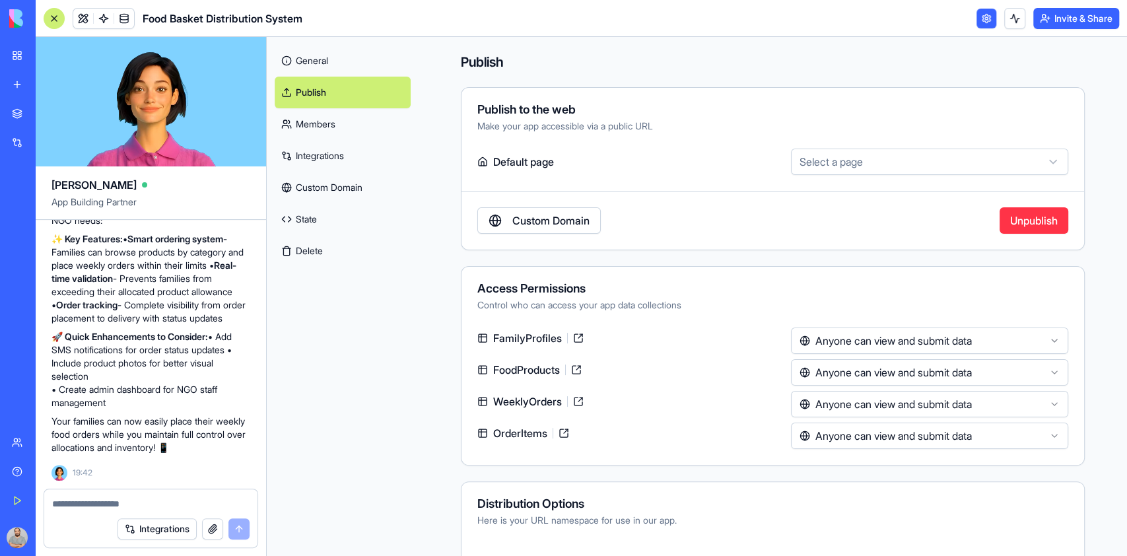
click at [316, 123] on link "Members" at bounding box center [343, 124] width 136 height 32
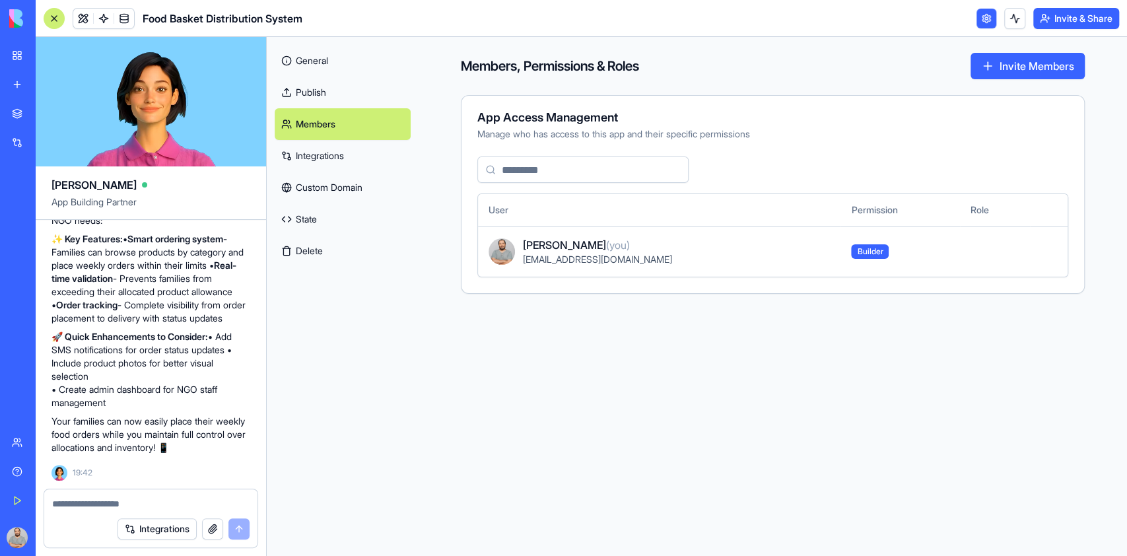
click at [324, 152] on link "Integrations" at bounding box center [343, 156] width 136 height 32
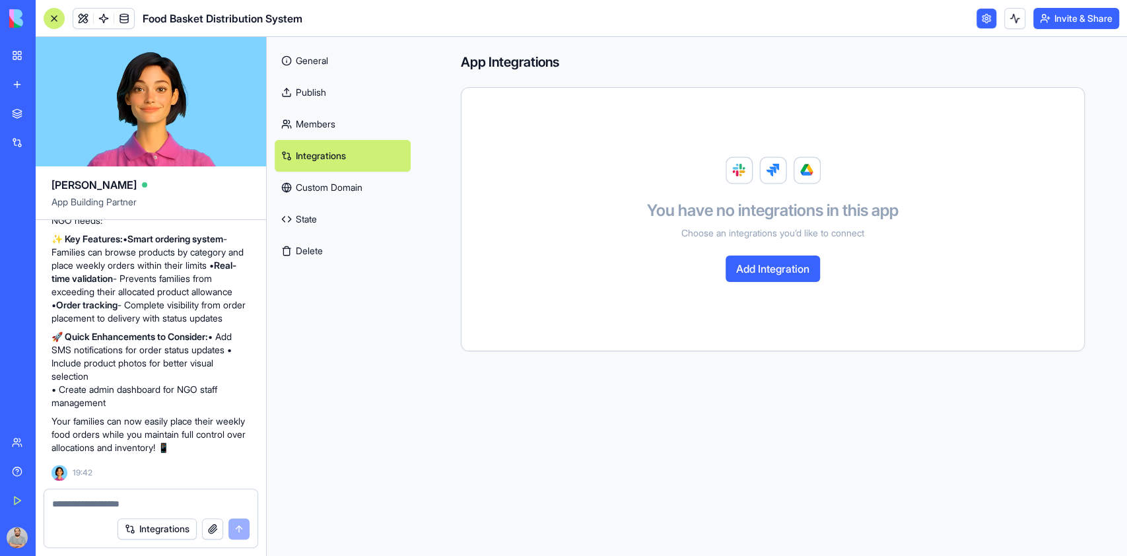
click at [325, 188] on link "Custom Domain" at bounding box center [343, 188] width 136 height 32
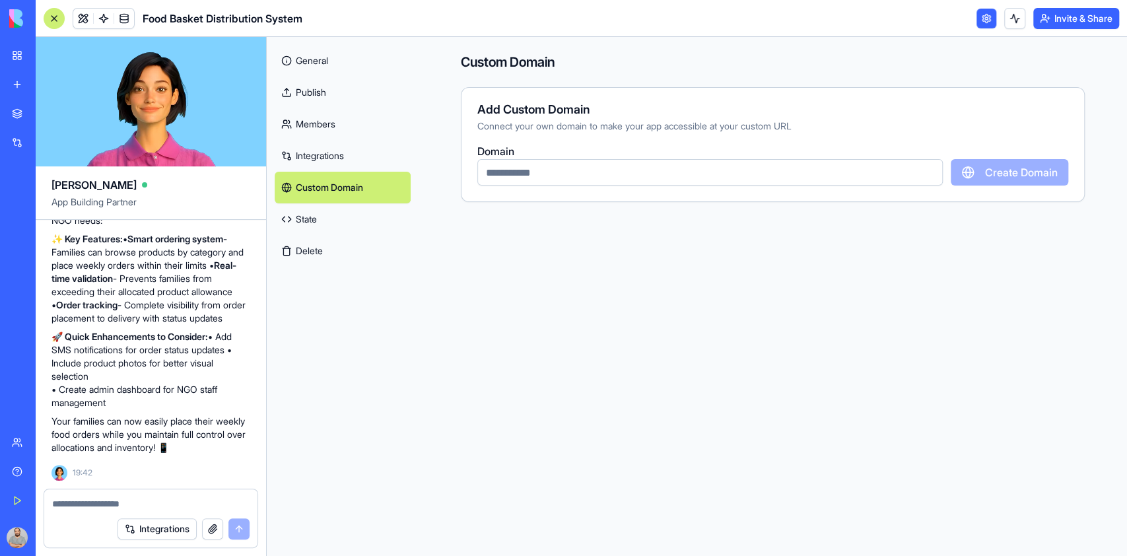
click at [58, 26] on div at bounding box center [54, 18] width 21 height 21
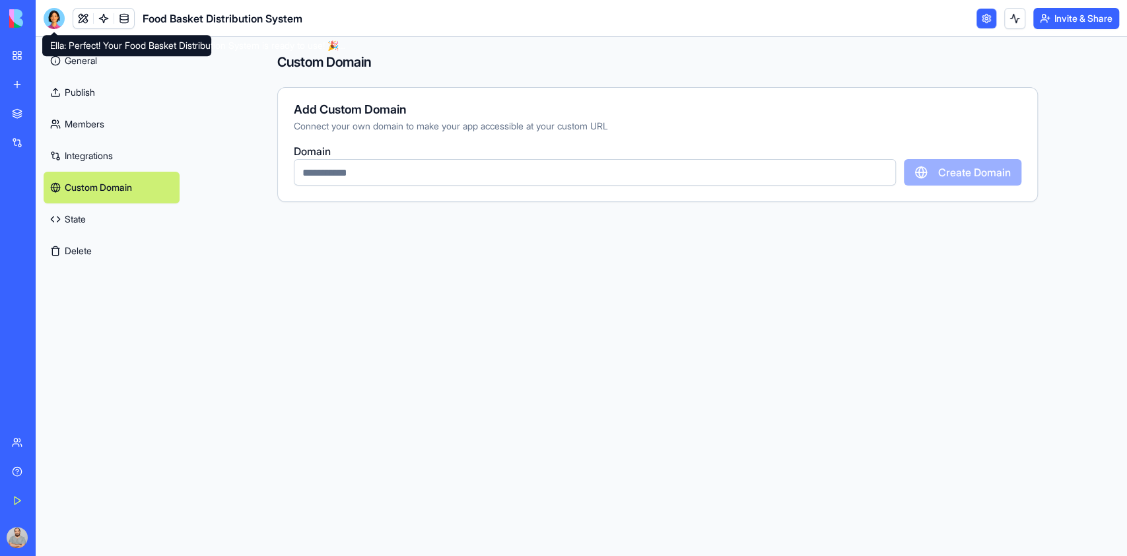
click at [61, 11] on div at bounding box center [54, 18] width 21 height 21
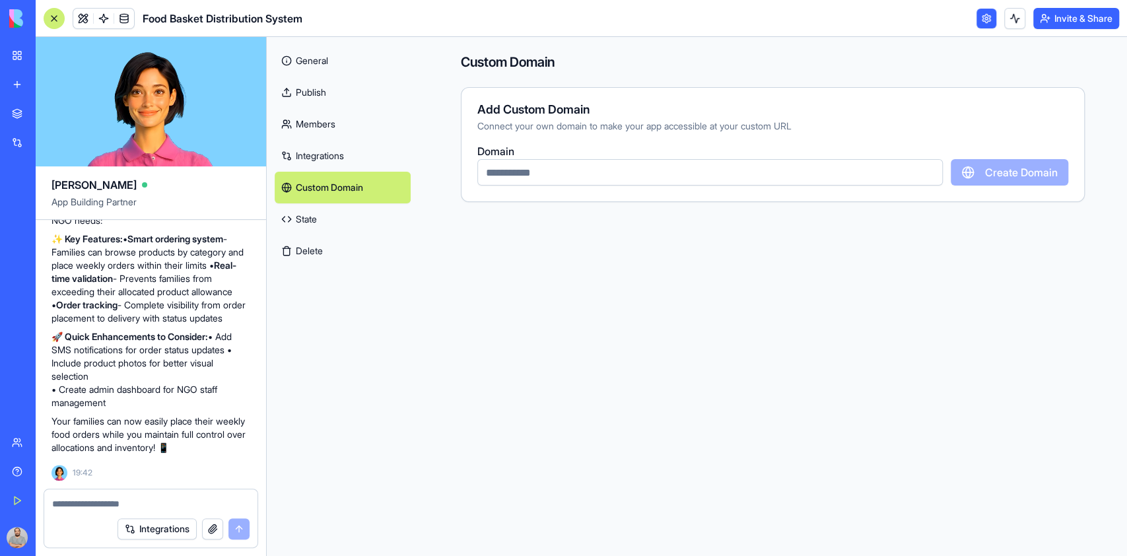
click at [85, 18] on link at bounding box center [83, 19] width 20 height 20
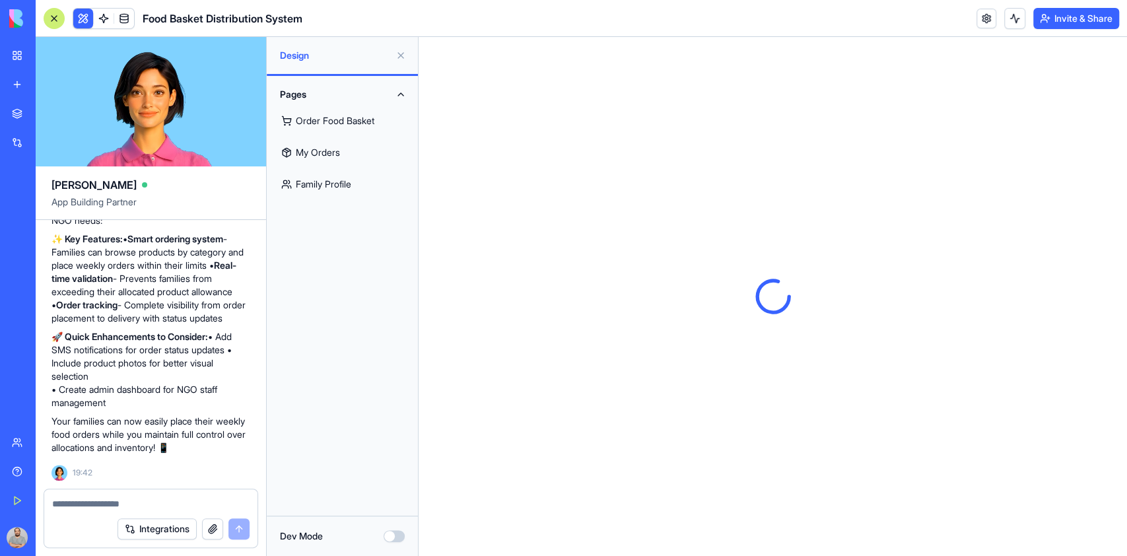
click at [328, 120] on link "Order Food Basket" at bounding box center [342, 121] width 135 height 32
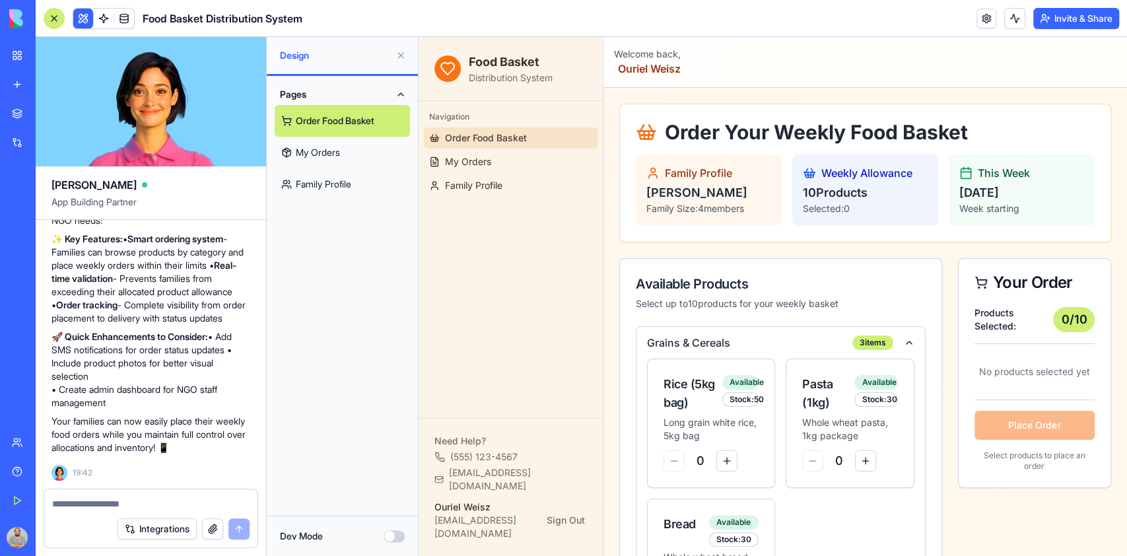
click at [398, 92] on button "Pages" at bounding box center [342, 94] width 135 height 21
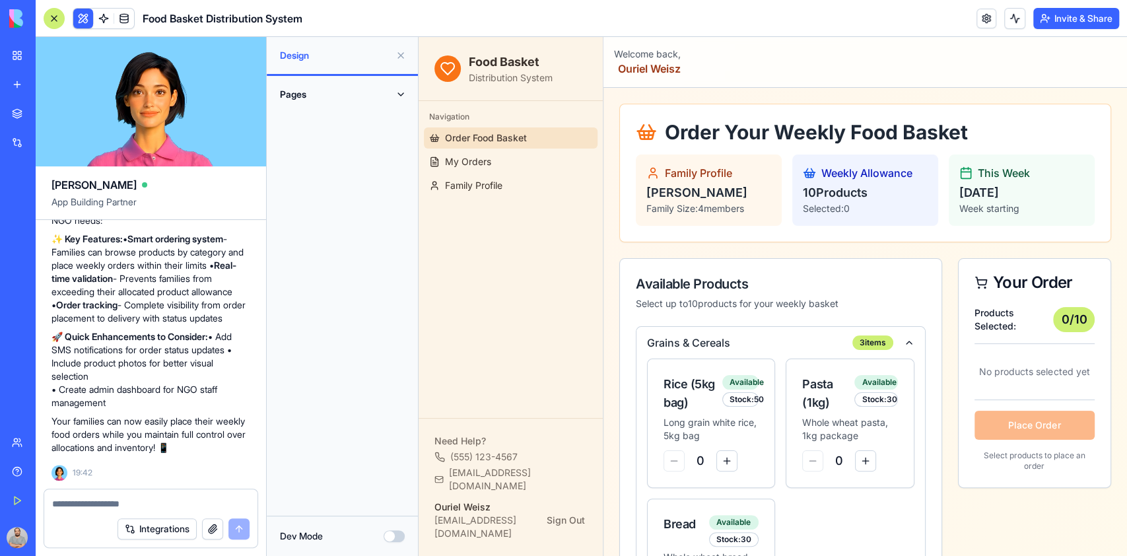
click at [398, 92] on button "Pages" at bounding box center [342, 94] width 135 height 21
click at [174, 501] on textarea at bounding box center [150, 503] width 197 height 13
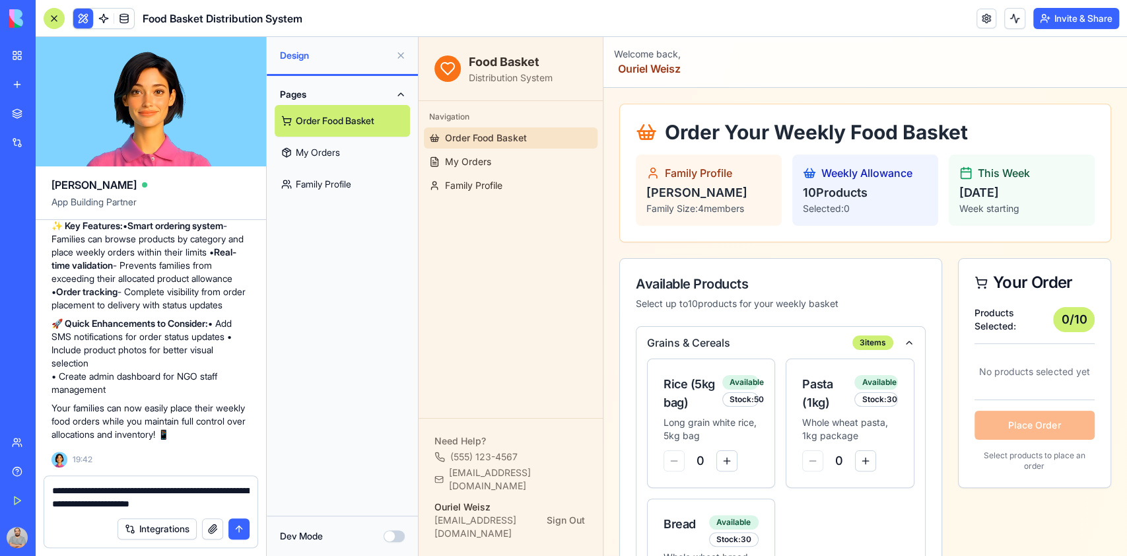
scroll to position [696, 0]
type textarea "**********"
click at [234, 536] on button "submit" at bounding box center [239, 528] width 21 height 21
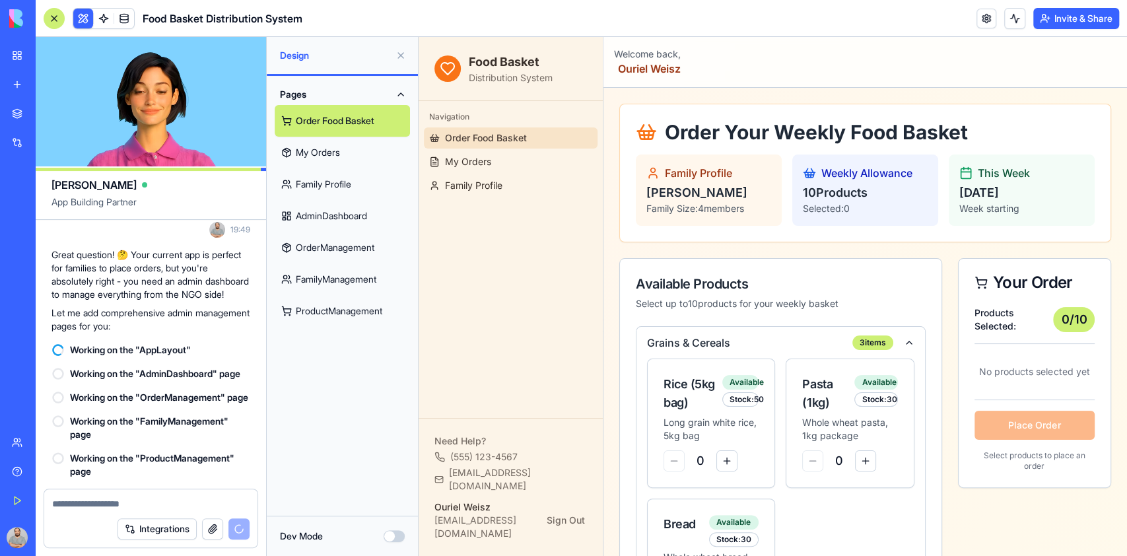
scroll to position [964, 0]
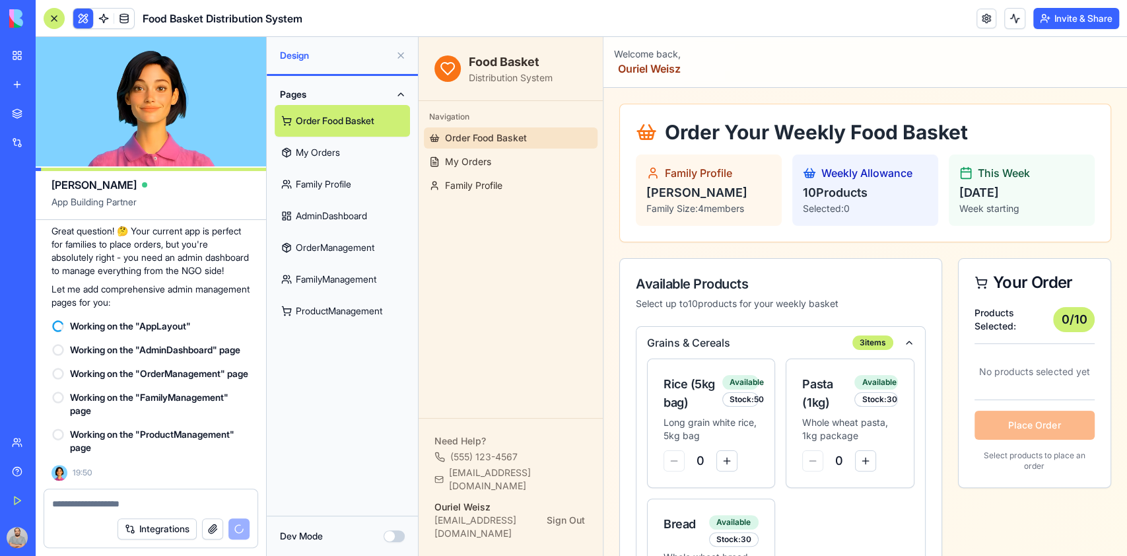
click at [312, 223] on link "AdminDashboard" at bounding box center [342, 216] width 135 height 32
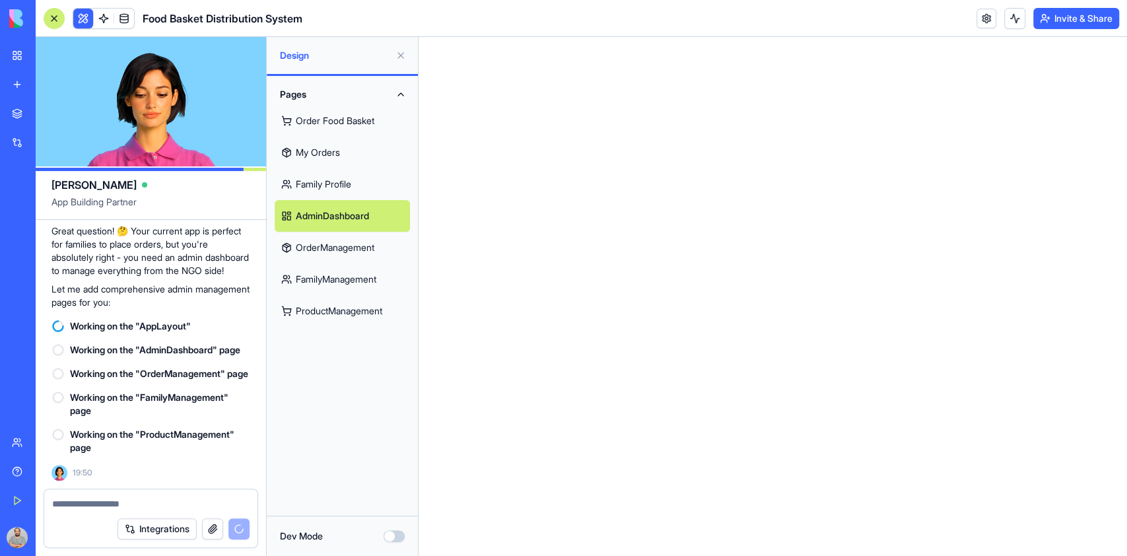
click at [322, 252] on link "OrderManagement" at bounding box center [342, 248] width 135 height 32
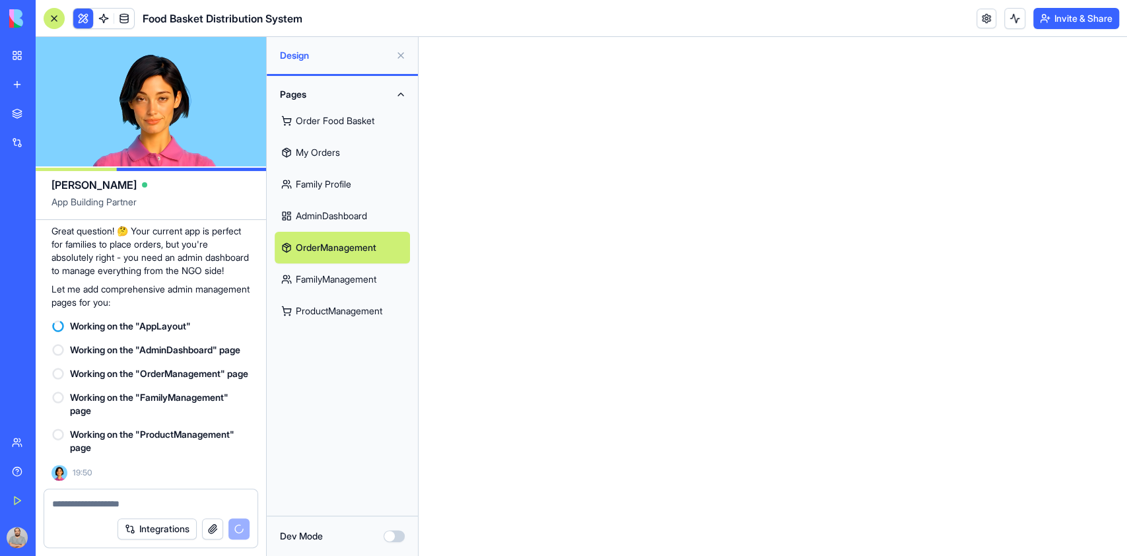
click at [338, 276] on link "FamilyManagement" at bounding box center [342, 280] width 135 height 32
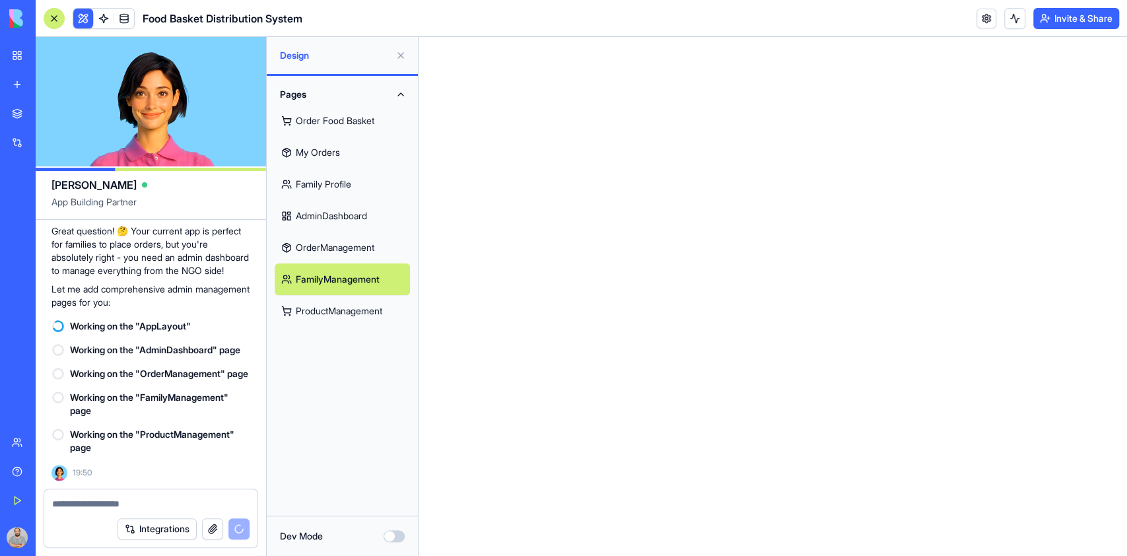
click at [359, 310] on link "ProductManagement" at bounding box center [342, 311] width 135 height 32
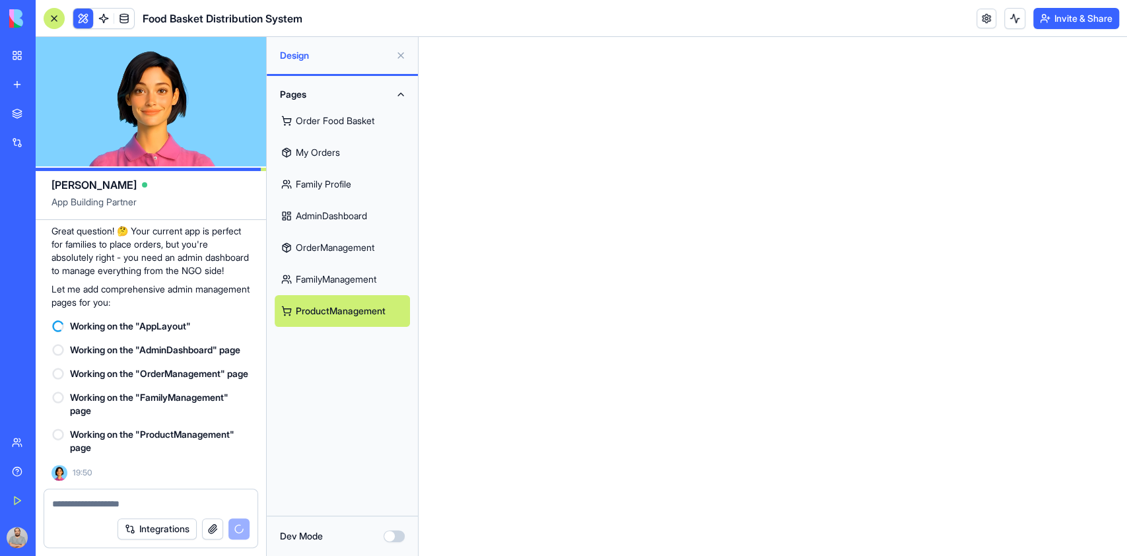
click at [328, 278] on link "FamilyManagement" at bounding box center [342, 280] width 135 height 32
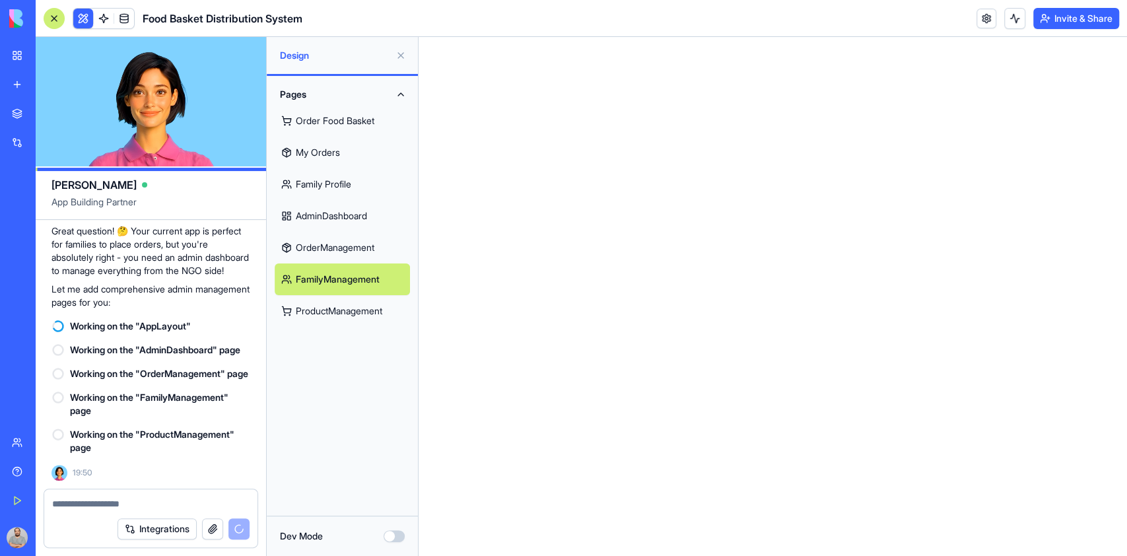
click at [335, 252] on link "OrderManagement" at bounding box center [342, 248] width 135 height 32
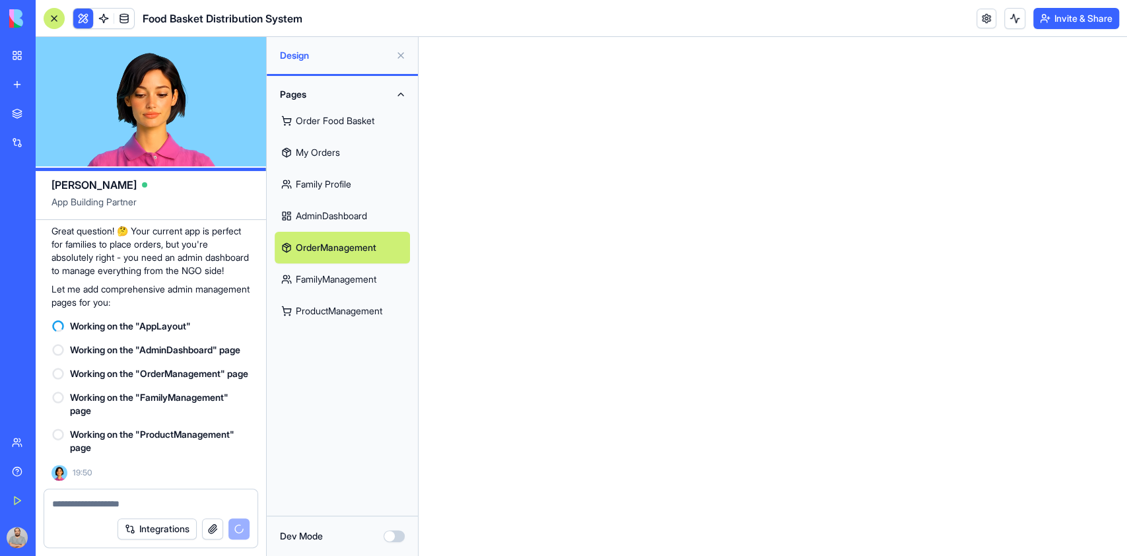
click at [334, 221] on link "AdminDashboard" at bounding box center [342, 216] width 135 height 32
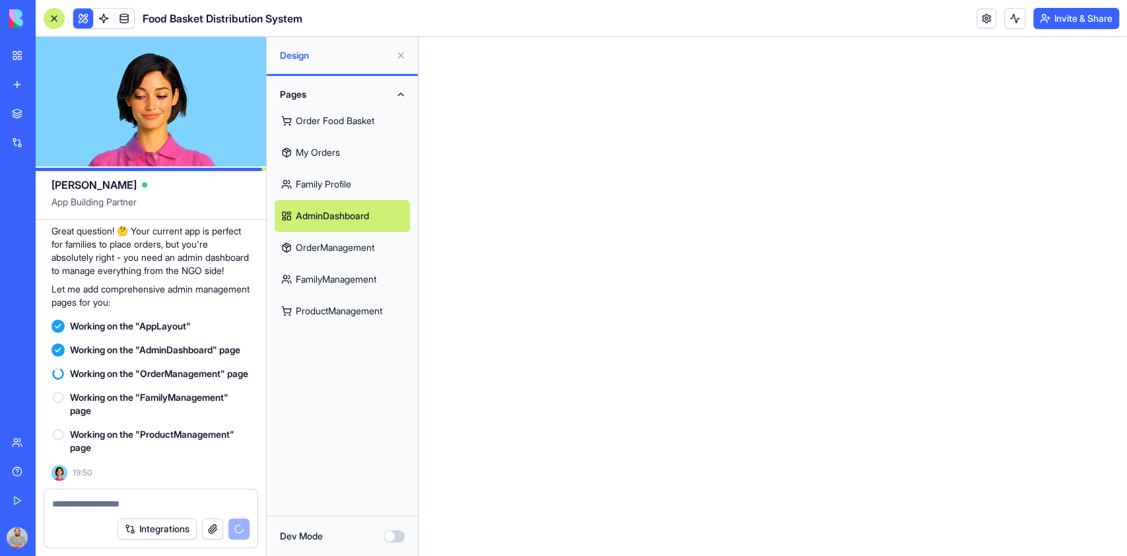
click at [339, 188] on link "Family Profile" at bounding box center [342, 184] width 135 height 32
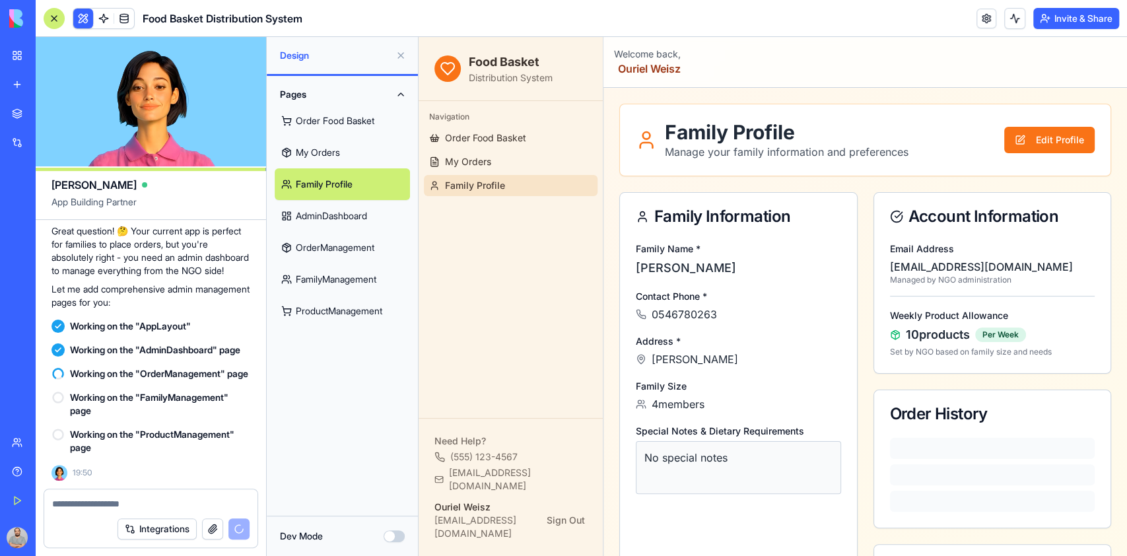
click at [336, 214] on link "AdminDashboard" at bounding box center [342, 216] width 135 height 32
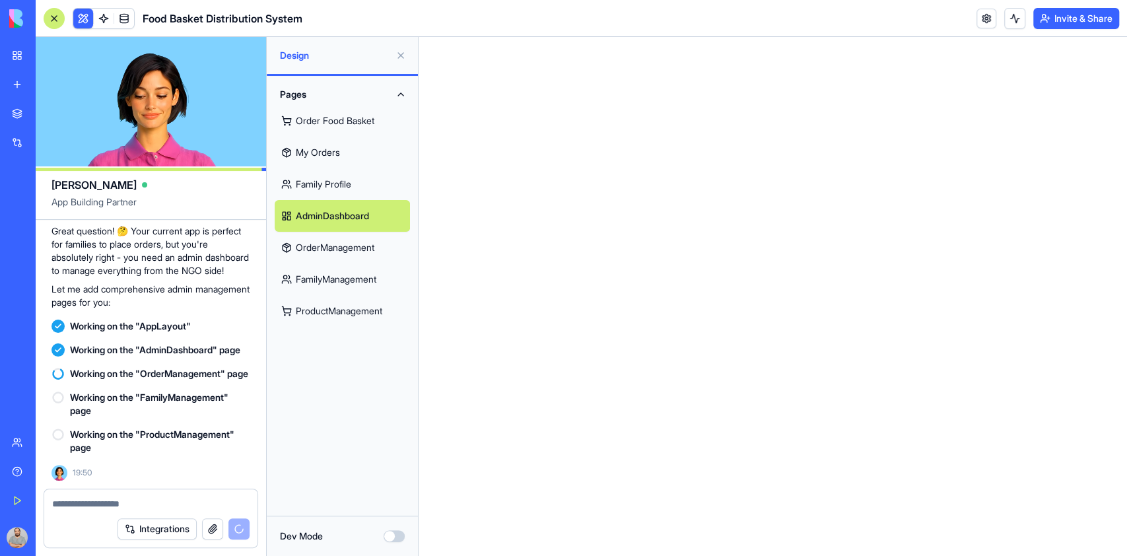
click at [335, 244] on link "OrderManagement" at bounding box center [342, 248] width 135 height 32
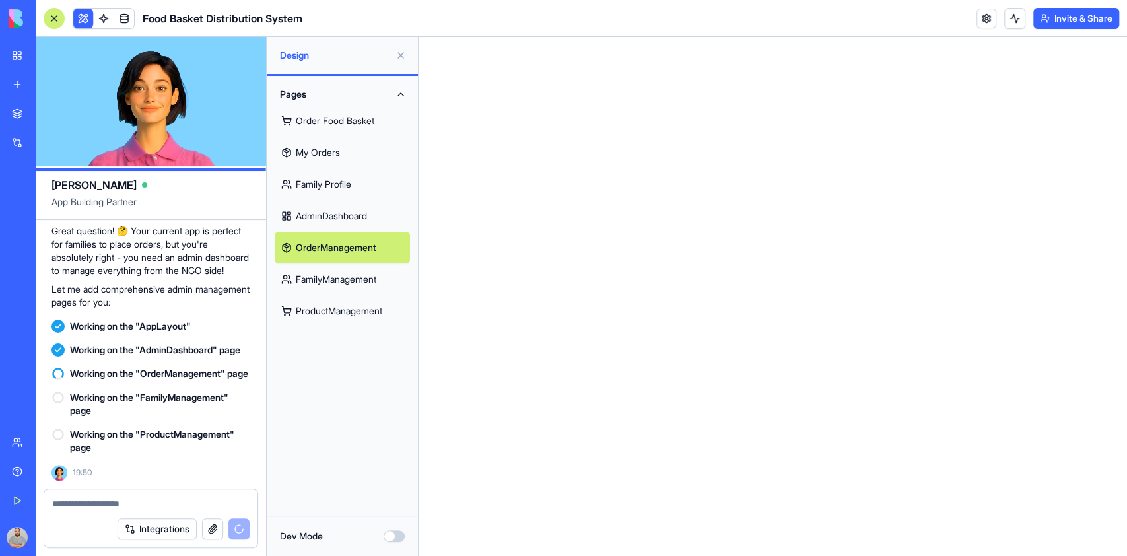
click at [336, 275] on link "FamilyManagement" at bounding box center [342, 280] width 135 height 32
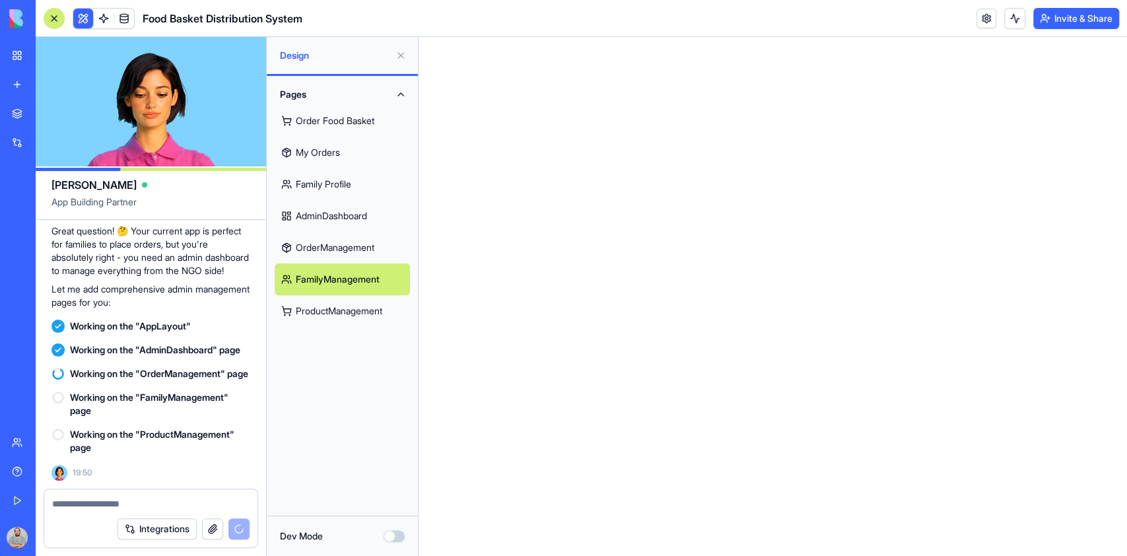
click at [338, 301] on link "ProductManagement" at bounding box center [342, 311] width 135 height 32
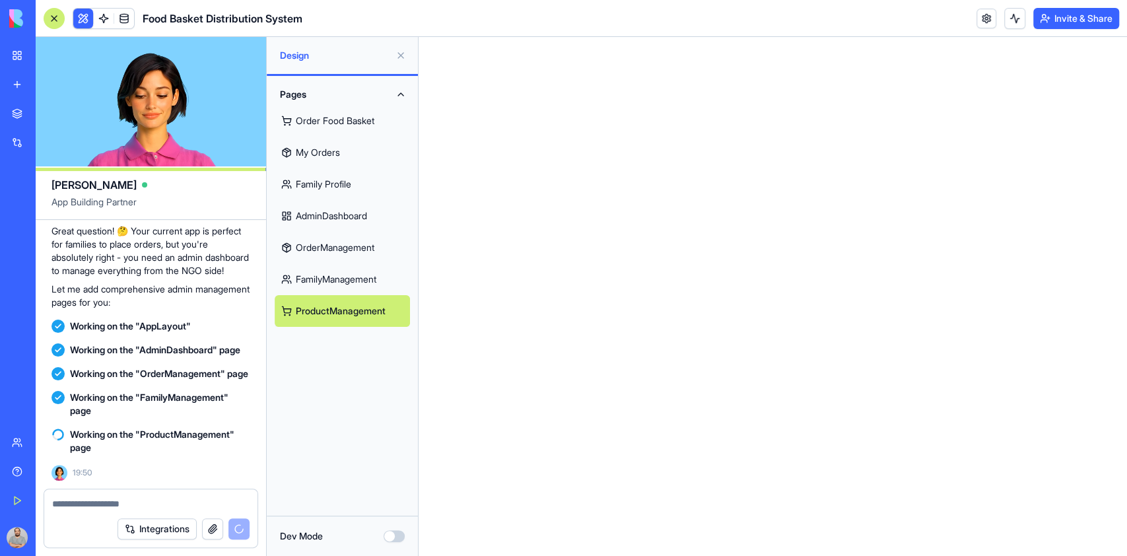
scroll to position [1052, 0]
click at [314, 286] on link "FamilyManagement" at bounding box center [342, 280] width 135 height 32
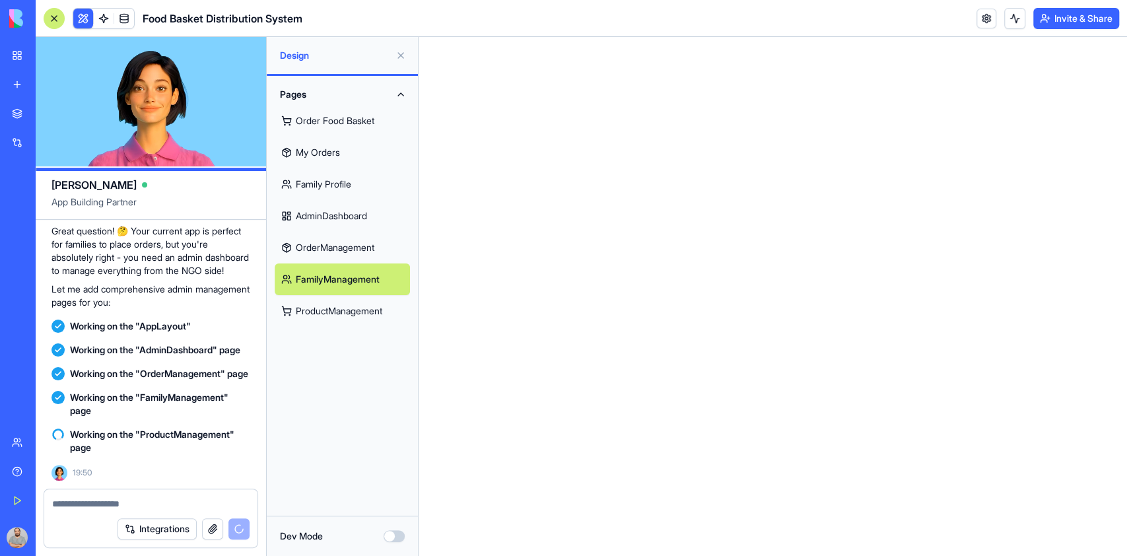
click at [325, 252] on link "OrderManagement" at bounding box center [342, 248] width 135 height 32
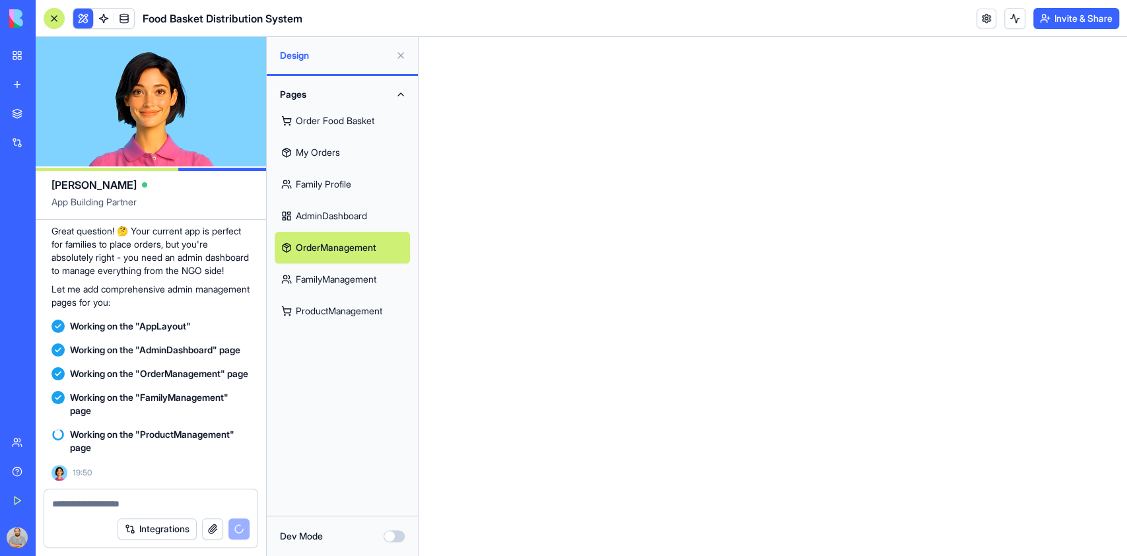
click at [328, 214] on link "AdminDashboard" at bounding box center [342, 216] width 135 height 32
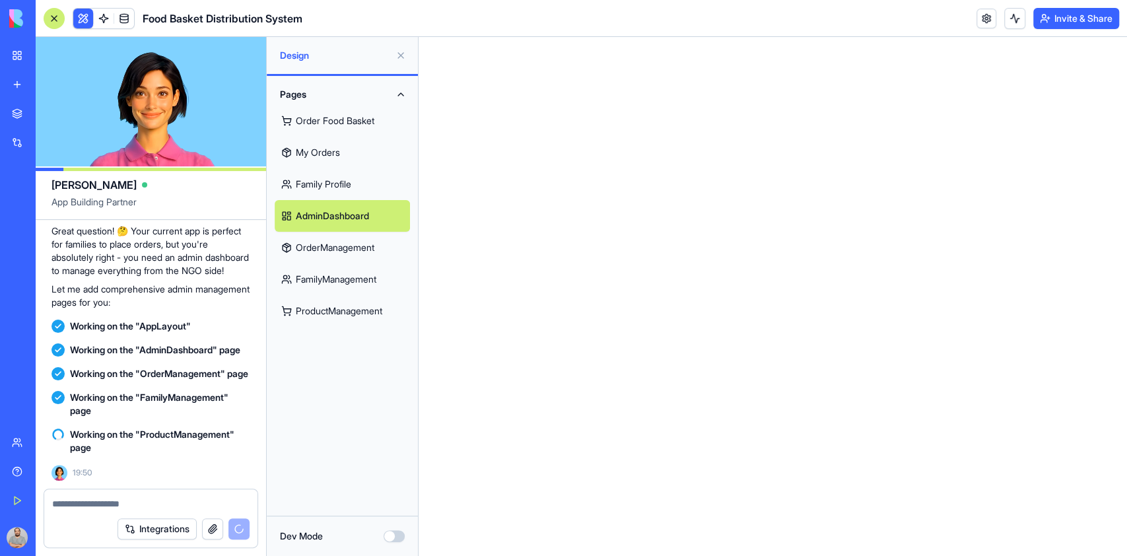
click at [322, 184] on link "Family Profile" at bounding box center [342, 184] width 135 height 32
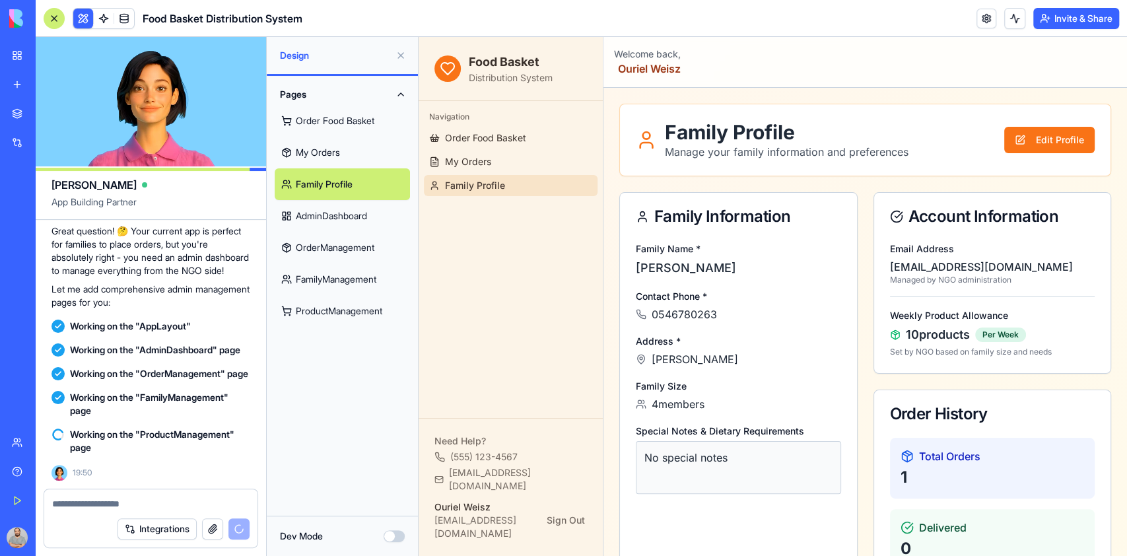
click at [322, 159] on link "My Orders" at bounding box center [342, 153] width 135 height 32
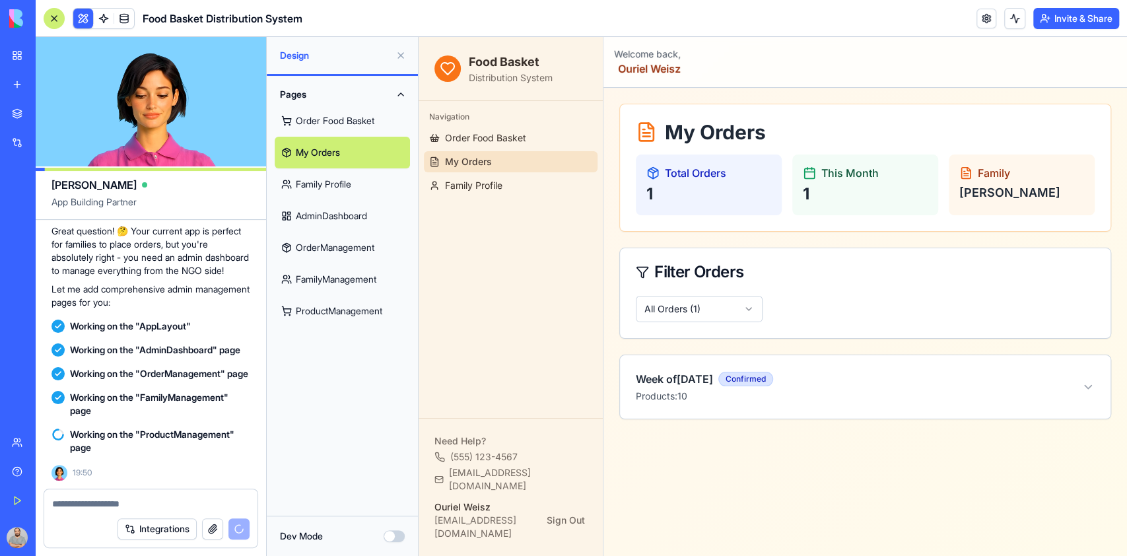
click at [331, 124] on link "Order Food Basket" at bounding box center [342, 121] width 135 height 32
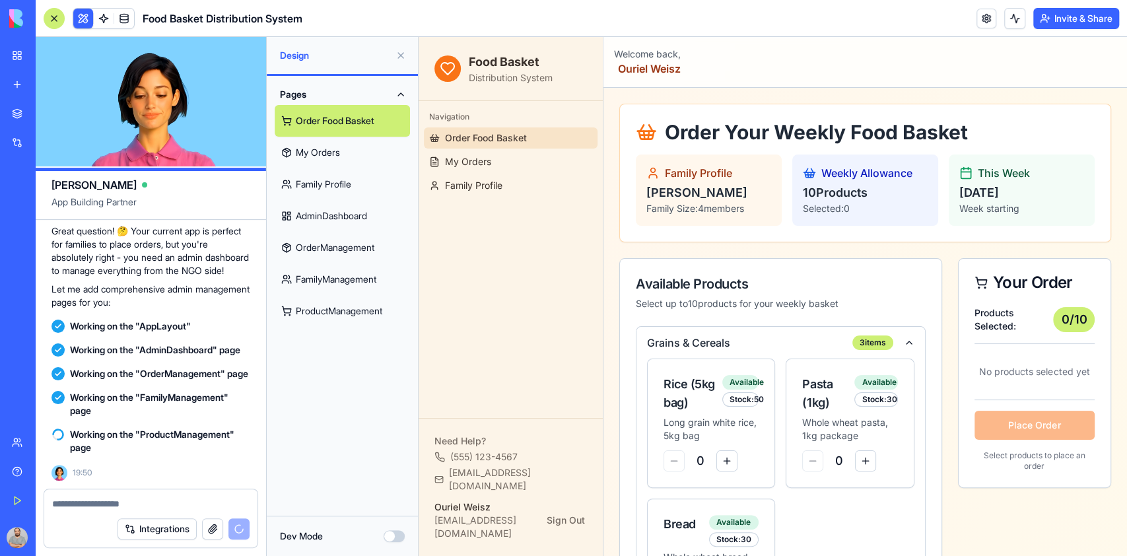
click at [322, 146] on link "My Orders" at bounding box center [342, 153] width 135 height 32
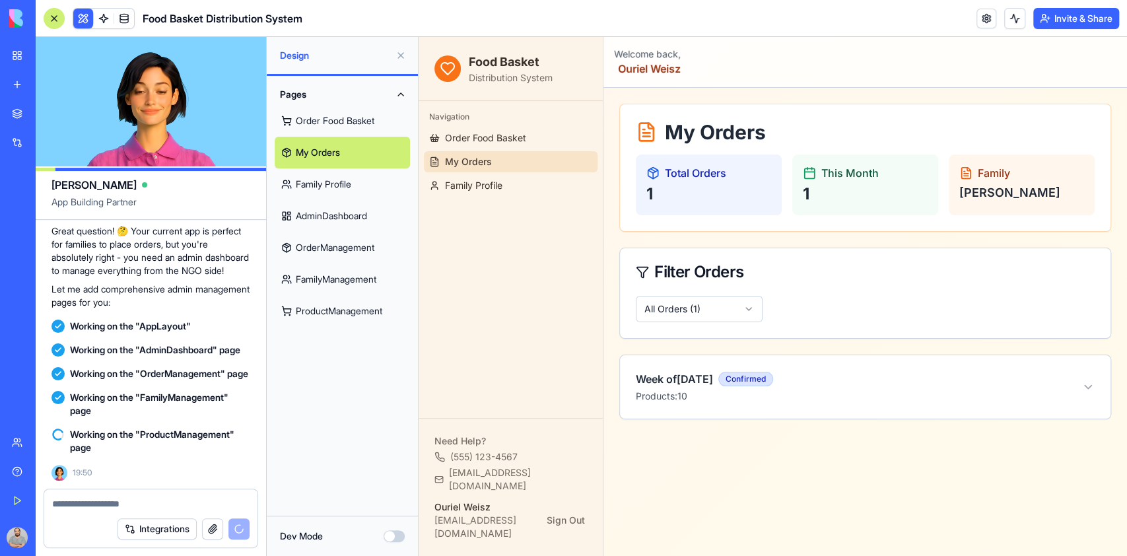
click at [323, 177] on link "Family Profile" at bounding box center [342, 184] width 135 height 32
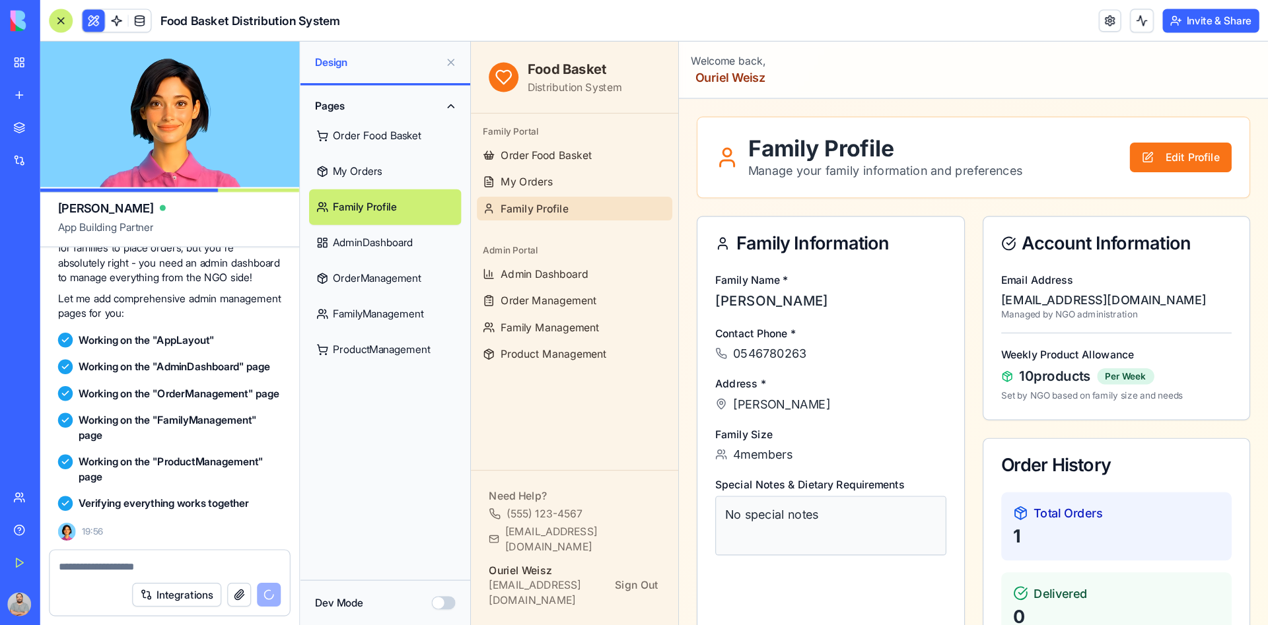
scroll to position [1546, 0]
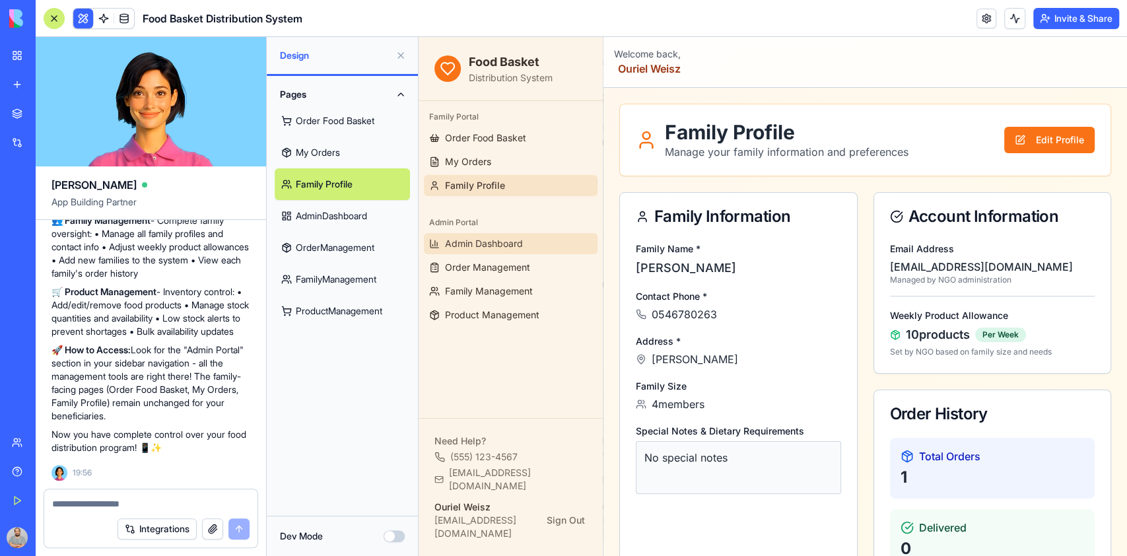
click at [519, 250] on span "Admin Dashboard" at bounding box center [484, 243] width 78 height 13
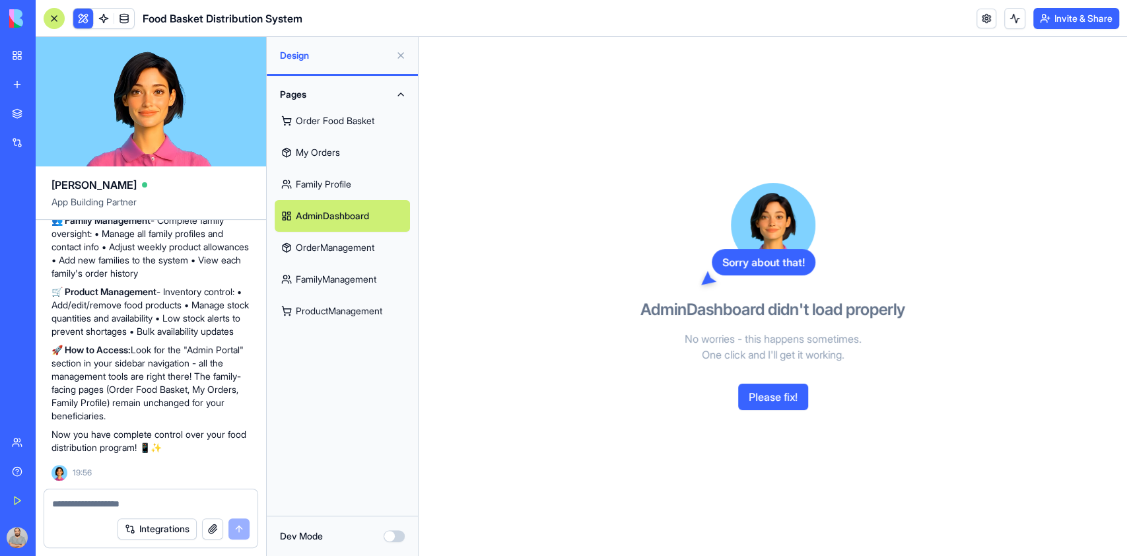
click at [340, 251] on link "OrderManagement" at bounding box center [342, 248] width 135 height 32
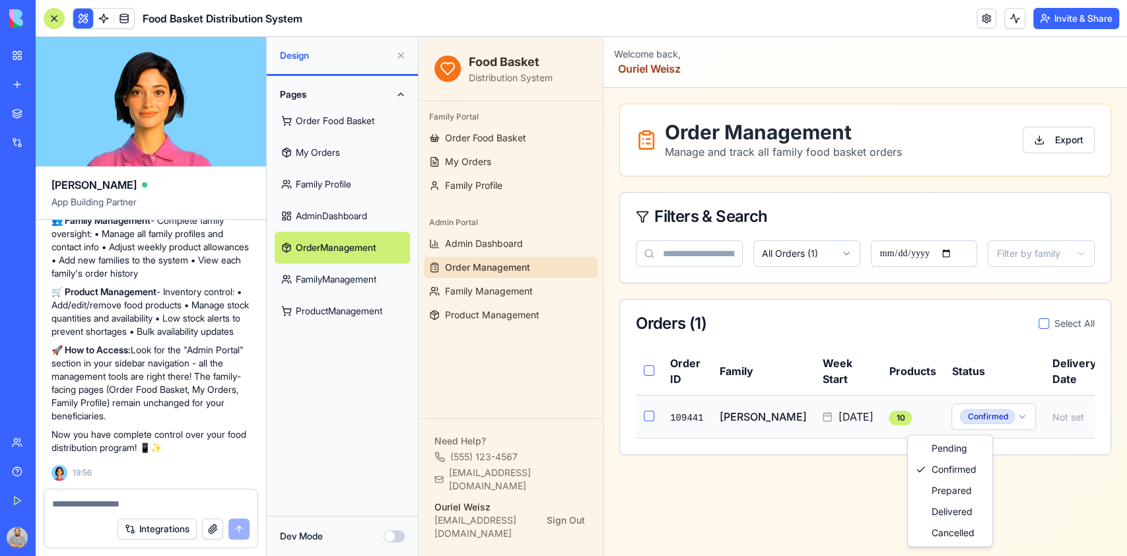
click at [978, 415] on html "Food Basket Distribution System Family Portal Order Food Basket My Orders Famil…" at bounding box center [773, 296] width 709 height 519
click at [1021, 487] on html "Food Basket Distribution System Family Portal Order Food Basket My Orders Famil…" at bounding box center [773, 296] width 709 height 519
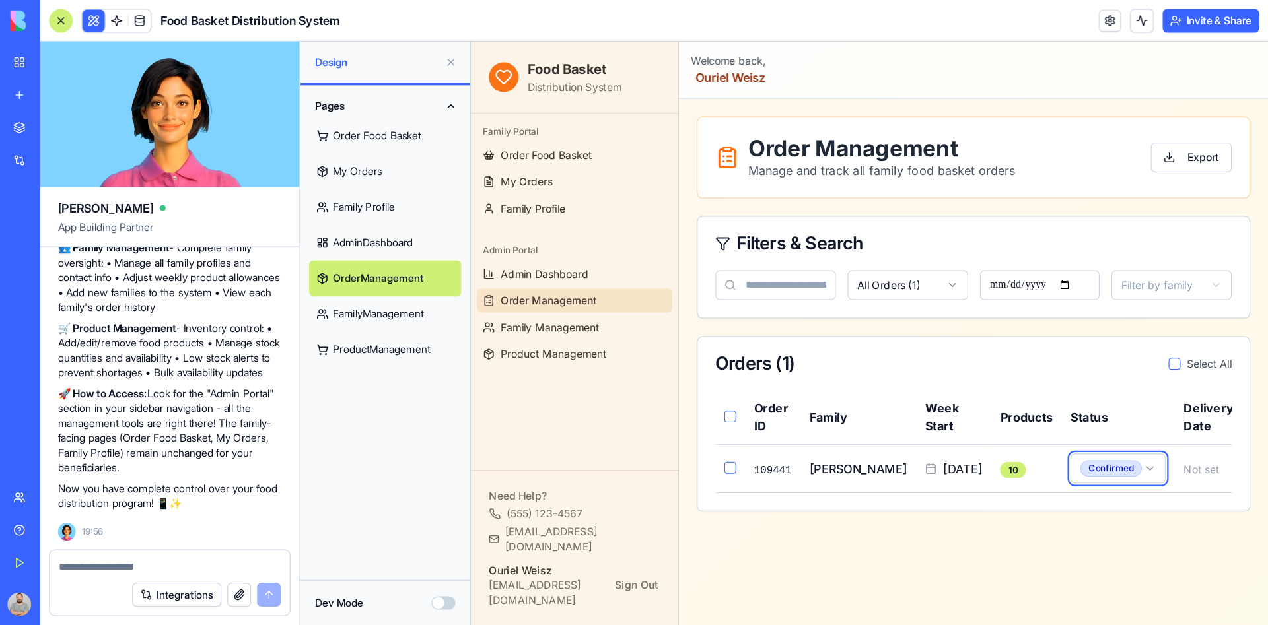
scroll to position [1477, 0]
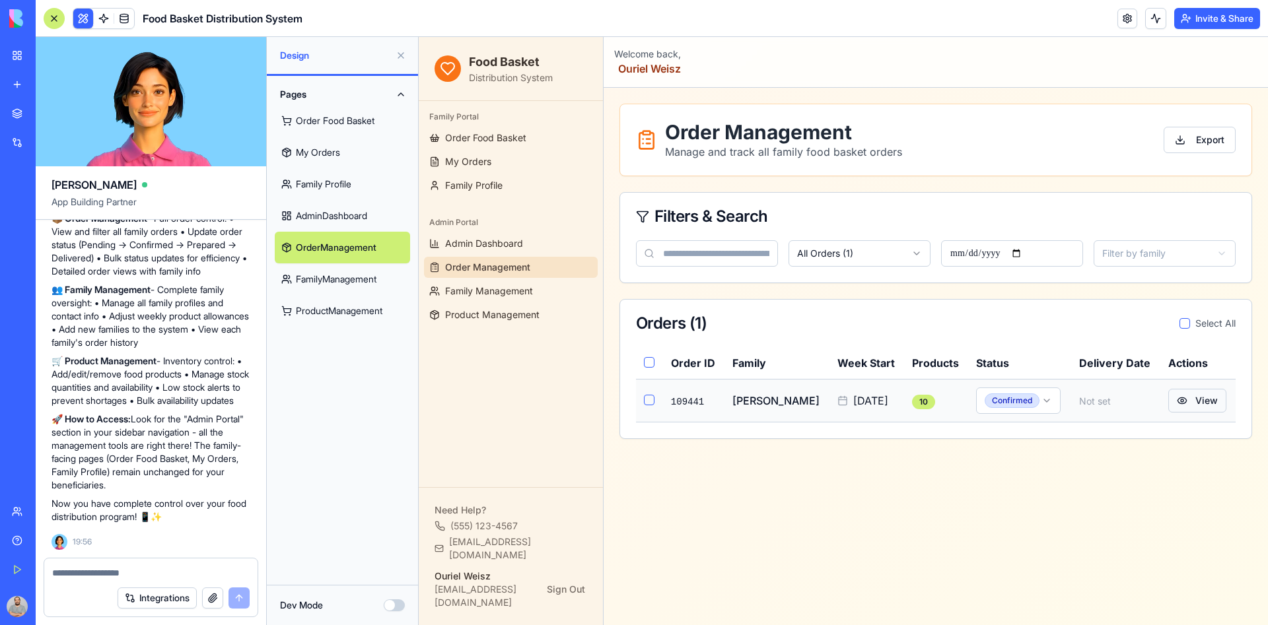
click at [1127, 402] on button "View" at bounding box center [1197, 401] width 58 height 24
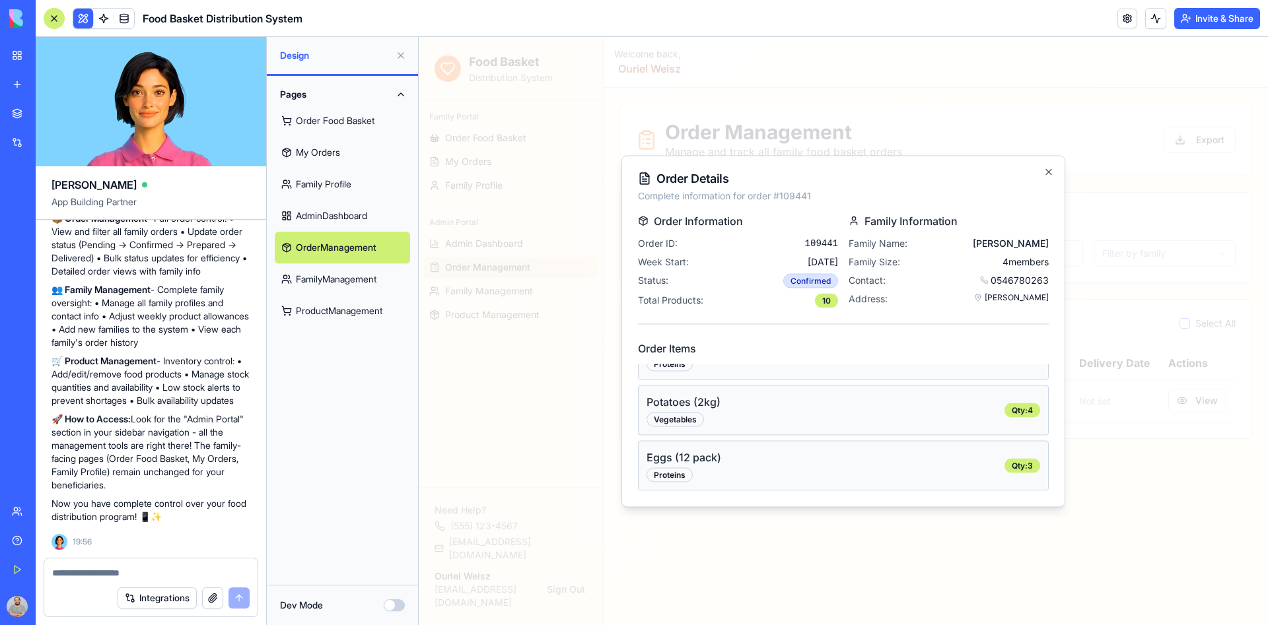
scroll to position [0, 0]
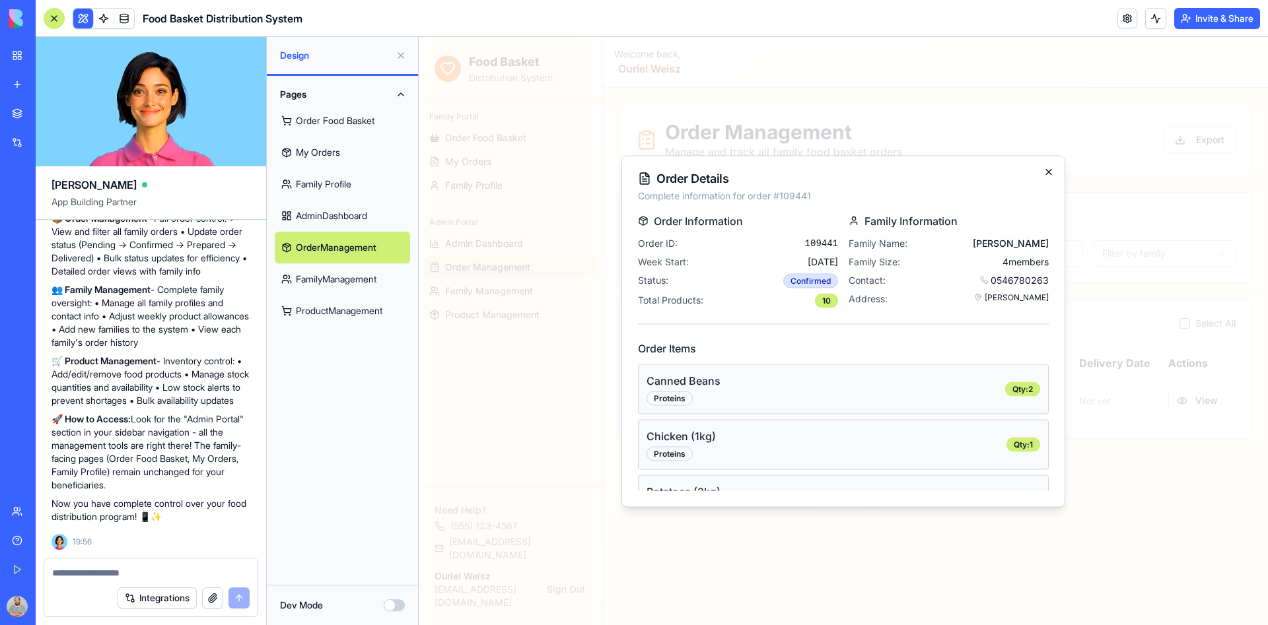
click at [1045, 174] on icon "button" at bounding box center [1049, 171] width 11 height 11
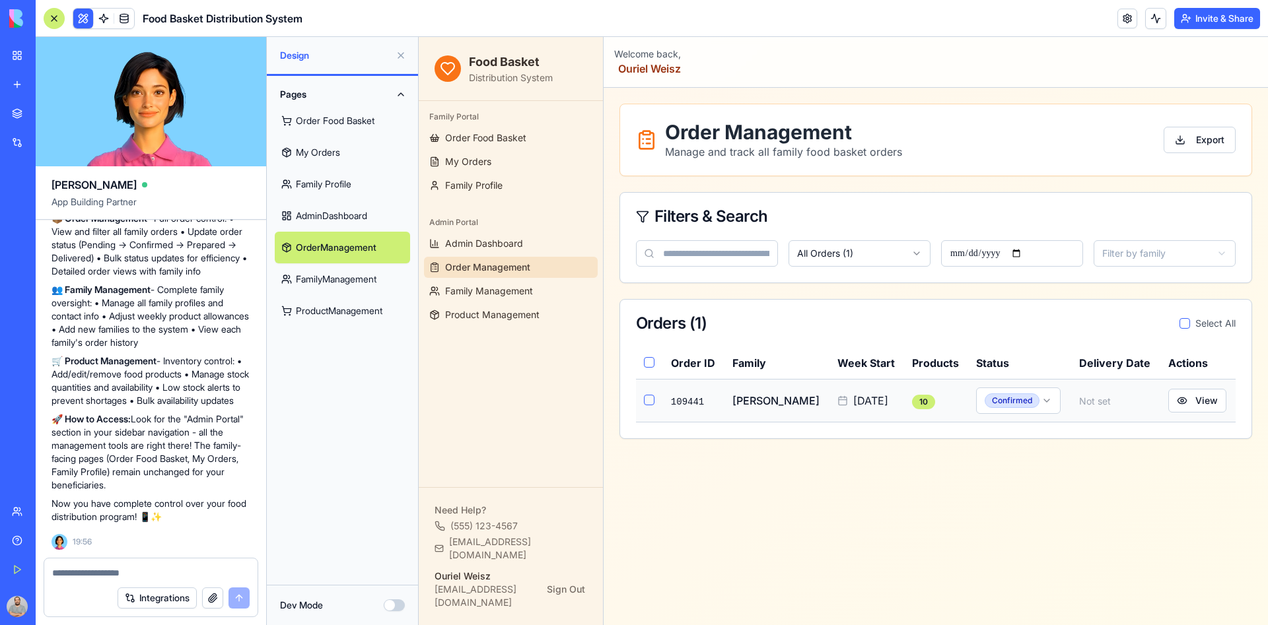
click at [653, 397] on button "button" at bounding box center [649, 400] width 11 height 11
click at [1127, 398] on button "View" at bounding box center [1197, 401] width 58 height 24
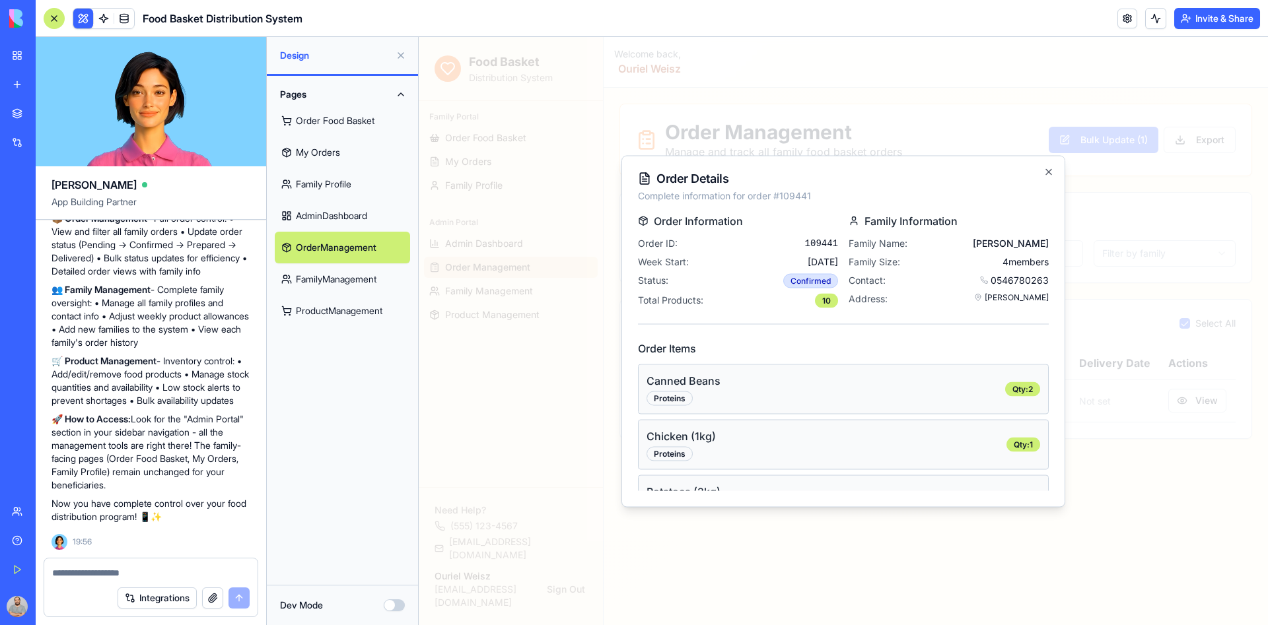
click at [1052, 178] on div "Order Details Complete information for order # 109441 Order Information Order I…" at bounding box center [844, 331] width 444 height 352
click at [1050, 172] on icon "button" at bounding box center [1049, 171] width 11 height 11
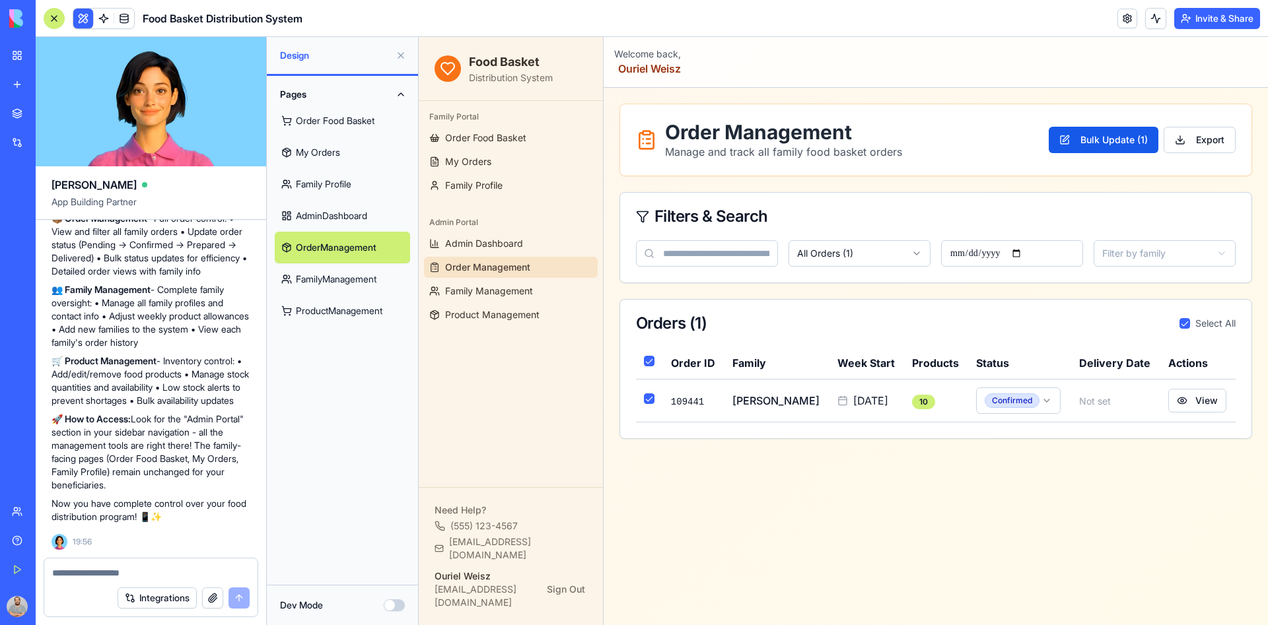
click at [1098, 141] on button "Bulk Update ( 1 )" at bounding box center [1104, 140] width 110 height 26
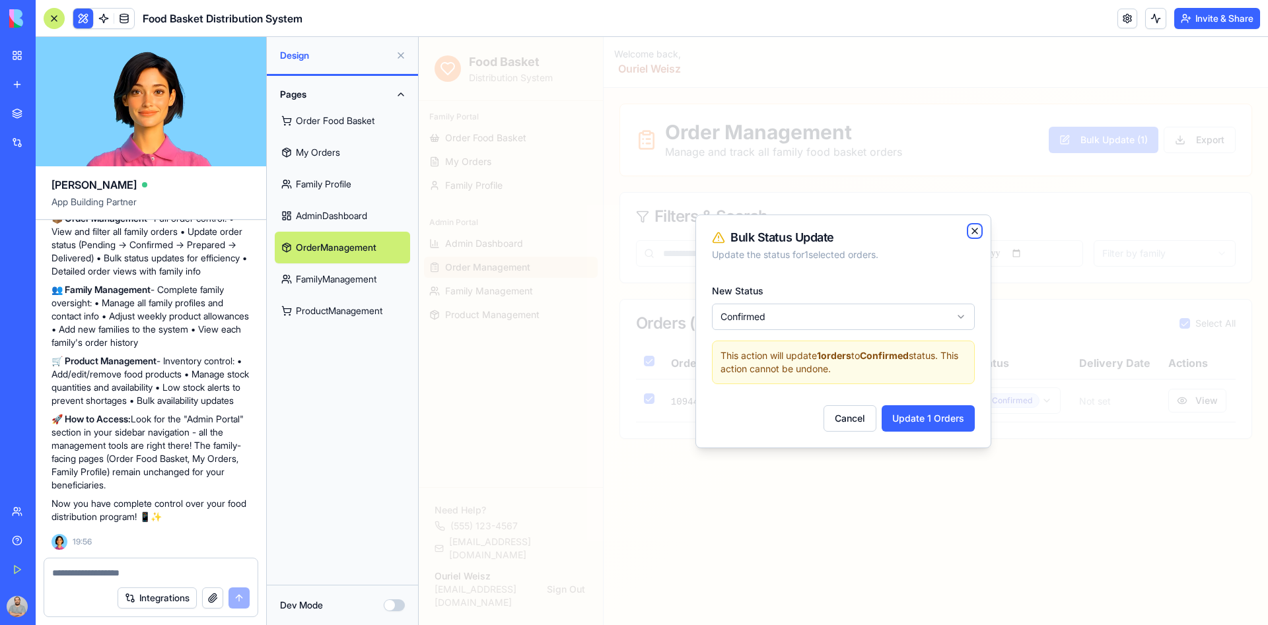
click at [974, 231] on icon "button" at bounding box center [975, 231] width 11 height 11
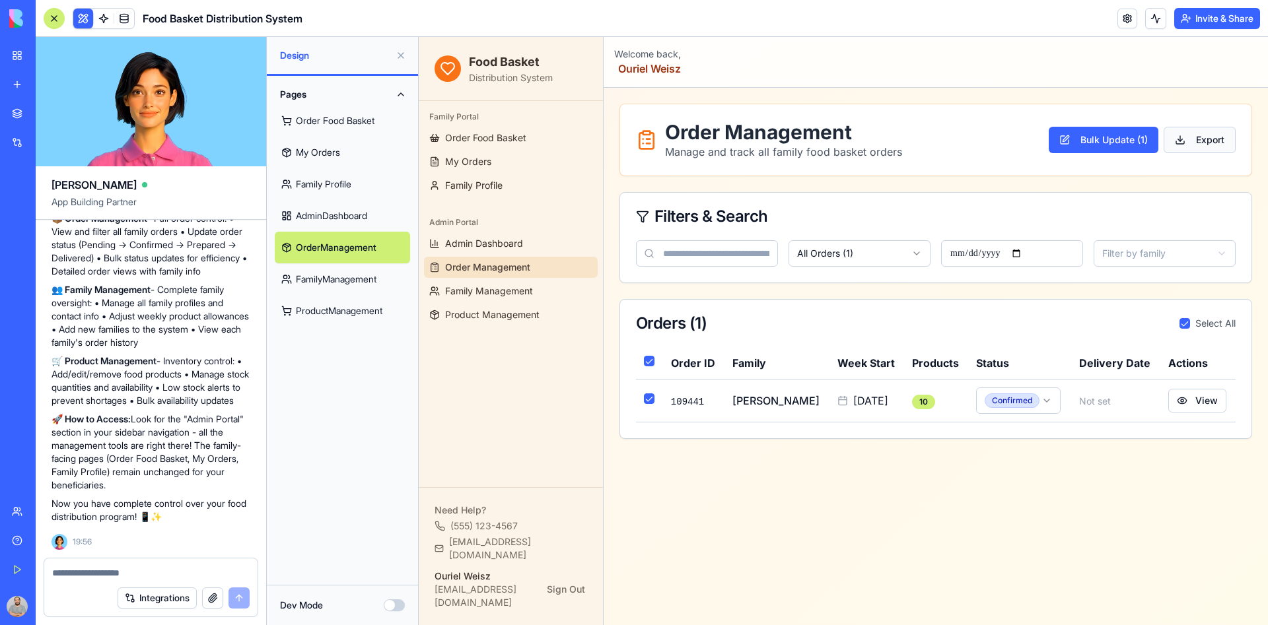
click at [1127, 147] on button "Export" at bounding box center [1200, 140] width 72 height 26
click at [513, 287] on span "Family Management" at bounding box center [489, 291] width 88 height 13
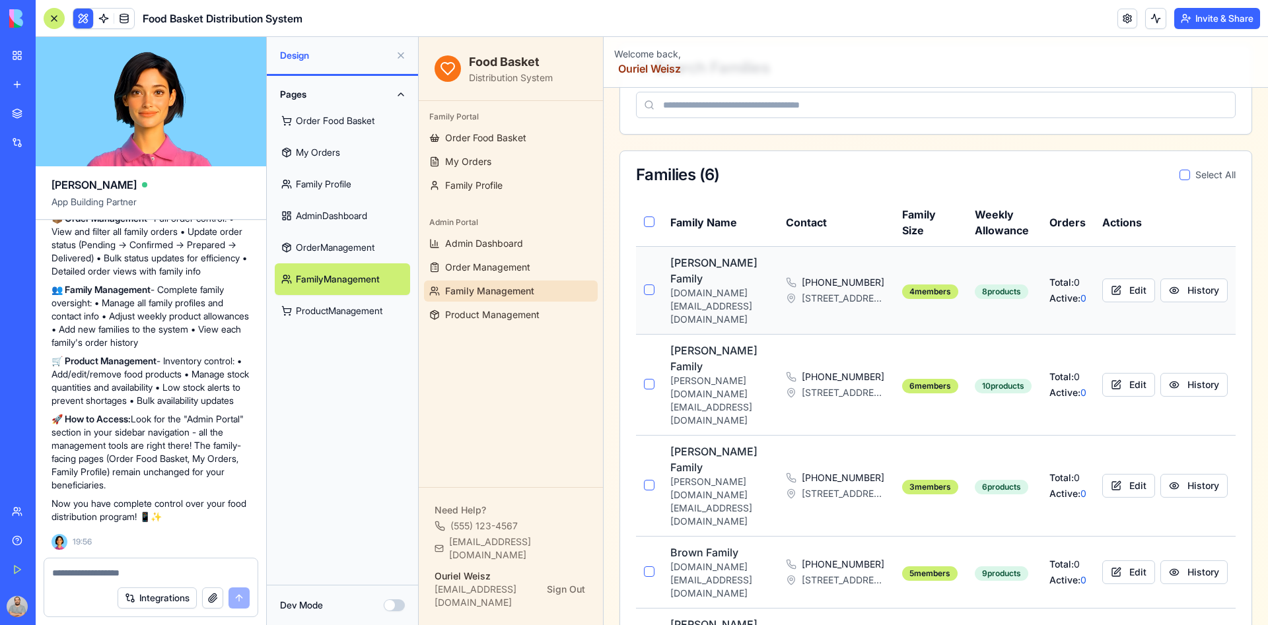
scroll to position [170, 0]
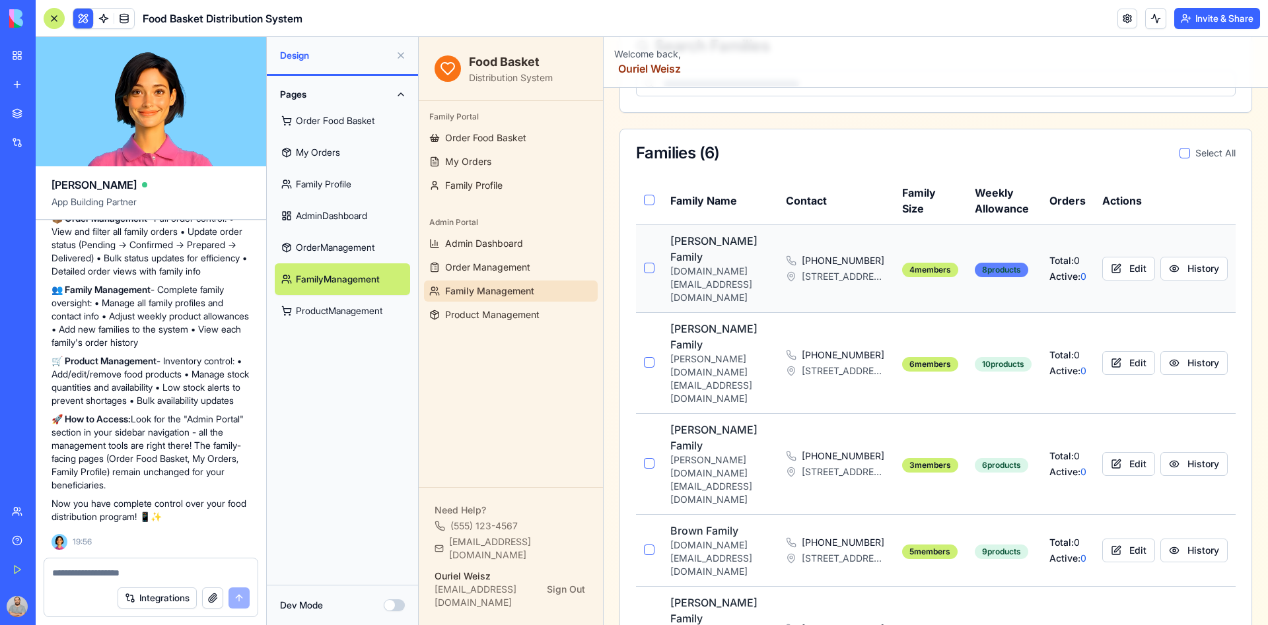
click at [1009, 263] on div "8 products" at bounding box center [1002, 270] width 54 height 15
click at [1127, 258] on button "Edit" at bounding box center [1128, 269] width 53 height 24
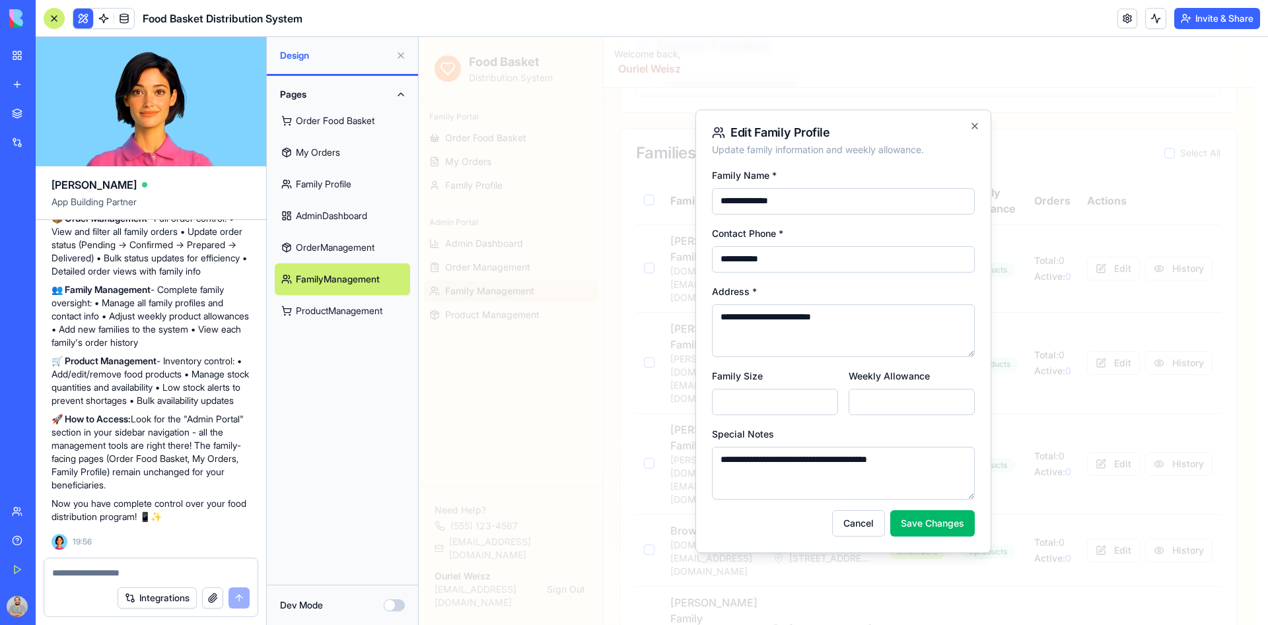
click at [880, 401] on input "*" at bounding box center [912, 402] width 126 height 26
click at [963, 396] on input "*" at bounding box center [912, 402] width 126 height 26
click at [963, 396] on input "**" at bounding box center [912, 402] width 126 height 26
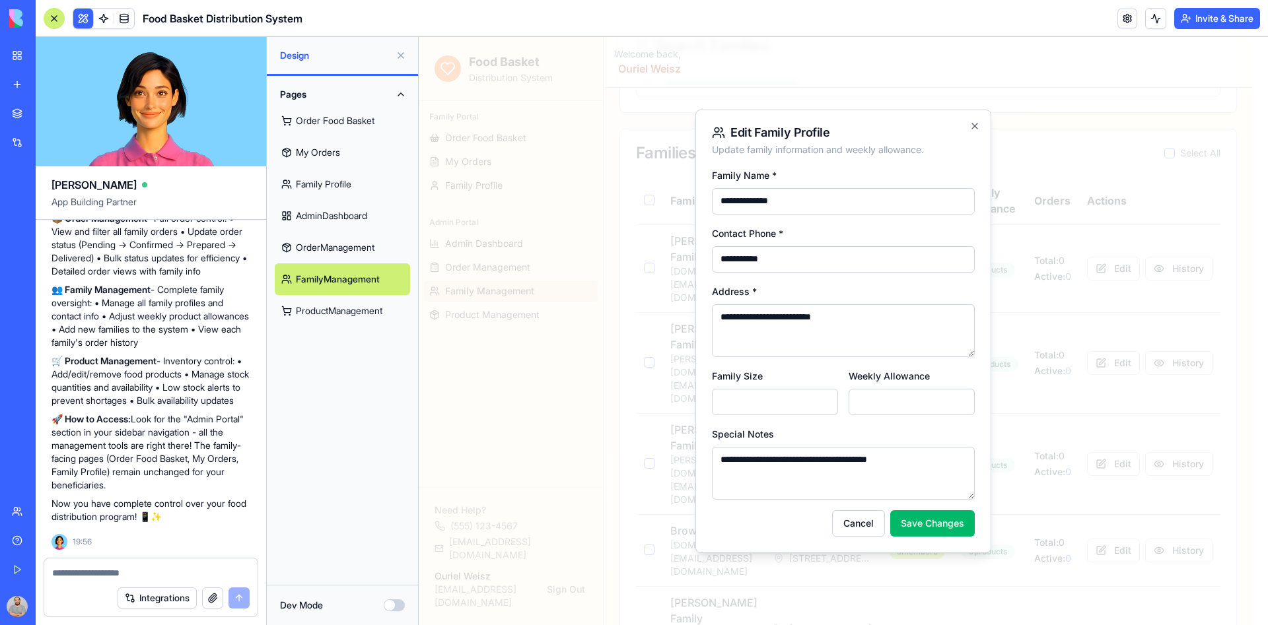
type input "**"
click at [963, 396] on input "**" at bounding box center [912, 402] width 126 height 26
click at [912, 517] on button "Save Changes" at bounding box center [932, 524] width 85 height 26
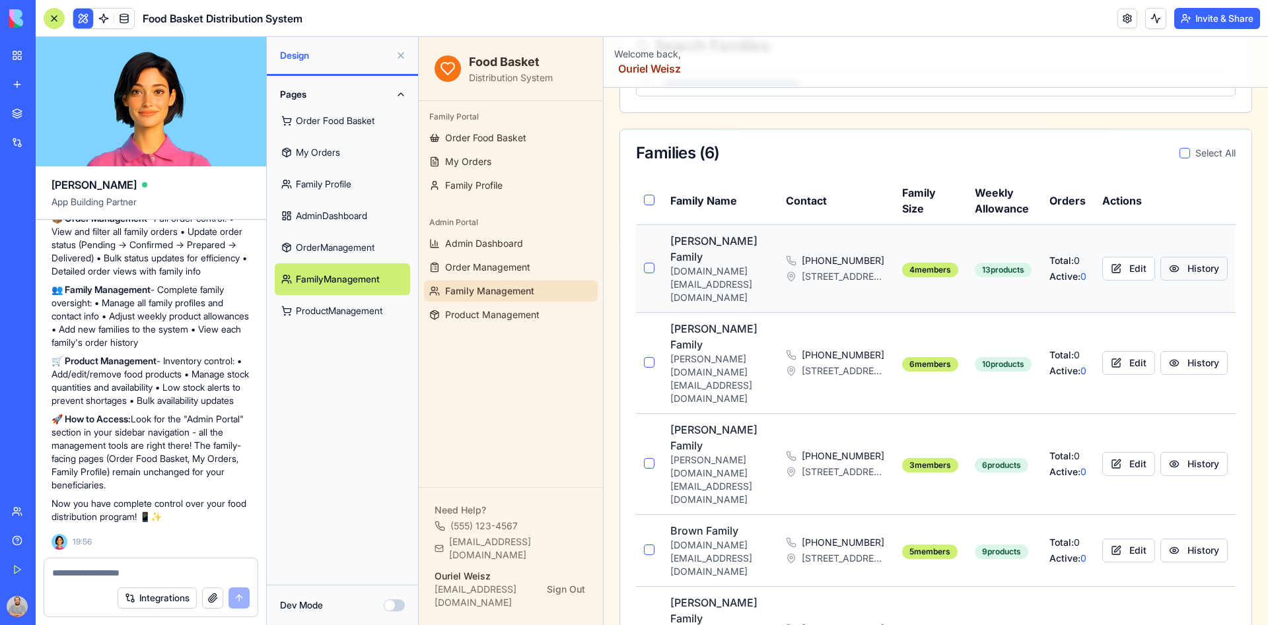
click at [1127, 257] on button "History" at bounding box center [1194, 269] width 67 height 24
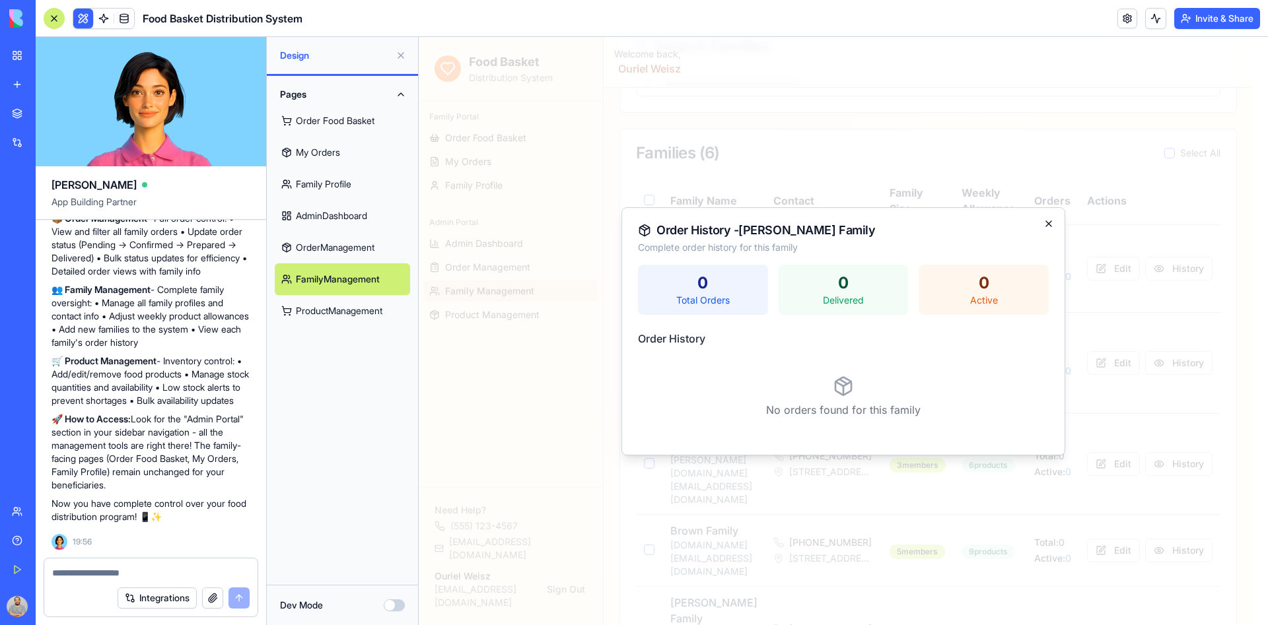
click at [1045, 220] on icon "button" at bounding box center [1049, 224] width 11 height 11
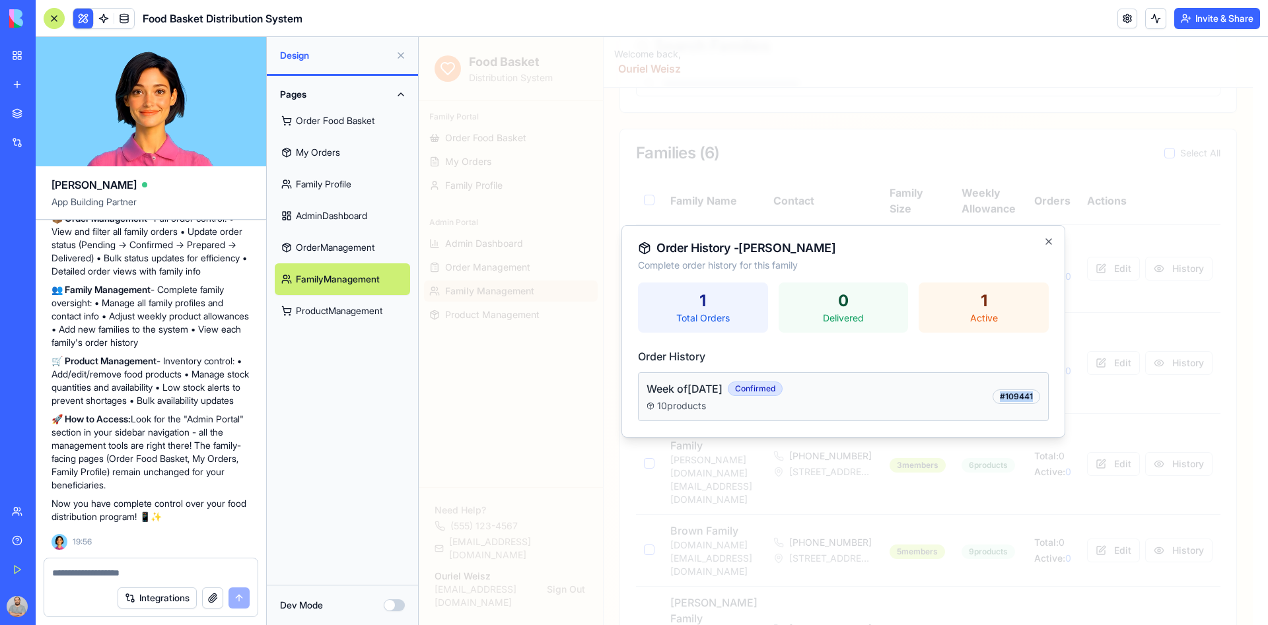
drag, startPoint x: 1035, startPoint y: 396, endPoint x: 996, endPoint y: 402, distance: 39.5
click at [996, 402] on div "# 109441" at bounding box center [1017, 397] width 48 height 15
click at [1050, 240] on icon "button" at bounding box center [1049, 241] width 11 height 11
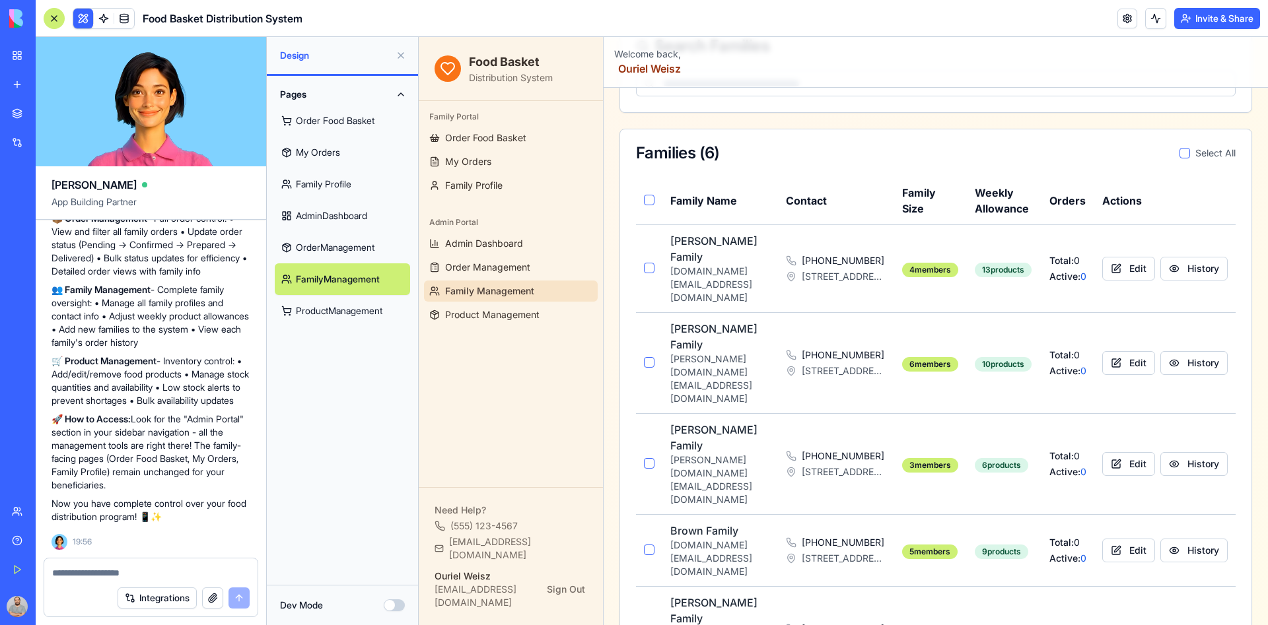
click at [116, 555] on textarea at bounding box center [150, 573] width 197 height 13
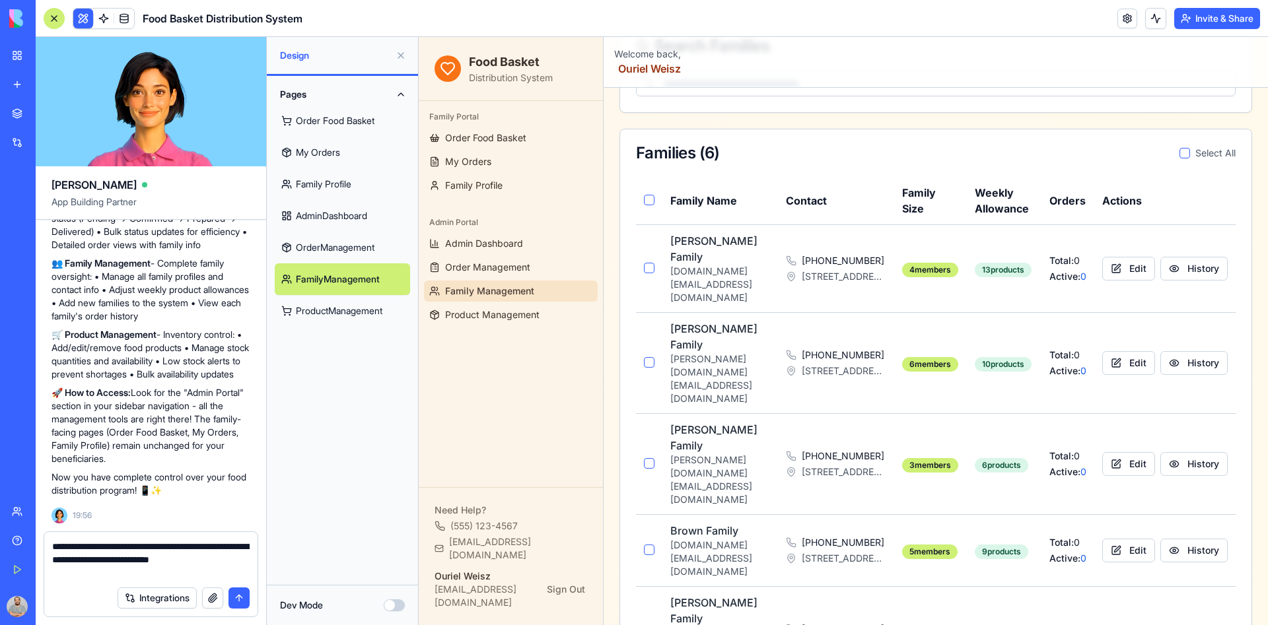
type textarea "**********"
click at [234, 555] on button "submit" at bounding box center [239, 598] width 21 height 21
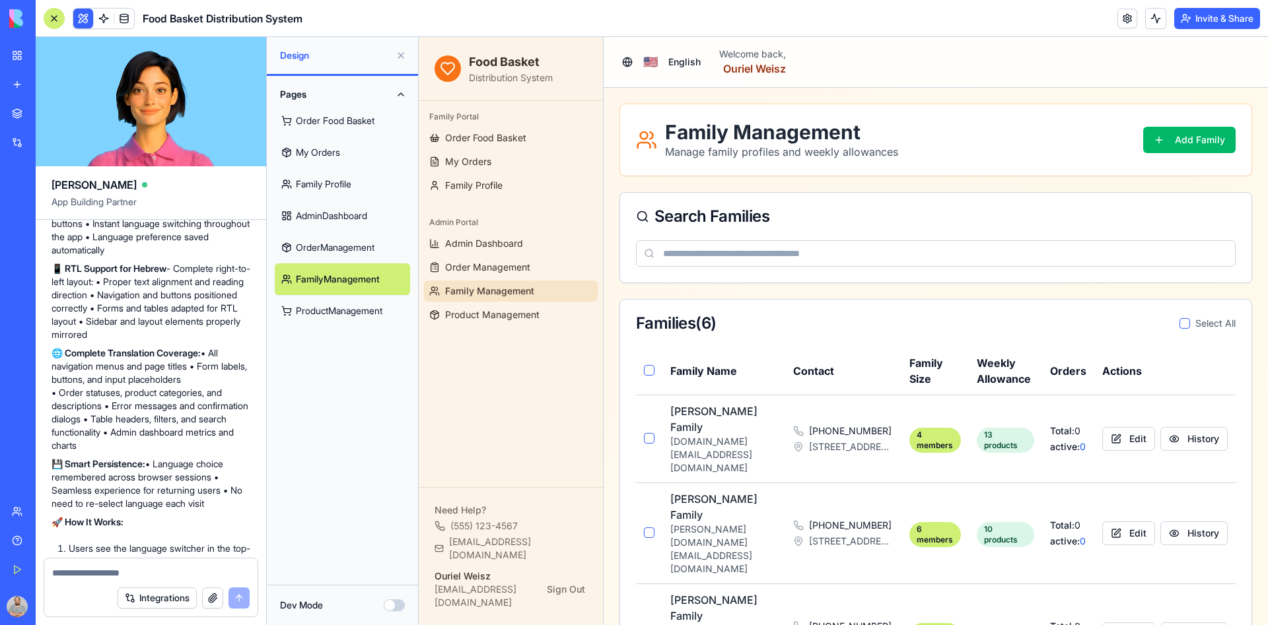
scroll to position [2144, 0]
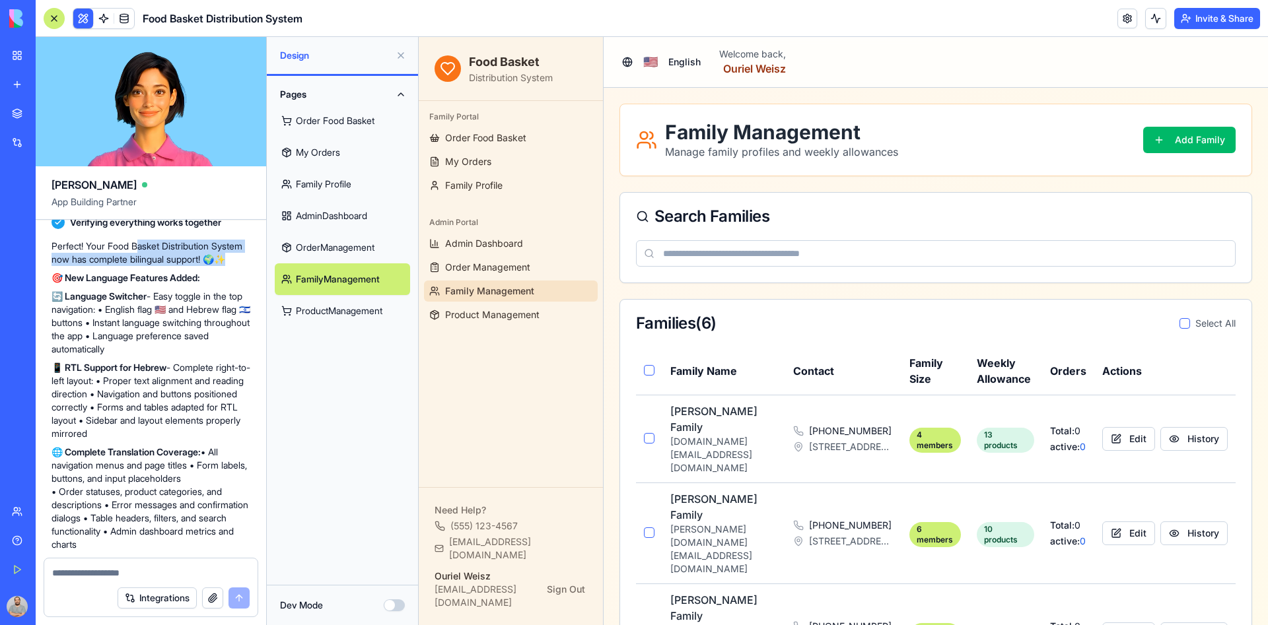
drag, startPoint x: 143, startPoint y: 409, endPoint x: 189, endPoint y: 426, distance: 49.3
click at [189, 266] on p "Perfect! Your Food Basket Distribution System now has complete bilingual suppor…" at bounding box center [151, 253] width 199 height 26
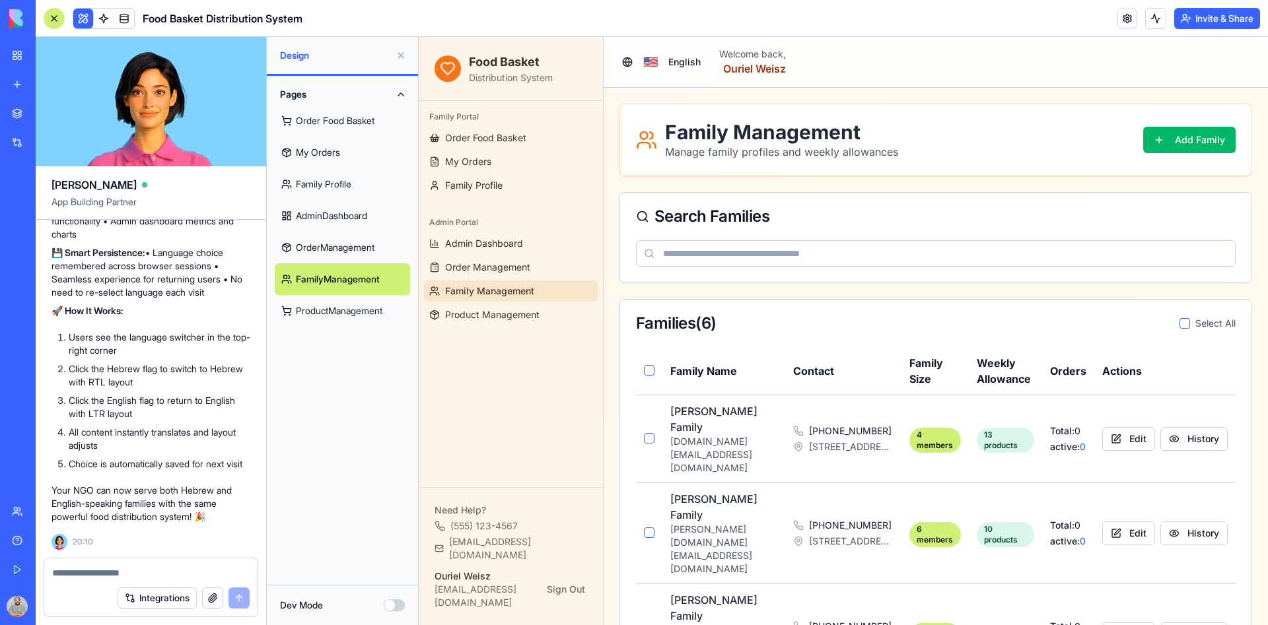
scroll to position [2540, 0]
click at [679, 55] on html "Food Basket Distribution System Family Portal Order Food Basket My Orders Famil…" at bounding box center [843, 493] width 849 height 913
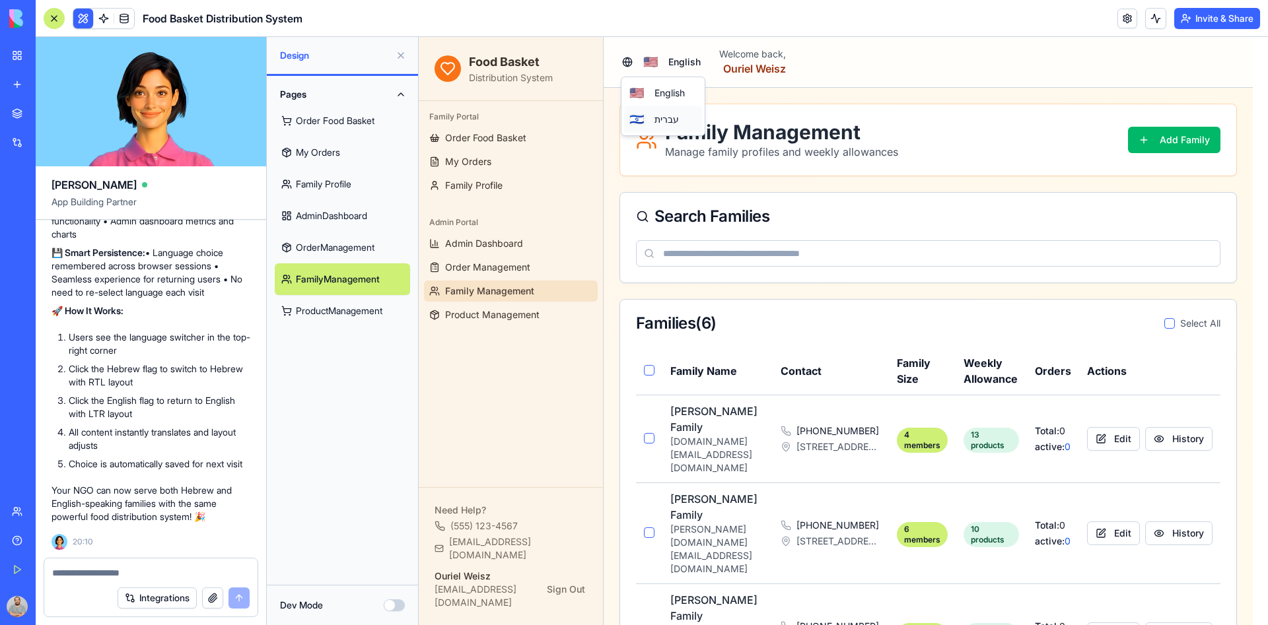
click at [661, 122] on span "עברית" at bounding box center [667, 119] width 24 height 13
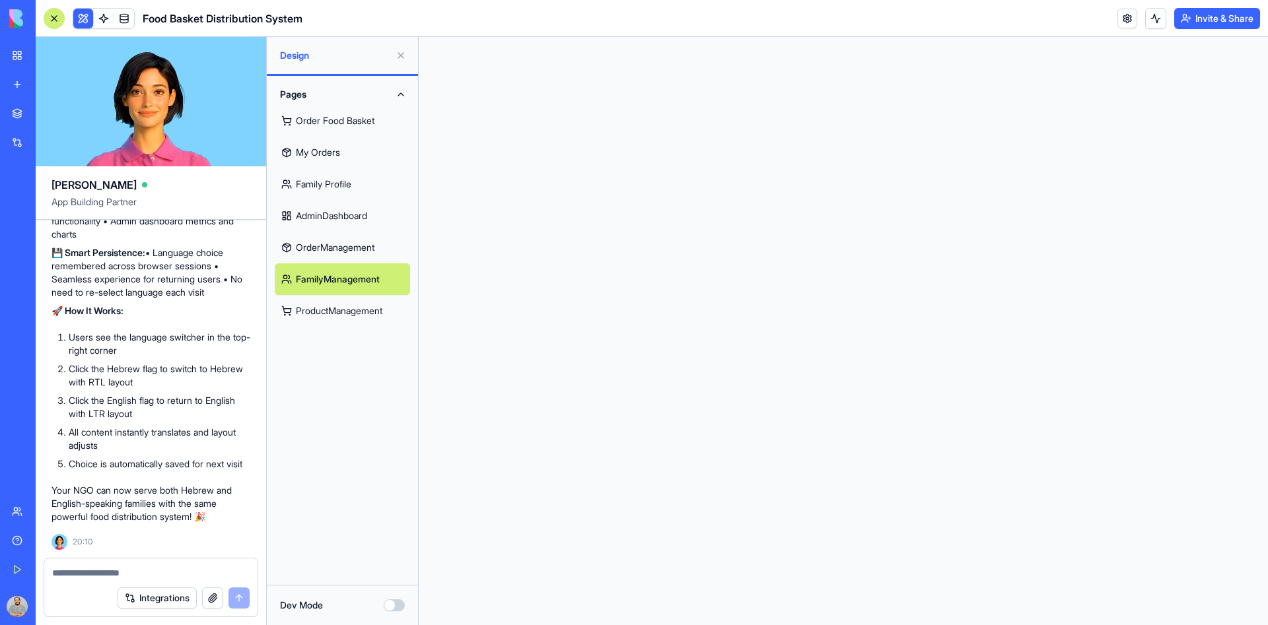
scroll to position [0, 0]
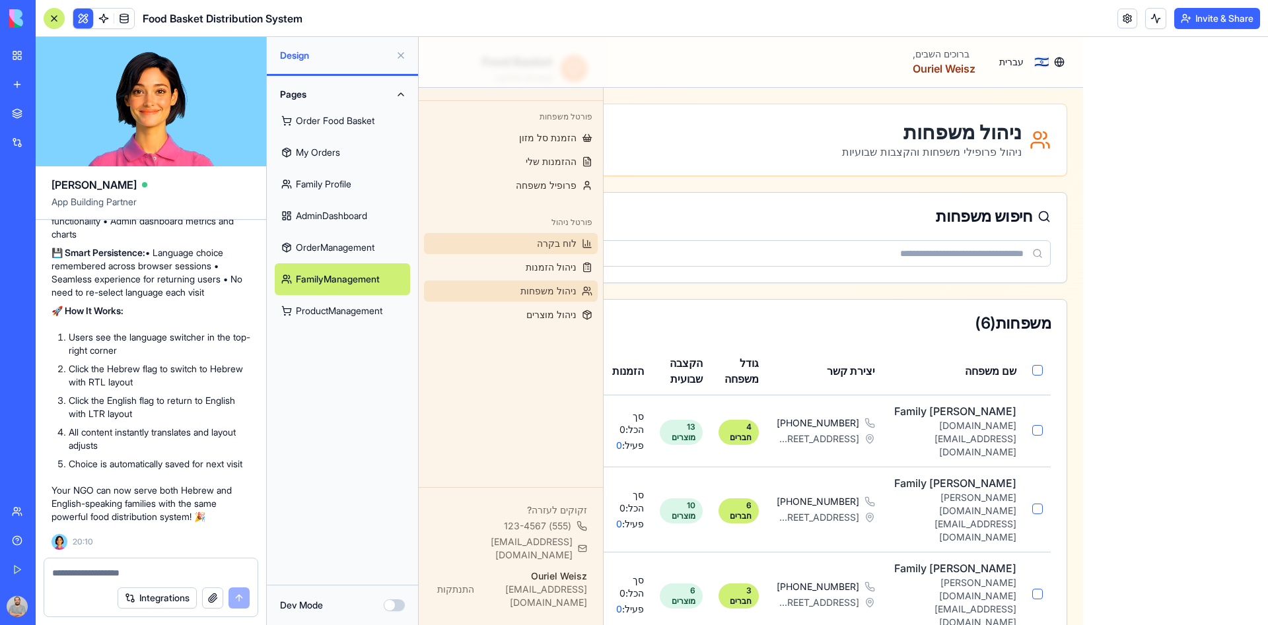
click at [577, 237] on span "לוח בקרה" at bounding box center [557, 243] width 40 height 13
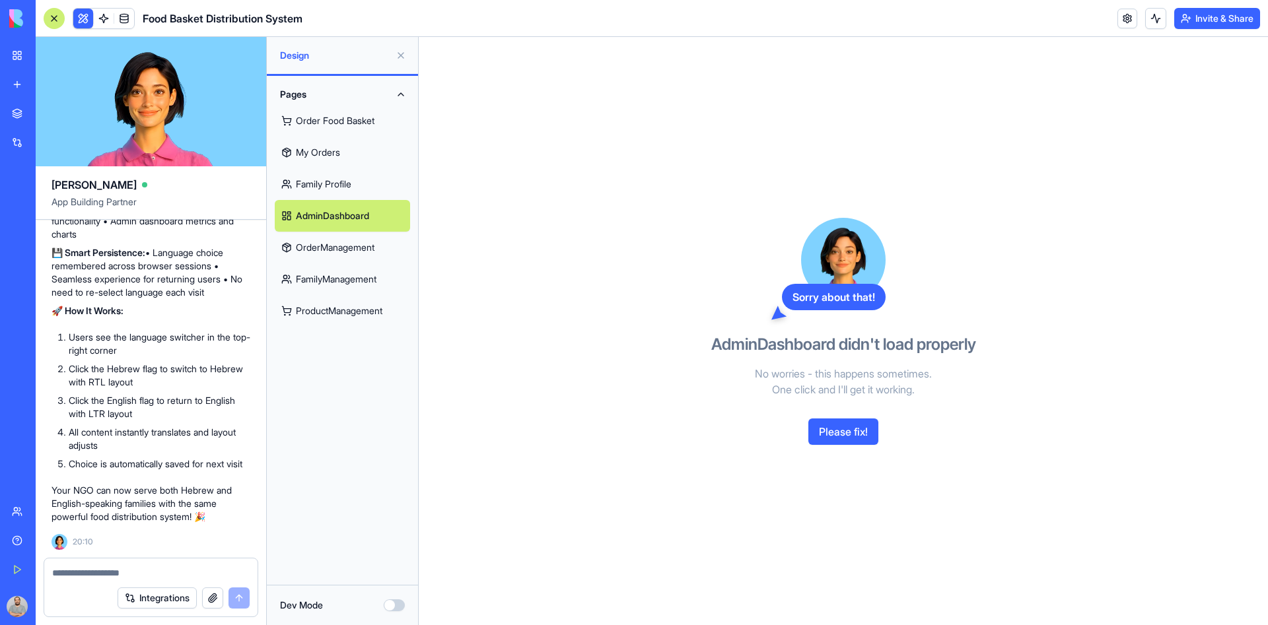
click at [361, 245] on link "OrderManagement" at bounding box center [342, 248] width 135 height 32
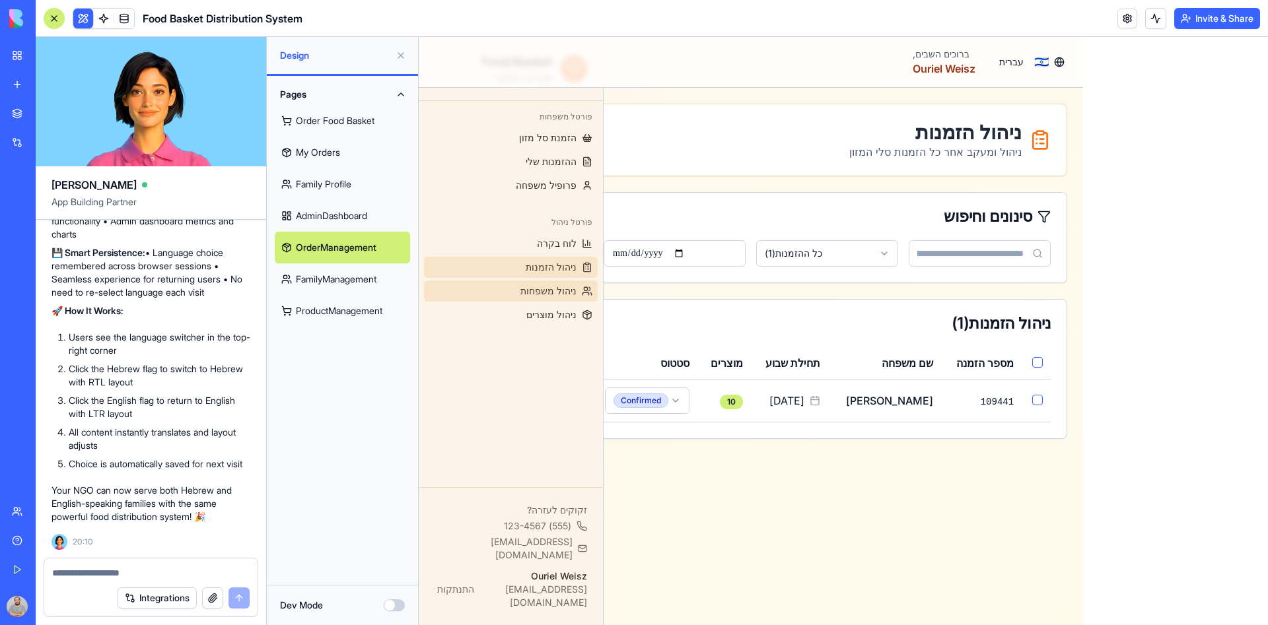
click at [536, 295] on span "ניהול משפחות" at bounding box center [548, 291] width 56 height 13
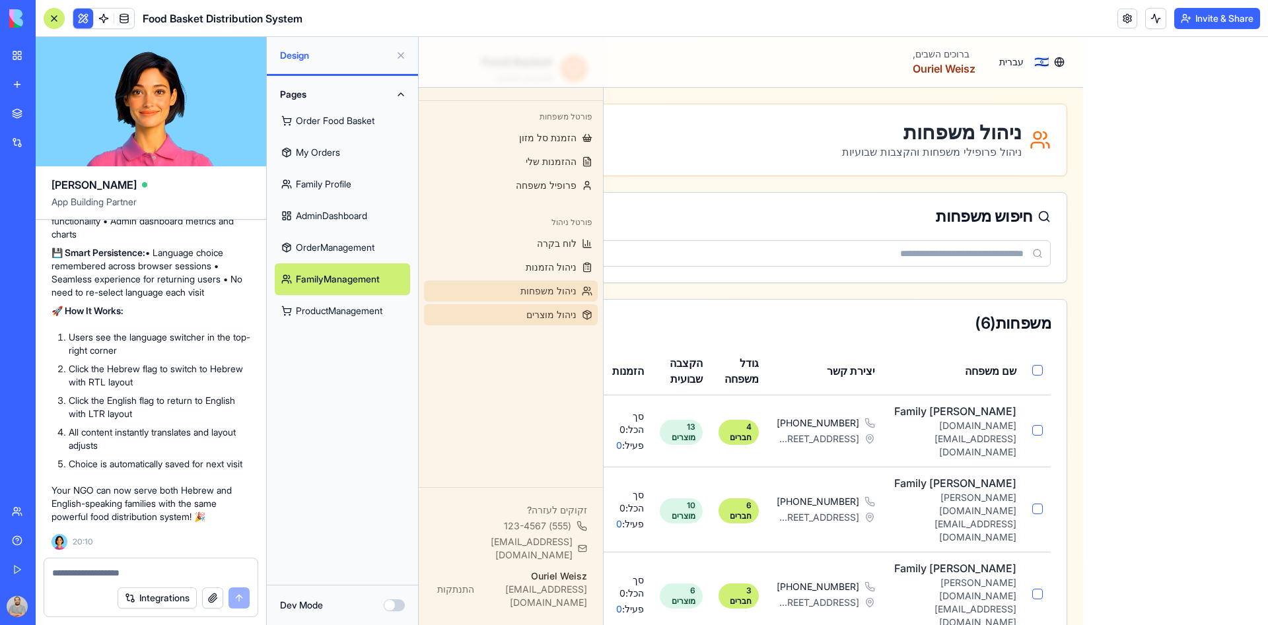
click at [558, 313] on span "ניהול מוצרים" at bounding box center [551, 314] width 50 height 13
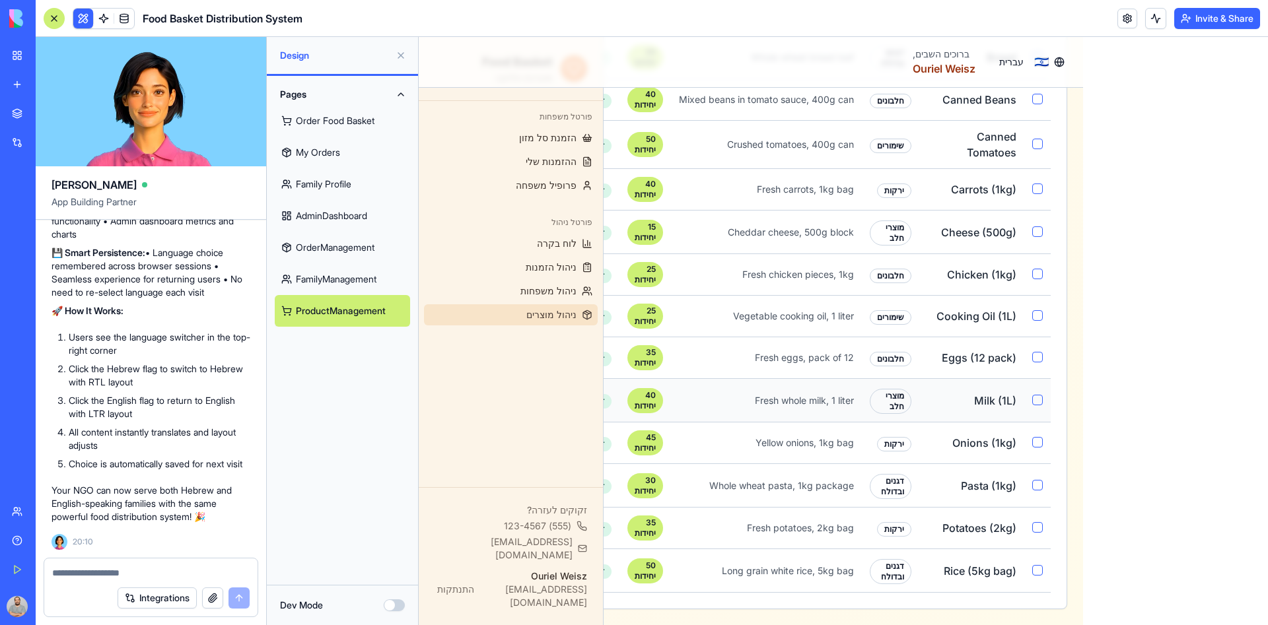
scroll to position [483, 0]
click at [836, 138] on div "Crushed tomatoes, 400g can" at bounding box center [766, 144] width 175 height 13
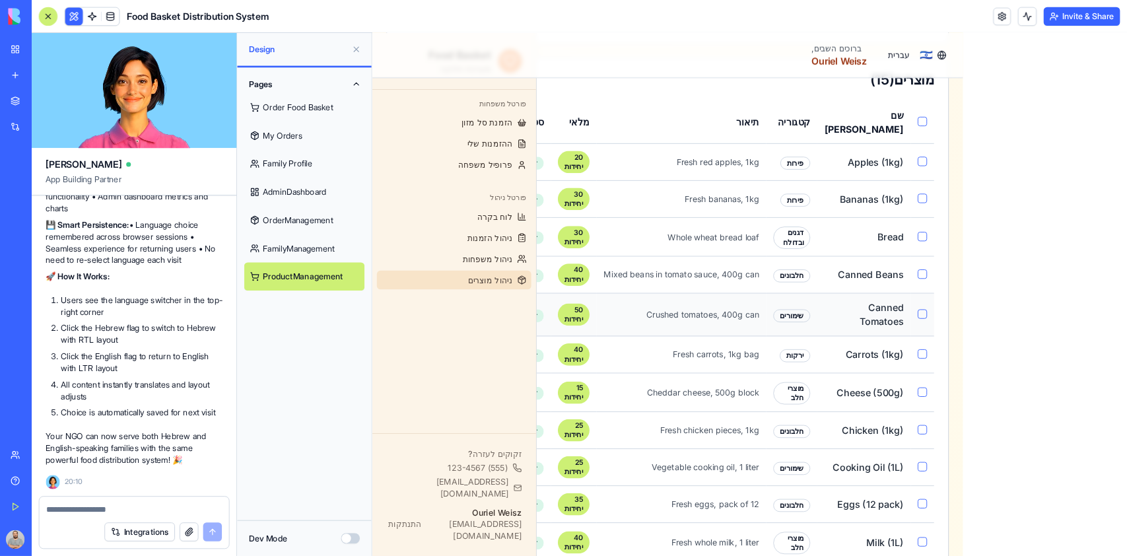
scroll to position [0, 0]
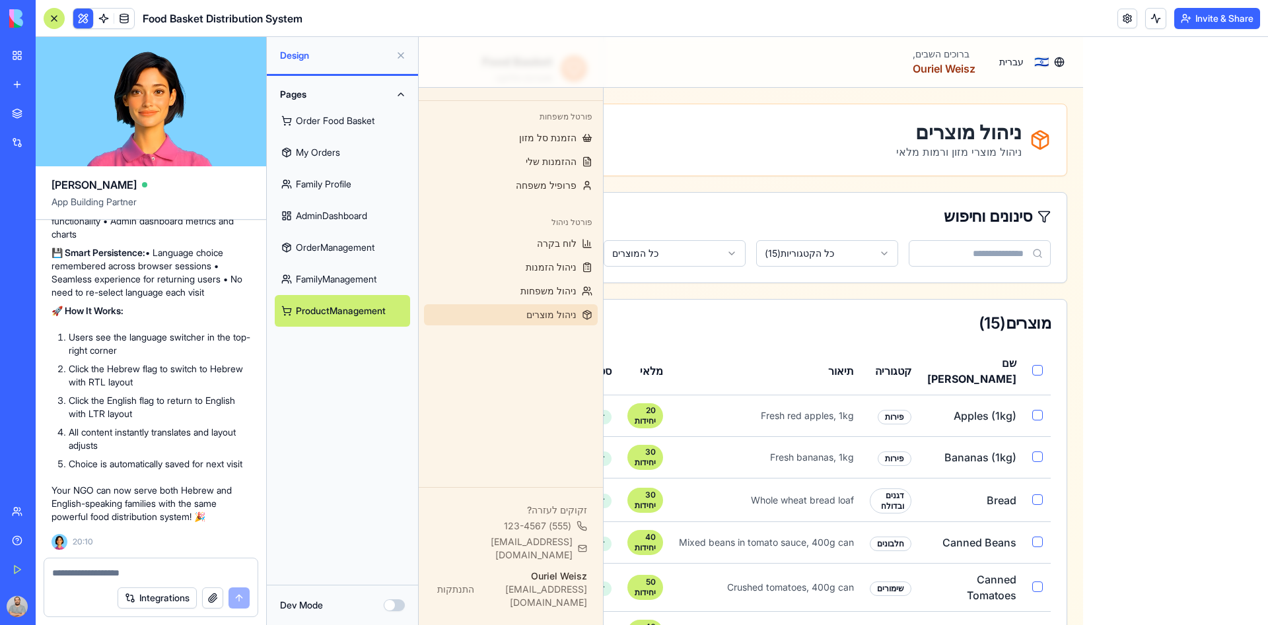
click at [990, 361] on th "שם [PERSON_NAME]" at bounding box center [971, 371] width 105 height 48
click at [1035, 410] on button "button" at bounding box center [1037, 415] width 11 height 11
type button "on"
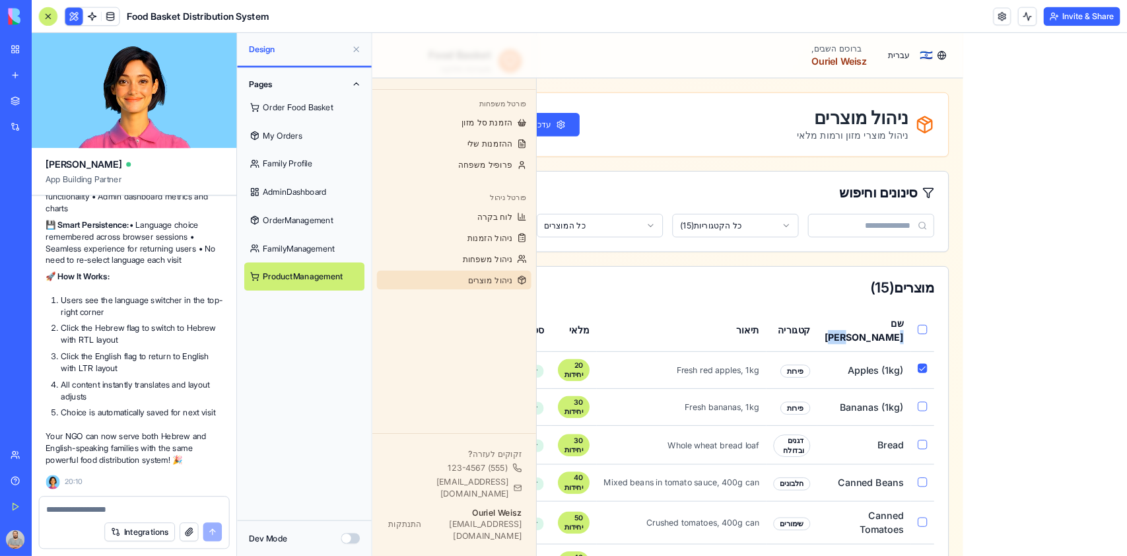
scroll to position [2540, 0]
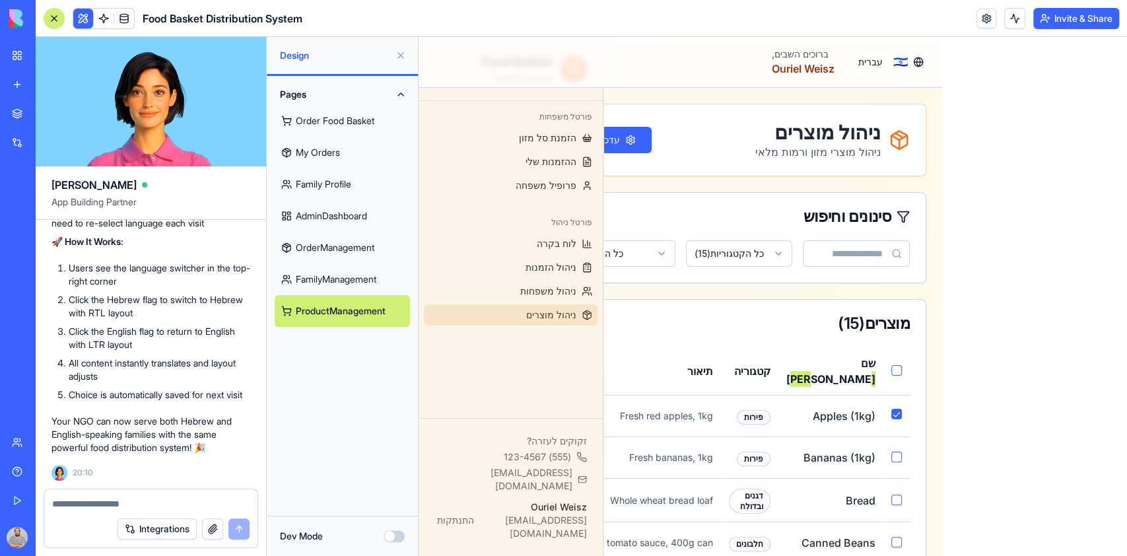
click at [50, 18] on div at bounding box center [54, 18] width 21 height 21
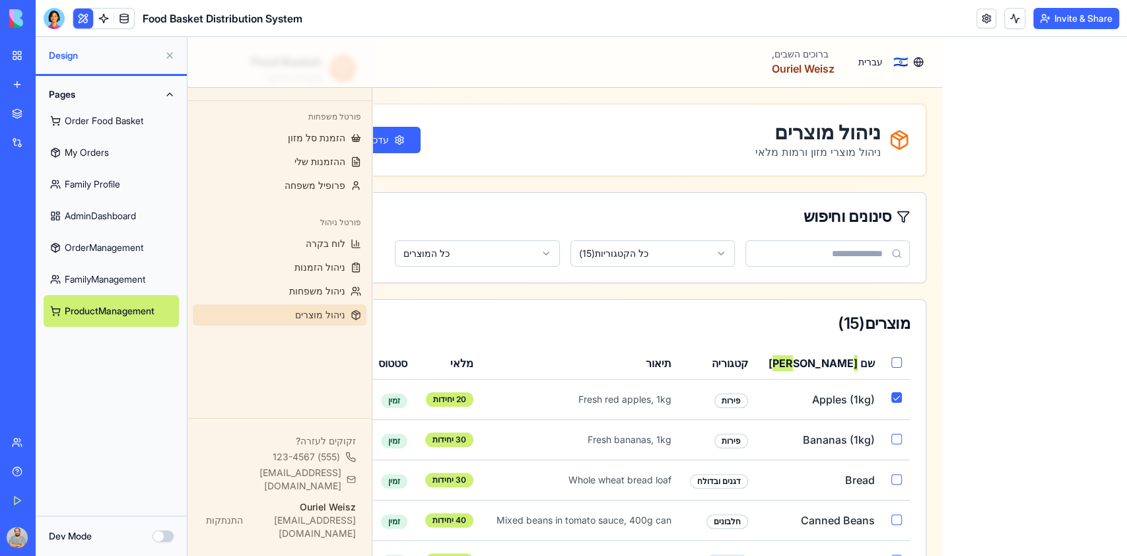
click at [168, 56] on button at bounding box center [169, 55] width 21 height 21
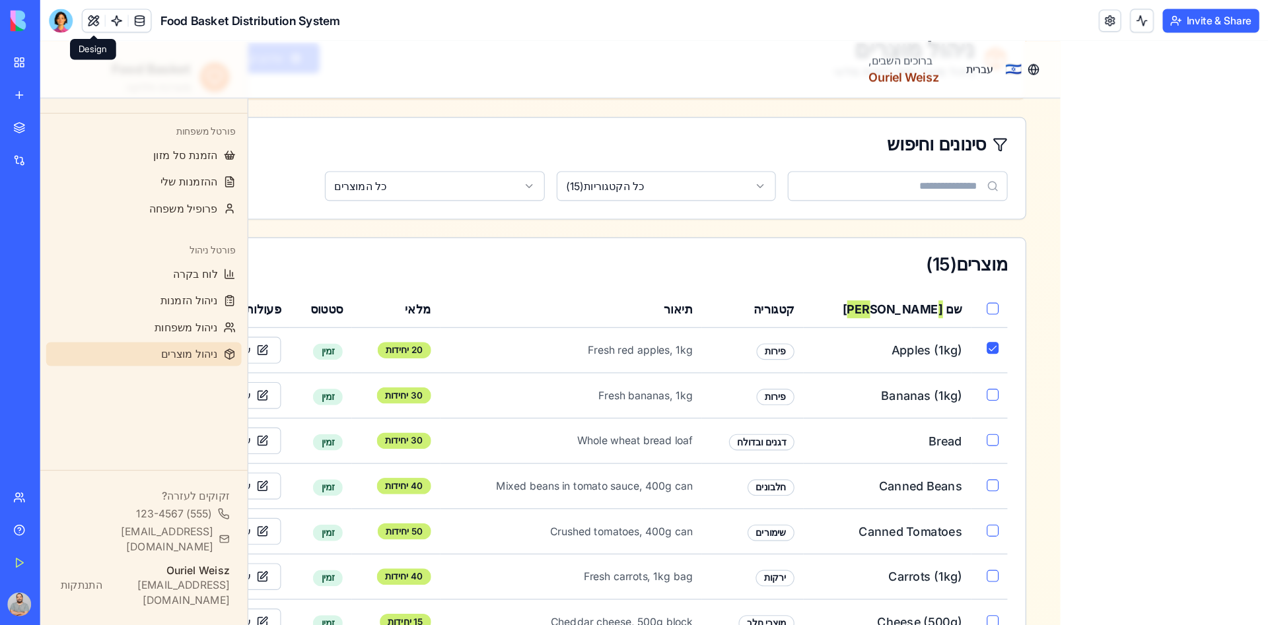
scroll to position [88, 0]
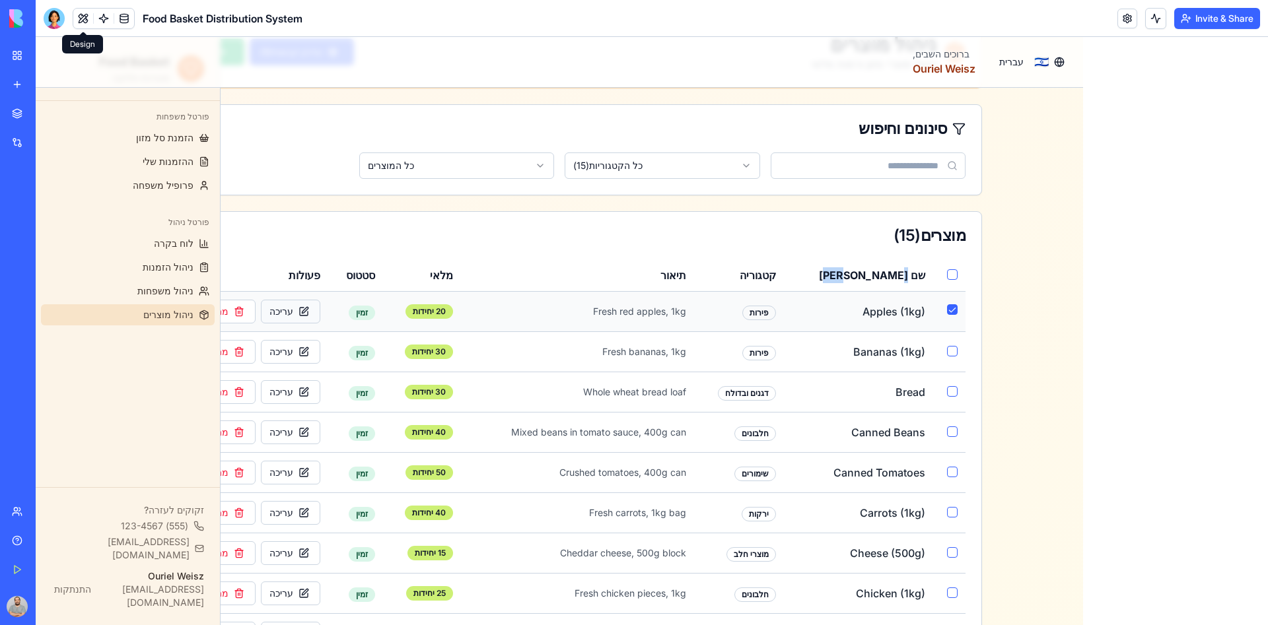
click at [293, 311] on button "עריכה" at bounding box center [290, 312] width 59 height 24
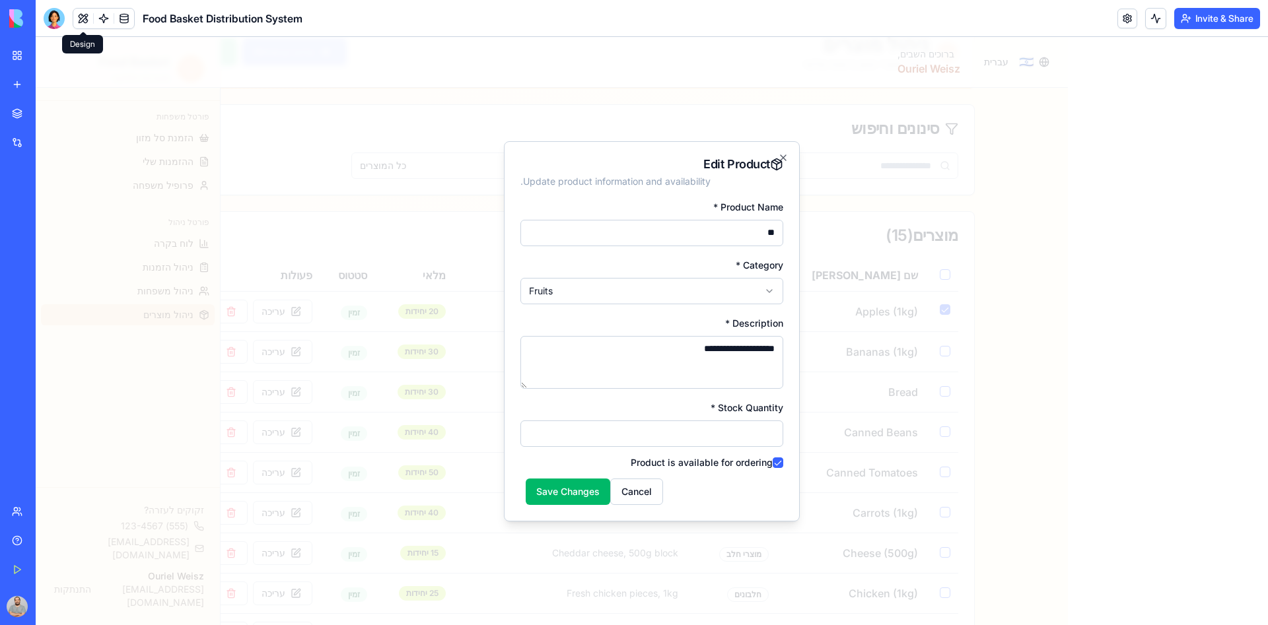
type input "*"
type input "******"
click at [587, 491] on button "Save Changes" at bounding box center [568, 492] width 85 height 26
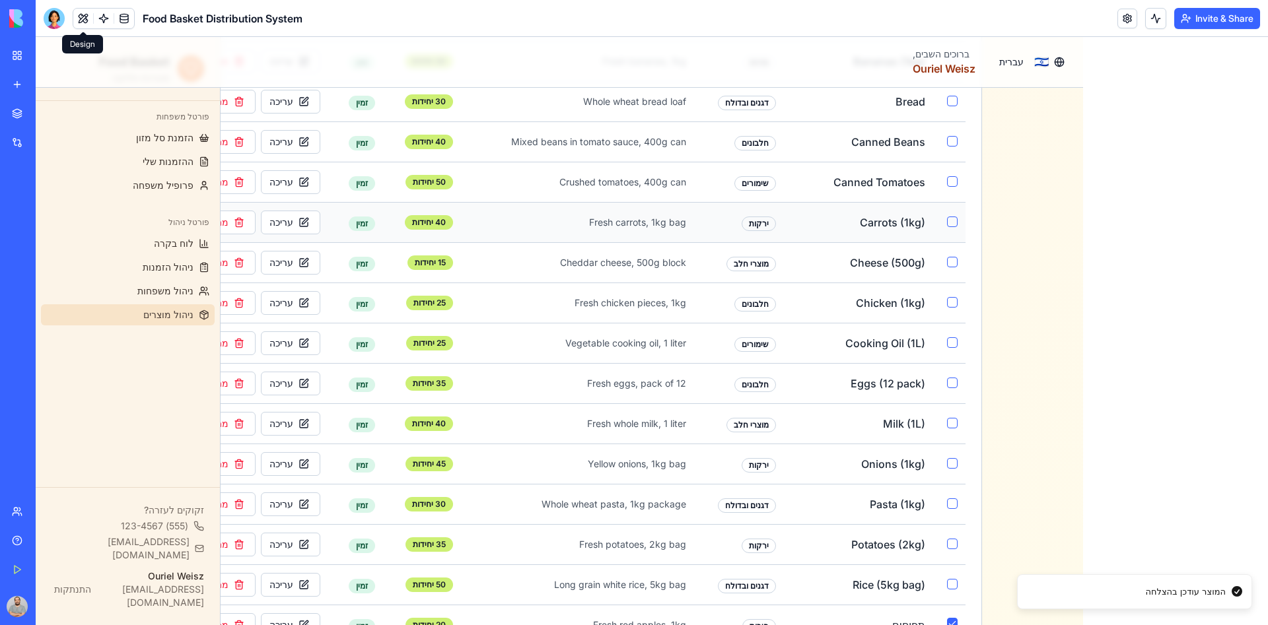
scroll to position [391, 0]
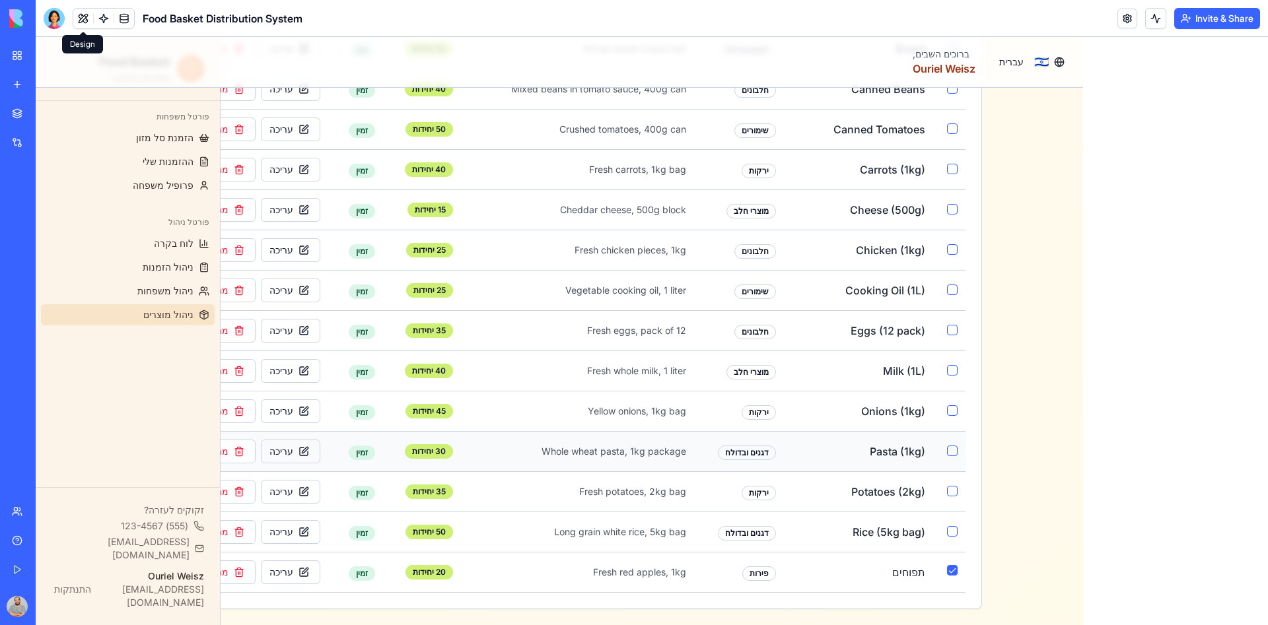
click at [308, 452] on button "עריכה" at bounding box center [290, 452] width 59 height 24
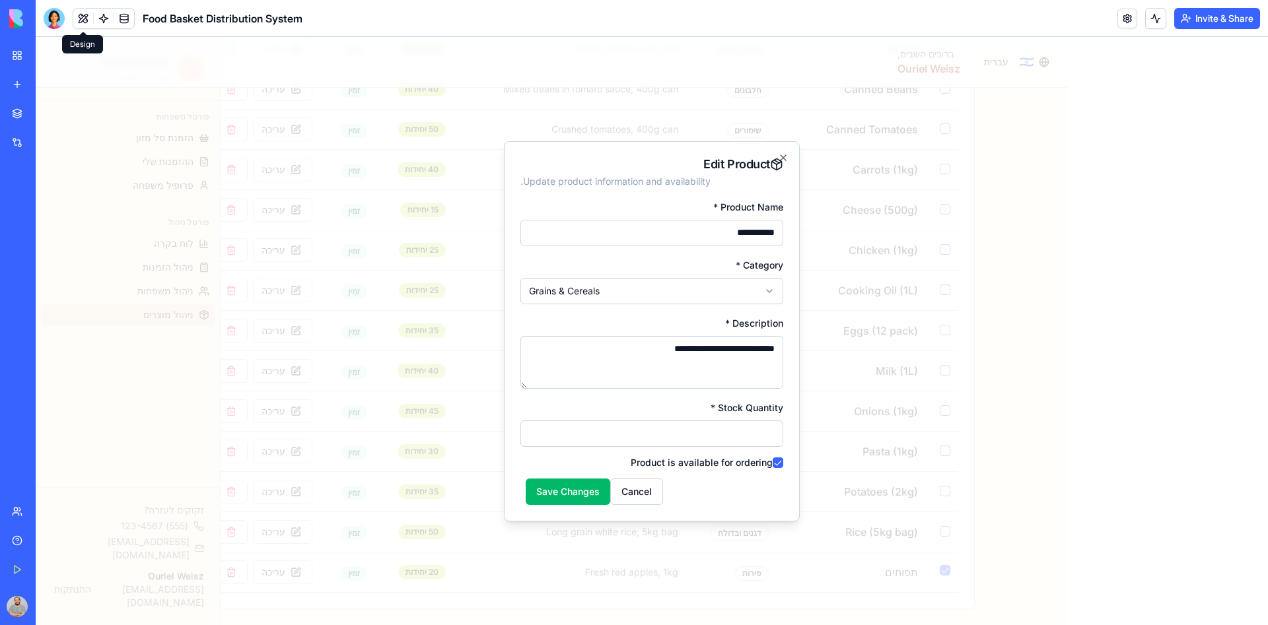
drag, startPoint x: 696, startPoint y: 431, endPoint x: 864, endPoint y: 421, distance: 168.7
click at [864, 421] on body "Food Basket מערכת חלוקה פורטל משפחות הזמנת סל מזון ההזמנות שלי פרופיל משפחה פור…" at bounding box center [644, 136] width 1217 height 980
click at [534, 440] on input "**" at bounding box center [651, 434] width 263 height 26
click at [530, 435] on input "*" at bounding box center [651, 434] width 263 height 26
type input "*"
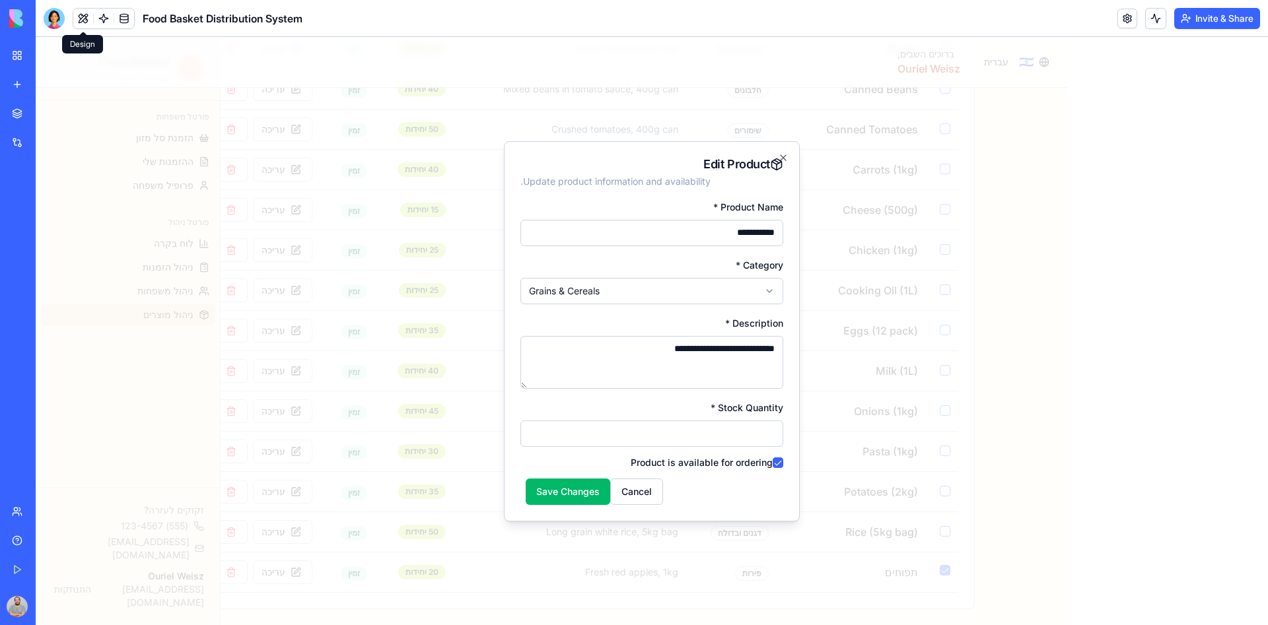
click at [530, 435] on input "*" at bounding box center [651, 434] width 263 height 26
click at [562, 491] on button "Save Changes" at bounding box center [568, 492] width 85 height 26
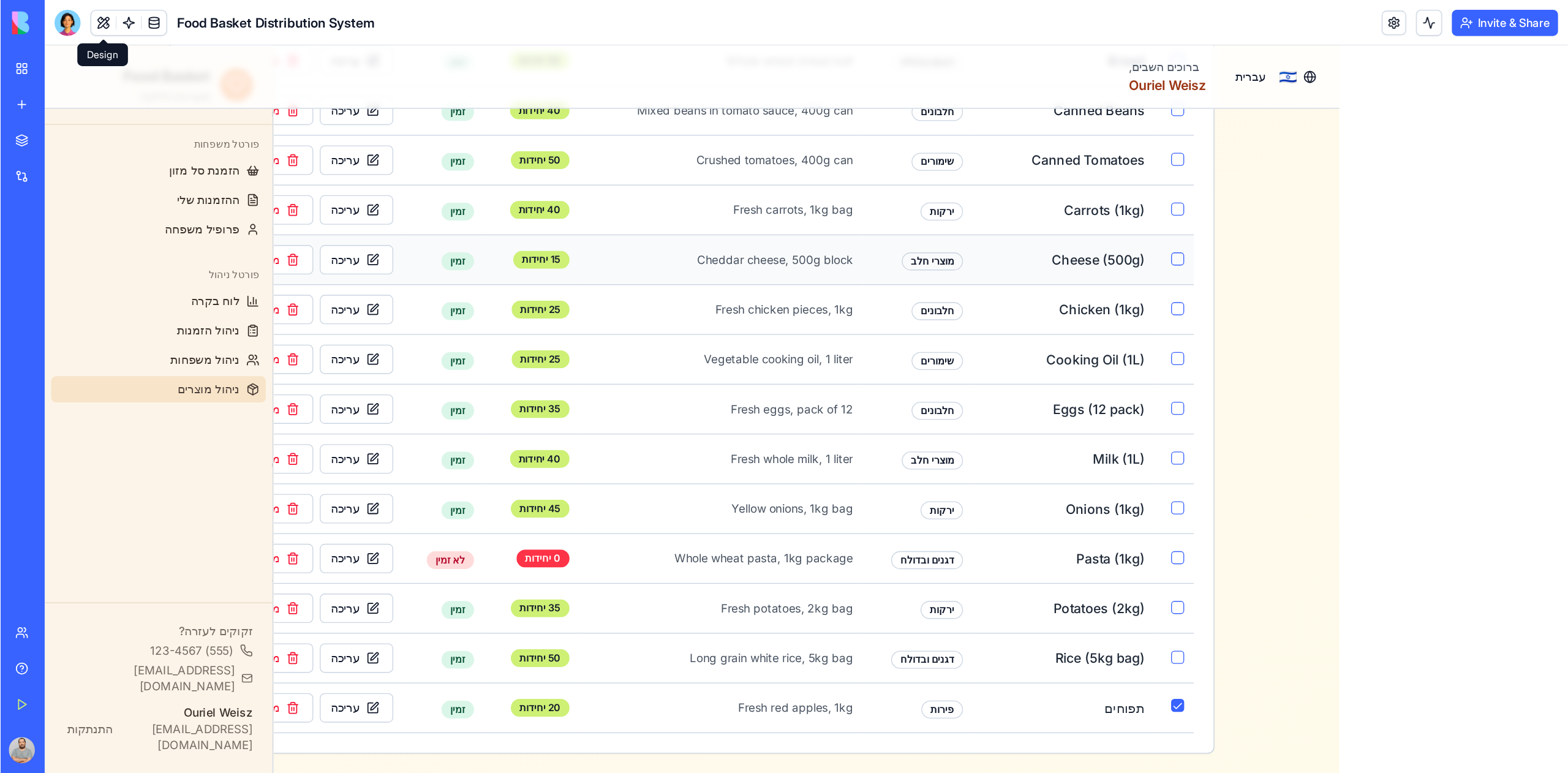
scroll to position [174, 0]
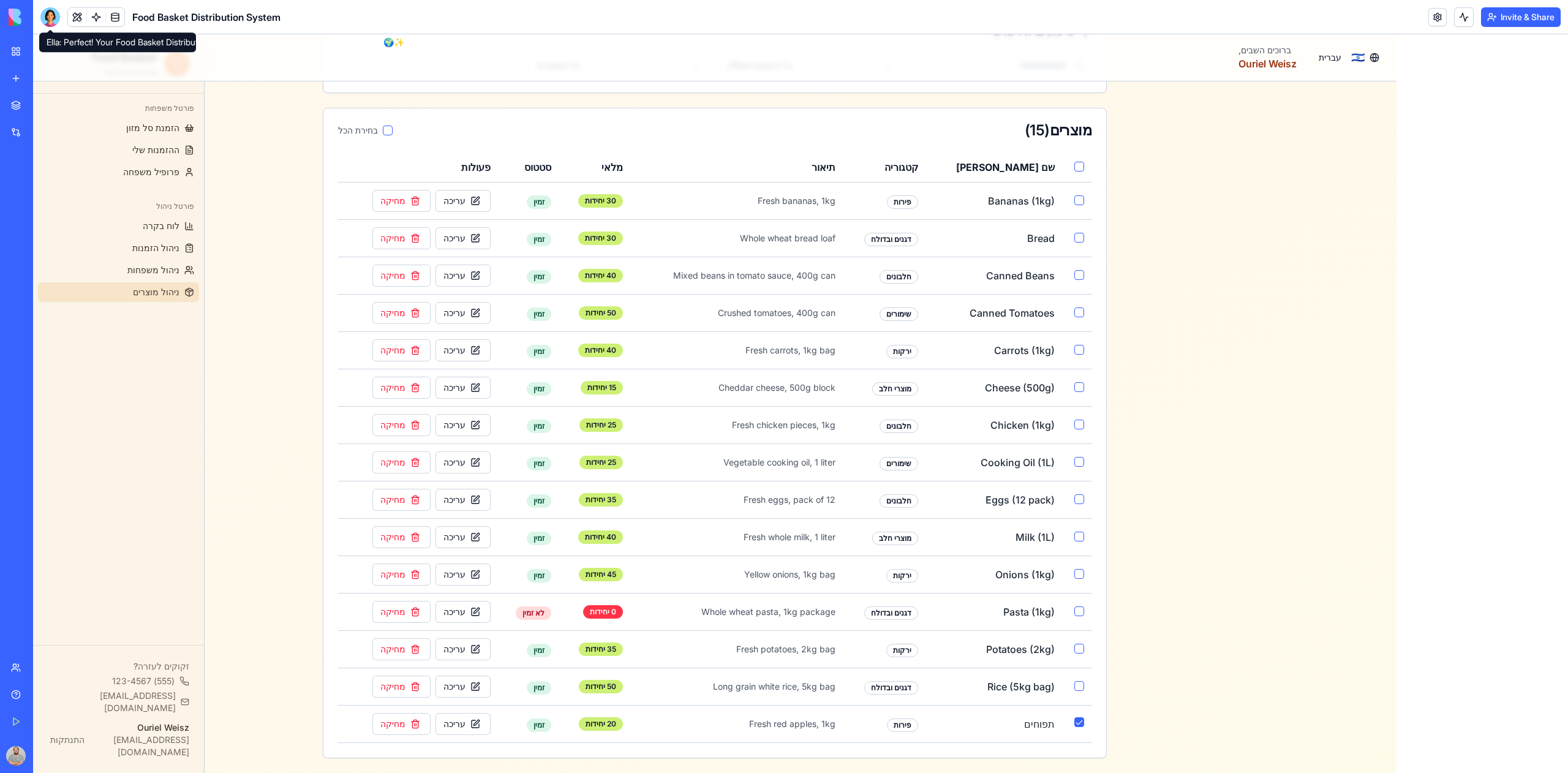
click at [50, 17] on div at bounding box center [50, 17] width 19 height 19
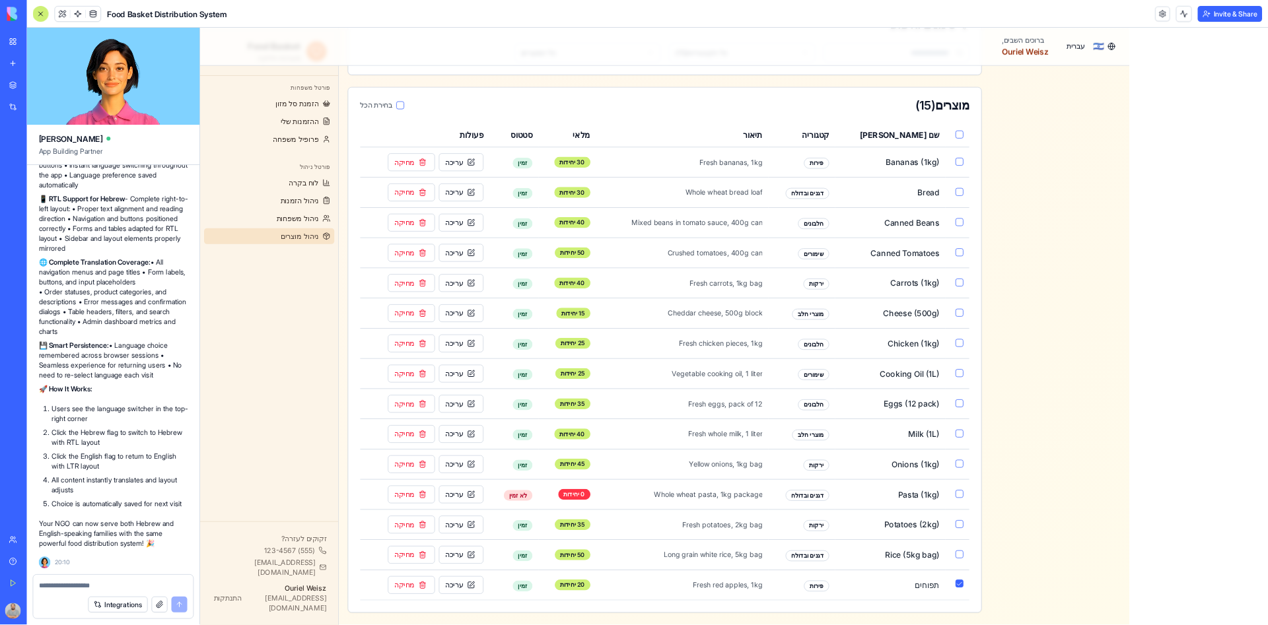
scroll to position [0, 0]
